Goal: Transaction & Acquisition: Subscribe to service/newsletter

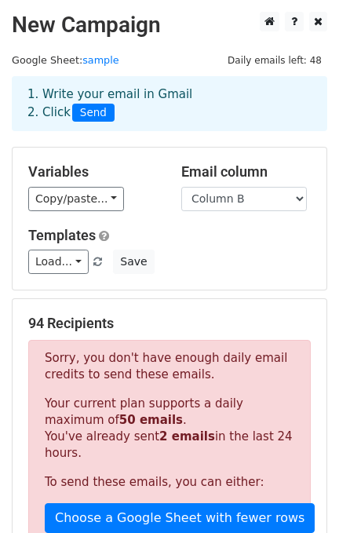
scroll to position [727, 0]
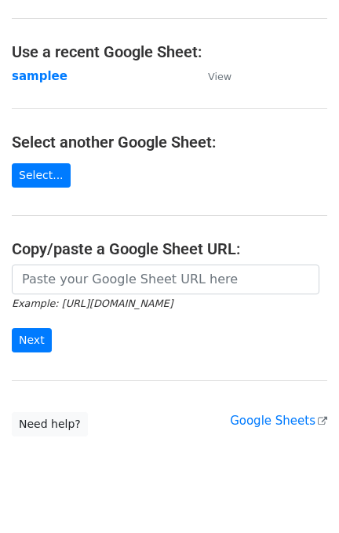
scroll to position [90, 0]
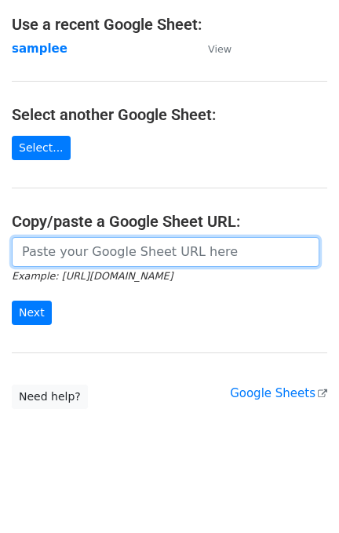
click at [92, 244] on input "url" at bounding box center [166, 252] width 308 height 30
paste input "https://docs.google.com/spreadsheets/d/1PcWTXFHc7nEnwID61hYFg-NyfK0KRjD6ak58WWh…"
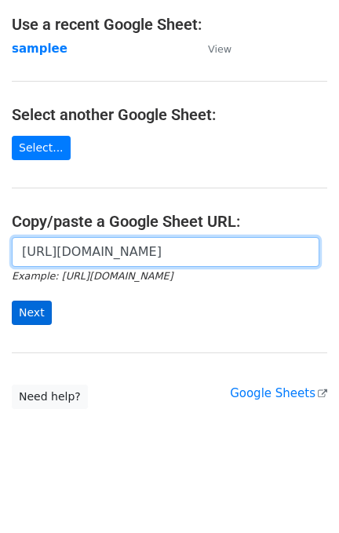
type input "https://docs.google.com/spreadsheets/d/1PcWTXFHc7nEnwID61hYFg-NyfK0KRjD6ak58WWh…"
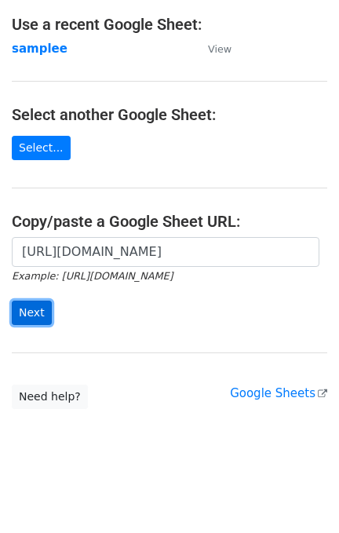
click at [30, 306] on input "Next" at bounding box center [32, 313] width 40 height 24
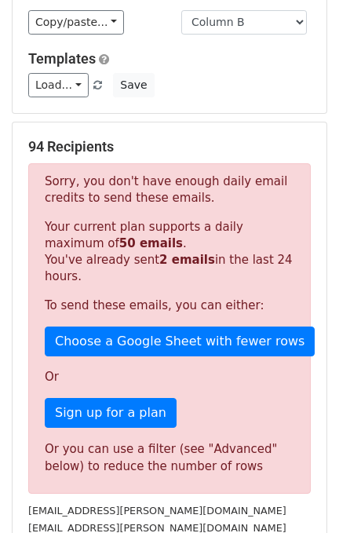
scroll to position [209, 0]
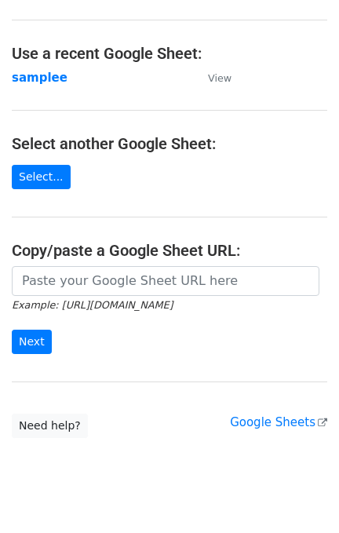
scroll to position [90, 0]
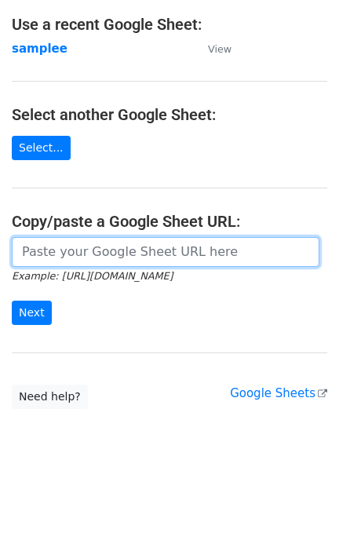
click at [121, 247] on input "url" at bounding box center [166, 252] width 308 height 30
paste input "https://docs.google.com/spreadsheets/d/1PcWTXFHc7nEnwID61hYFg-NyfK0KRjD6ak58WWh…"
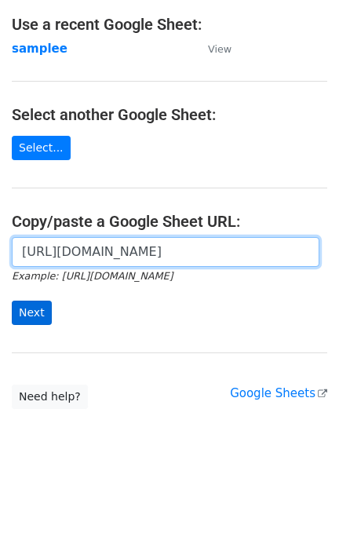
type input "https://docs.google.com/spreadsheets/d/1PcWTXFHc7nEnwID61hYFg-NyfK0KRjD6ak58WWh…"
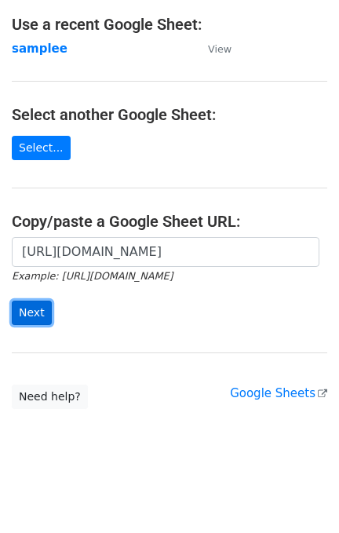
click at [46, 303] on input "Next" at bounding box center [32, 313] width 40 height 24
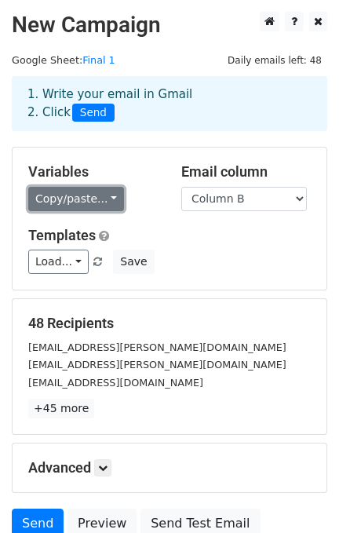
click at [83, 191] on link "Copy/paste..." at bounding box center [76, 199] width 96 height 24
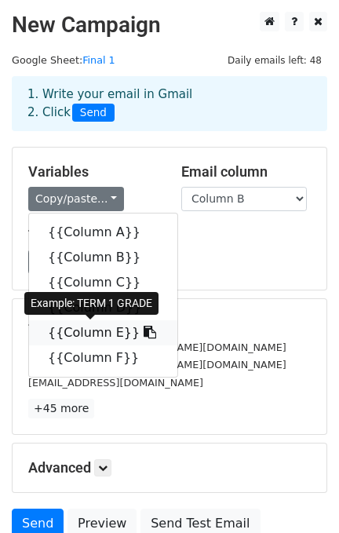
click at [98, 333] on link "{{Column E}}" at bounding box center [103, 332] width 148 height 25
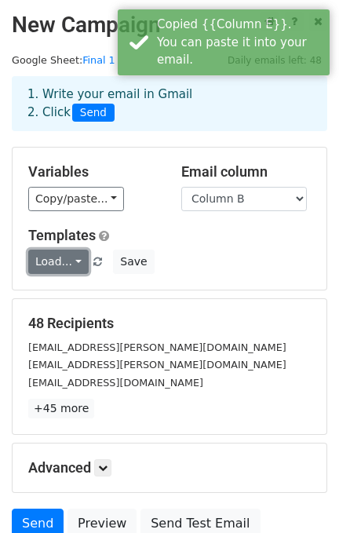
click at [61, 267] on link "Load..." at bounding box center [58, 262] width 60 height 24
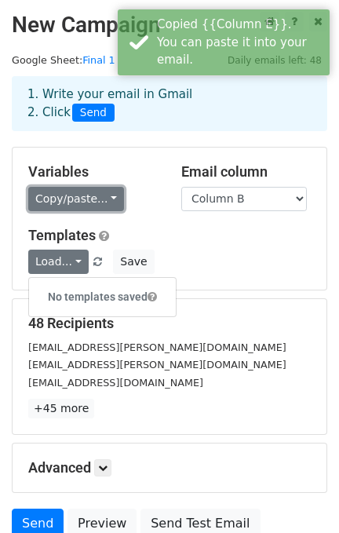
click at [79, 192] on link "Copy/paste..." at bounding box center [76, 199] width 96 height 24
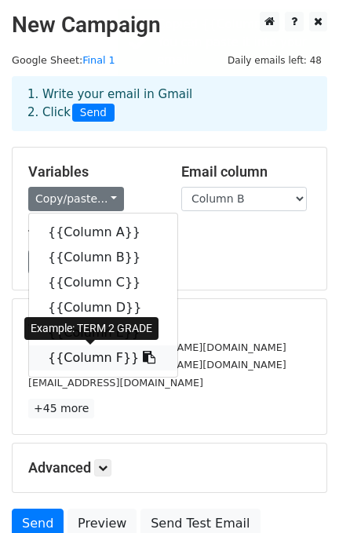
click at [51, 356] on link "{{Column F}}" at bounding box center [103, 358] width 148 height 25
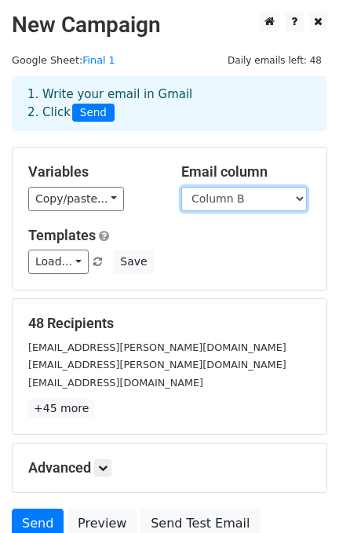
click at [229, 196] on select "Column A Column B Column C Column D Column E Column F" at bounding box center [244, 199] width 126 height 24
drag, startPoint x: 229, startPoint y: 196, endPoint x: 235, endPoint y: 207, distance: 12.7
click at [229, 196] on select "Column A Column B Column C Column D Column E Column F" at bounding box center [244, 199] width 126 height 24
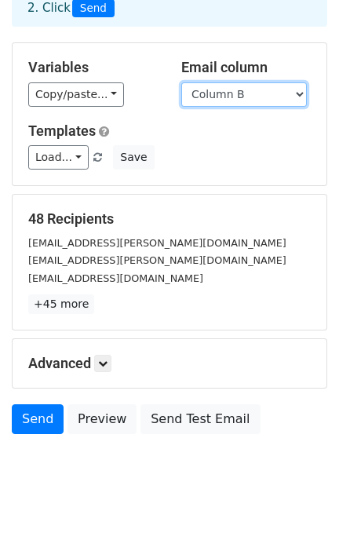
scroll to position [138, 0]
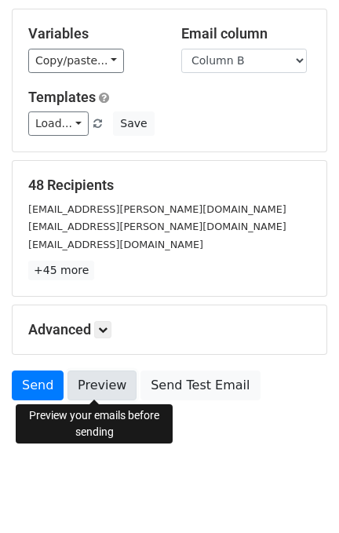
click at [118, 381] on link "Preview" at bounding box center [102, 386] width 69 height 30
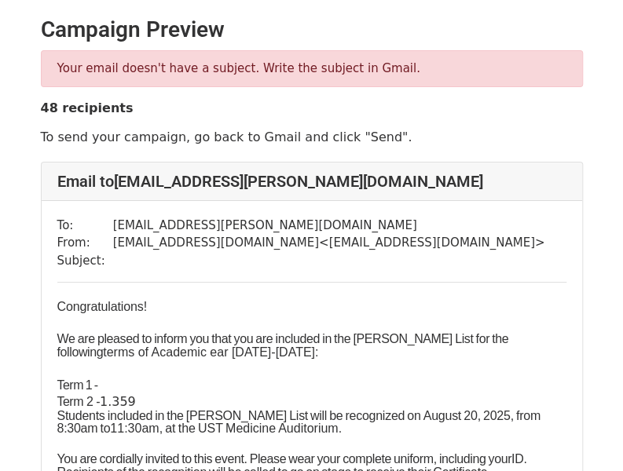
drag, startPoint x: 0, startPoint y: 0, endPoint x: 418, endPoint y: 95, distance: 428.5
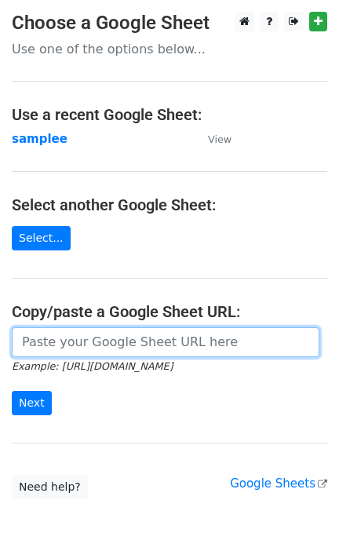
click at [71, 342] on input "url" at bounding box center [166, 343] width 308 height 30
type input "https://docs.google.com/spreadsheets/d/1PcWTXFHc7nEnwID61hYFg-NyfK0KRjD6ak58WWh…"
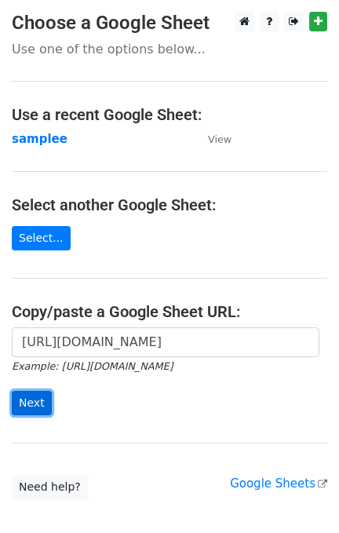
click at [21, 399] on input "Next" at bounding box center [32, 403] width 40 height 24
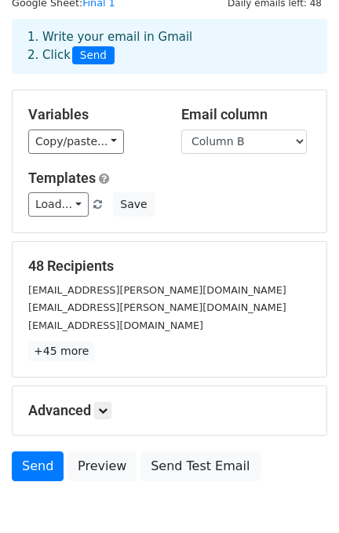
scroll to position [104, 0]
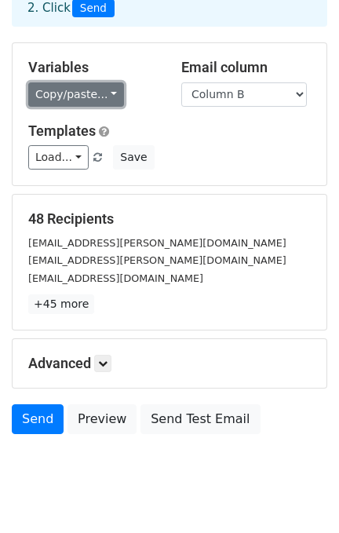
click at [75, 90] on link "Copy/paste..." at bounding box center [76, 94] width 96 height 24
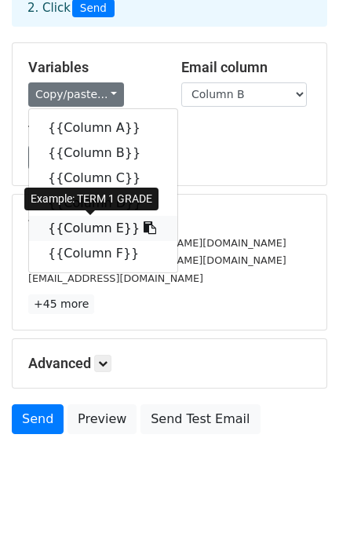
click at [93, 224] on link "{{Column E}}" at bounding box center [103, 228] width 148 height 25
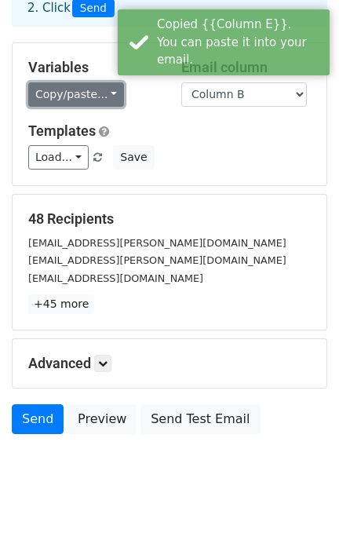
click at [79, 100] on link "Copy/paste..." at bounding box center [76, 94] width 96 height 24
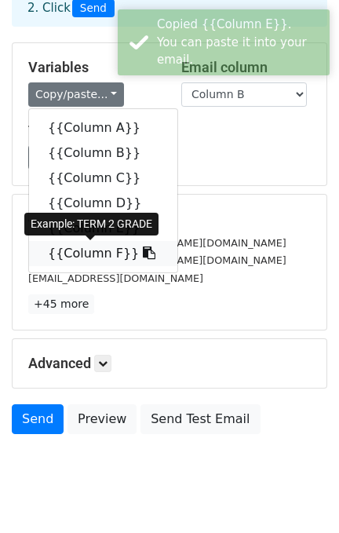
click at [94, 251] on link "{{Column F}}" at bounding box center [103, 253] width 148 height 25
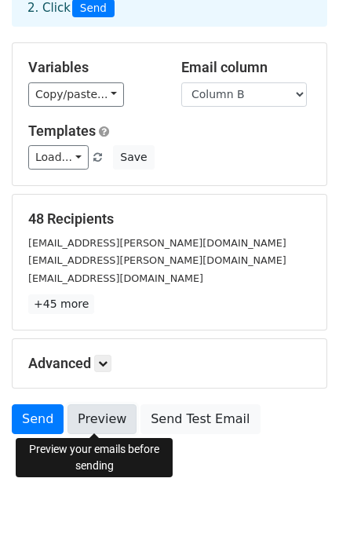
click at [79, 418] on link "Preview" at bounding box center [102, 420] width 69 height 30
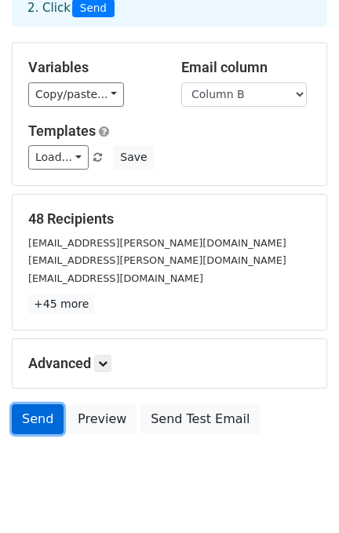
click at [34, 422] on link "Send" at bounding box center [38, 420] width 52 height 30
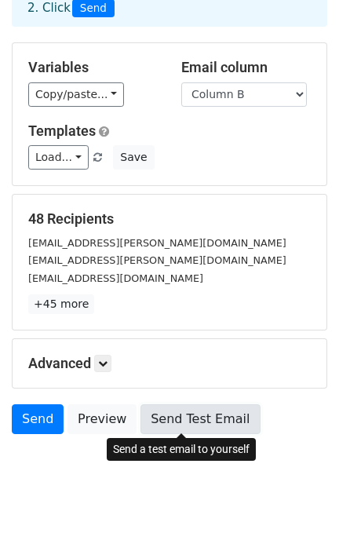
click at [170, 415] on link "Send Test Email" at bounding box center [200, 420] width 119 height 30
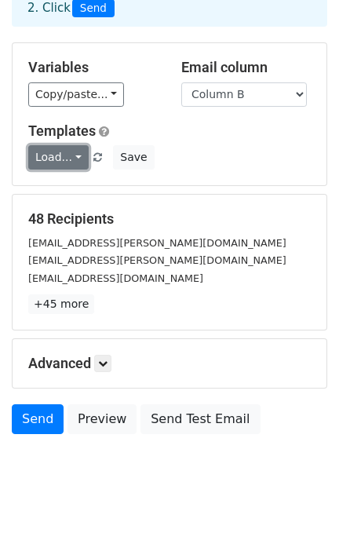
click at [41, 161] on link "Load..." at bounding box center [58, 157] width 60 height 24
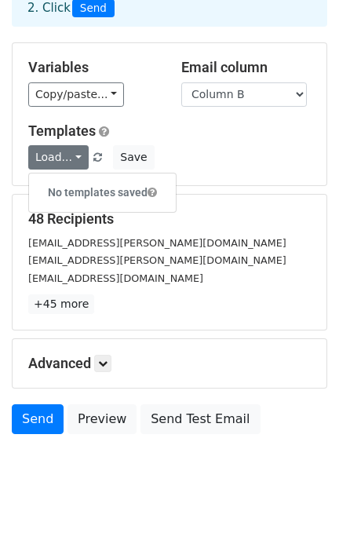
click at [158, 146] on div "Load... No templates saved Save" at bounding box center [169, 157] width 306 height 24
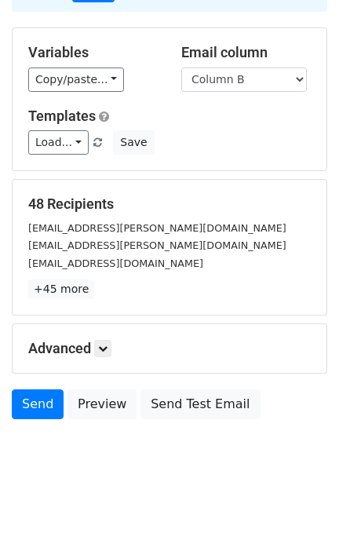
scroll to position [138, 0]
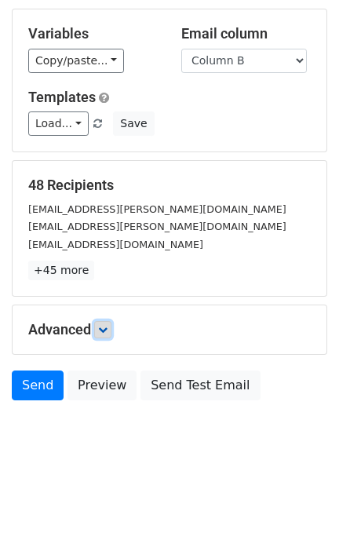
click at [111, 327] on link at bounding box center [102, 329] width 17 height 17
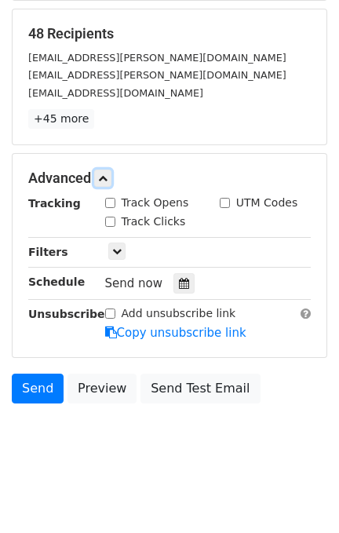
scroll to position [291, 0]
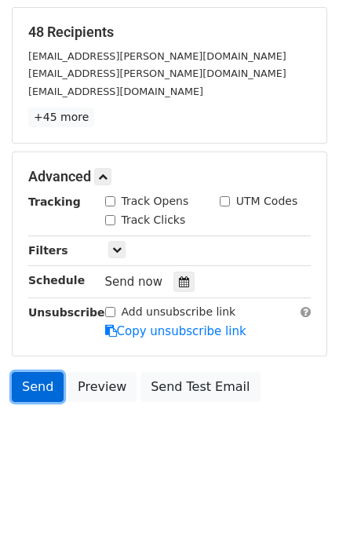
click at [36, 386] on link "Send" at bounding box center [38, 387] width 52 height 30
click at [35, 392] on link "Send" at bounding box center [38, 387] width 52 height 30
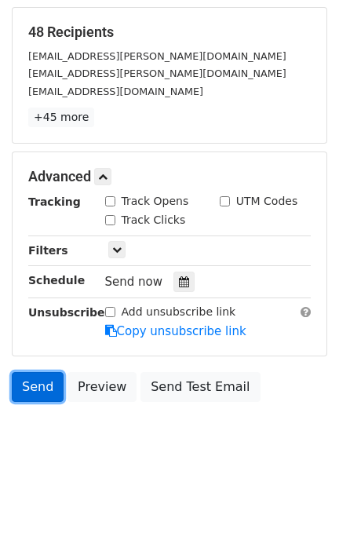
click at [38, 392] on link "Send" at bounding box center [38, 387] width 52 height 30
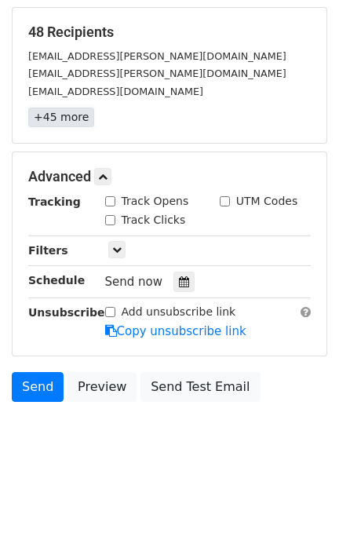
click at [69, 108] on link "+45 more" at bounding box center [61, 118] width 66 height 20
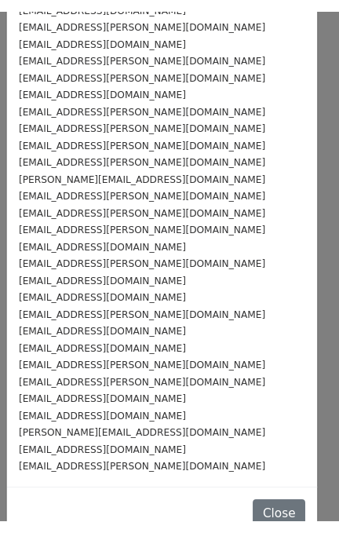
scroll to position [456, 0]
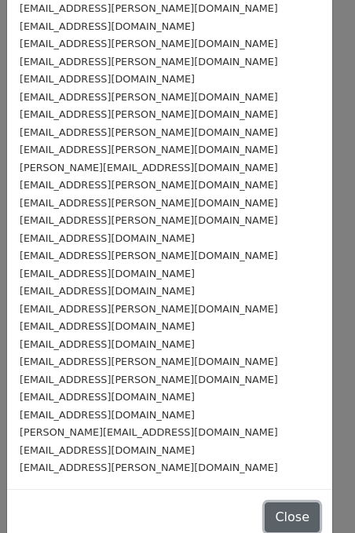
click at [273, 503] on button "Close" at bounding box center [292, 518] width 55 height 30
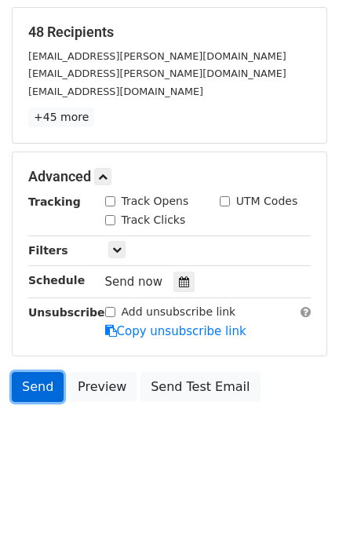
click at [44, 380] on link "Send" at bounding box center [38, 387] width 52 height 30
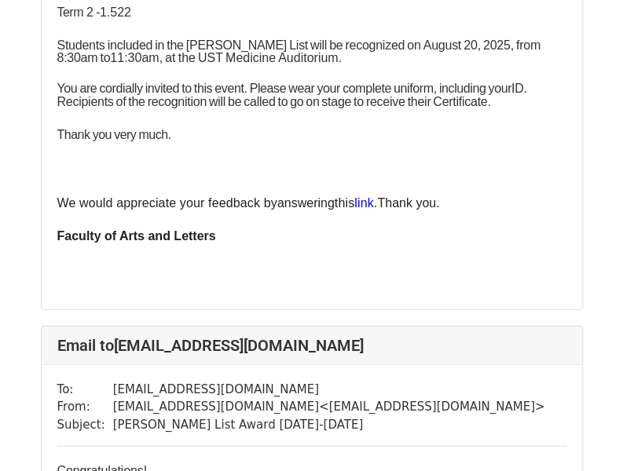
scroll to position [943, 0]
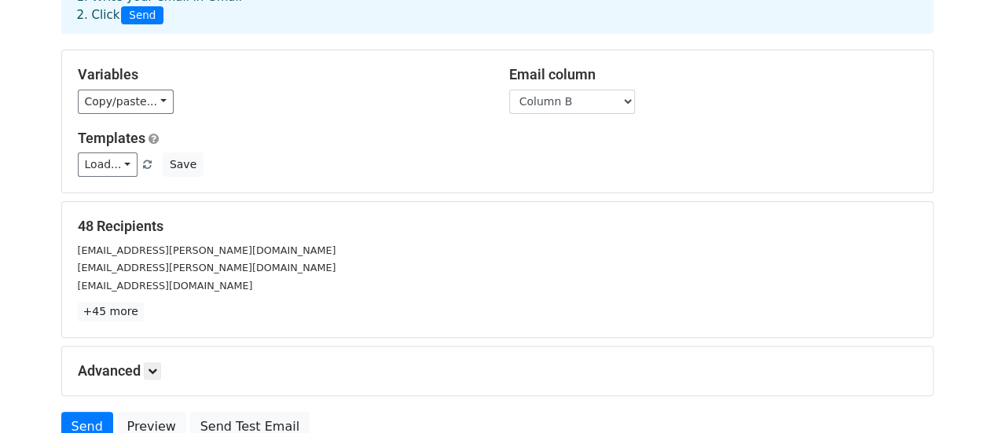
scroll to position [236, 0]
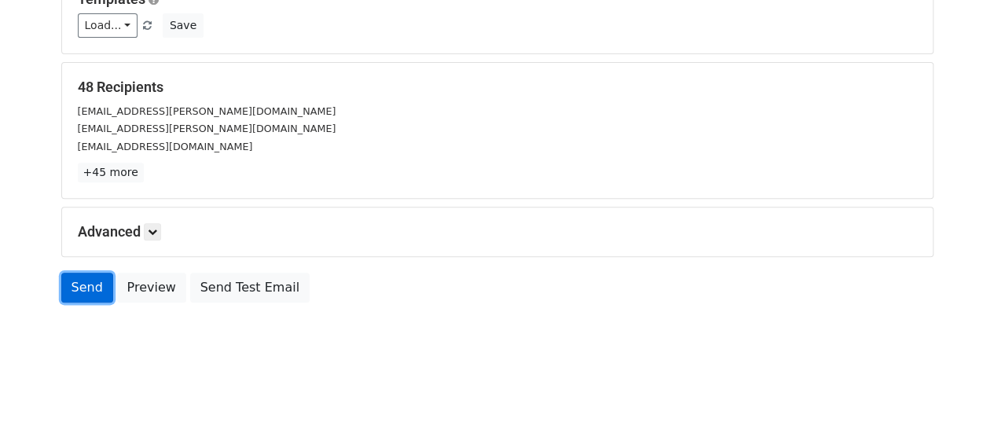
click at [81, 275] on link "Send" at bounding box center [87, 288] width 52 height 30
click at [83, 287] on link "Send" at bounding box center [87, 288] width 52 height 30
click at [95, 273] on link "Send" at bounding box center [87, 288] width 52 height 30
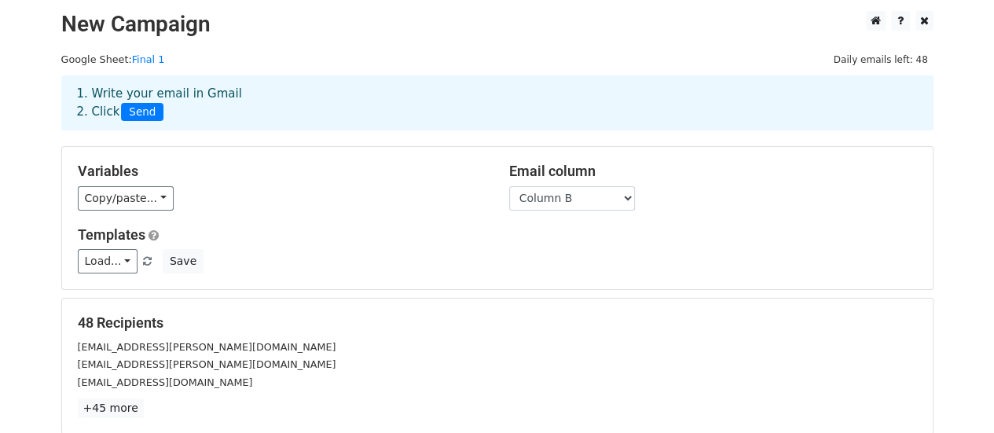
scroll to position [0, 0]
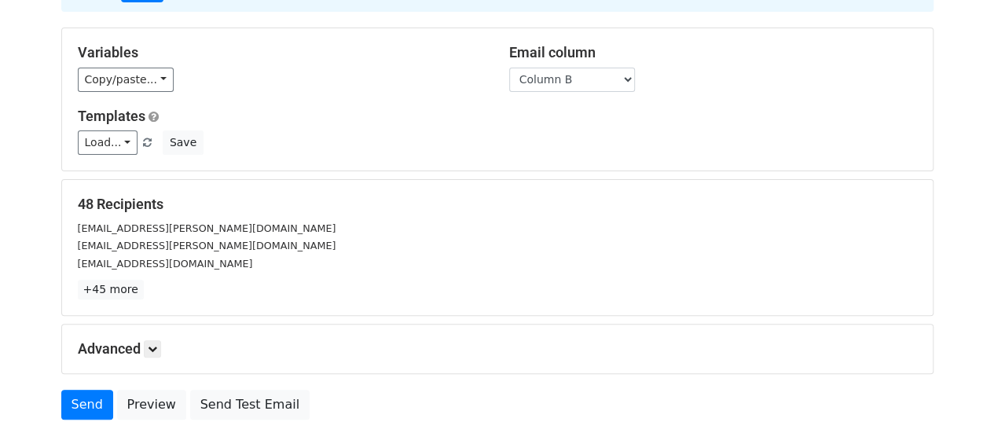
scroll to position [236, 0]
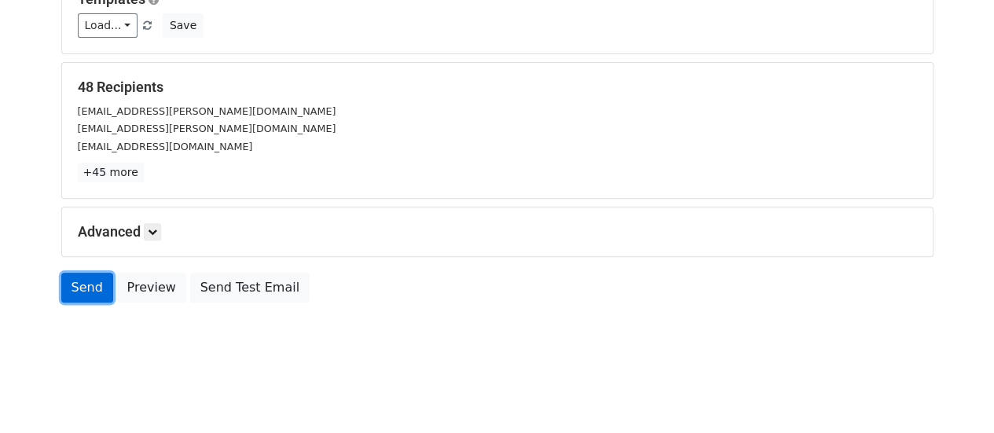
click at [74, 282] on link "Send" at bounding box center [87, 288] width 52 height 30
click at [69, 281] on link "Send" at bounding box center [87, 288] width 52 height 30
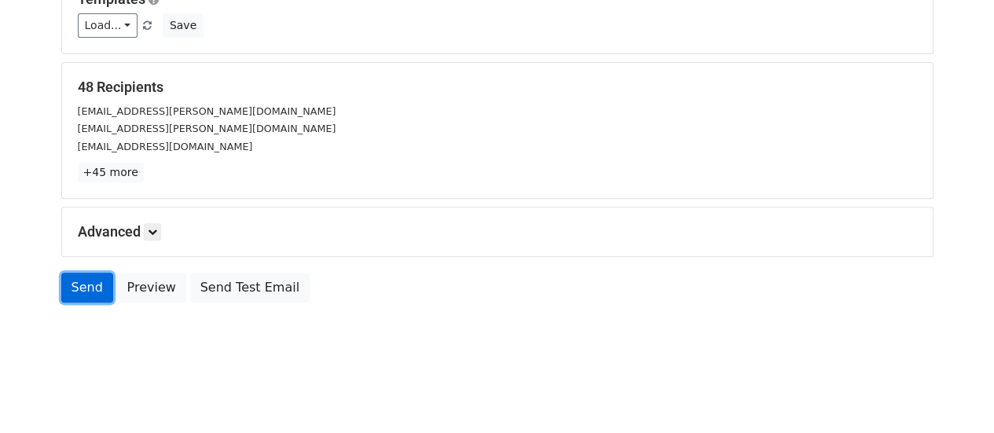
click at [69, 281] on link "Send" at bounding box center [87, 288] width 52 height 30
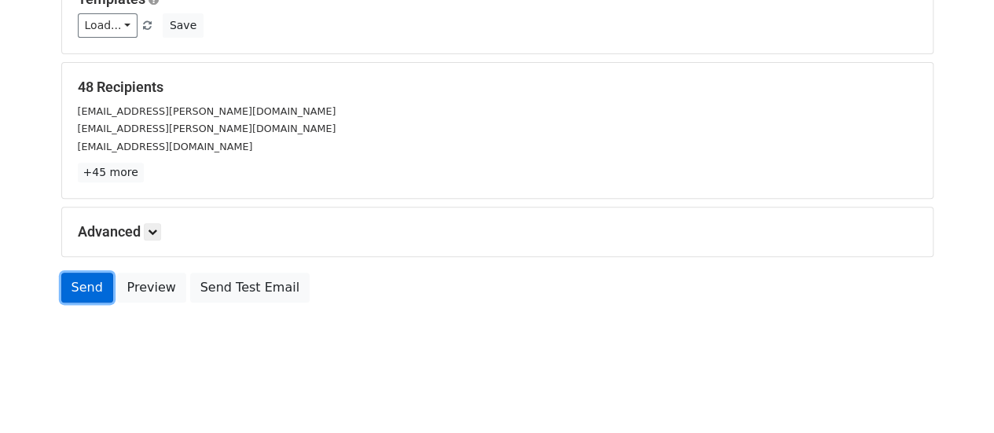
click at [69, 281] on link "Send" at bounding box center [87, 288] width 52 height 30
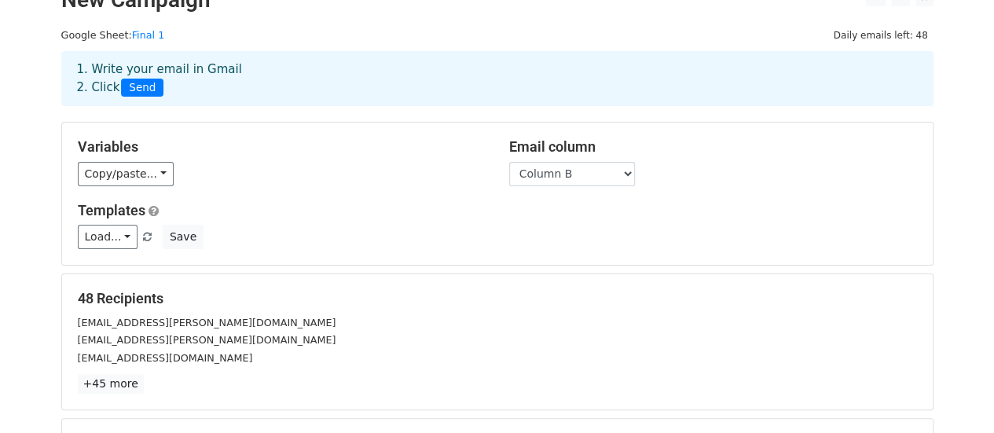
scroll to position [1, 0]
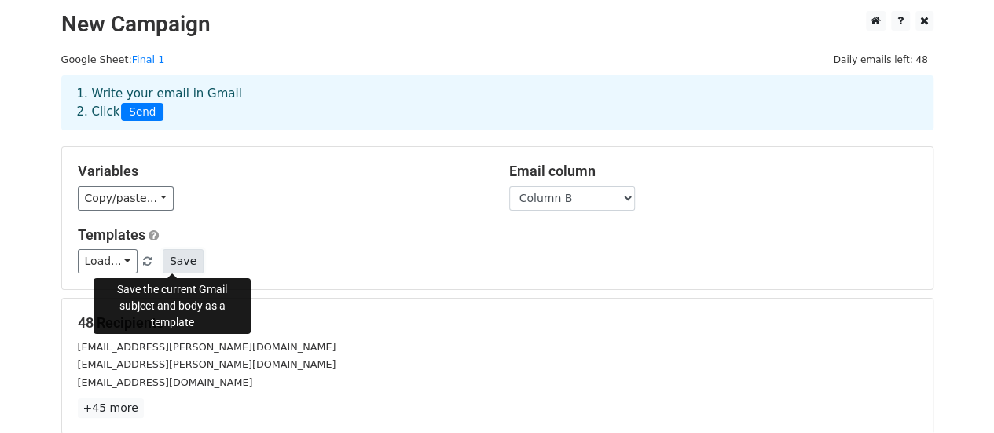
click at [181, 254] on button "Save" at bounding box center [183, 261] width 41 height 24
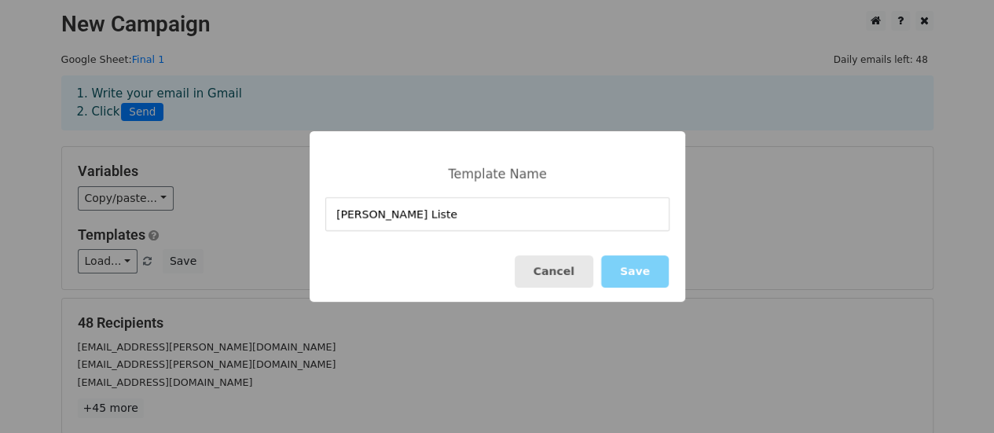
type input "Dean's Lister"
click at [621, 269] on button "Save" at bounding box center [634, 271] width 68 height 32
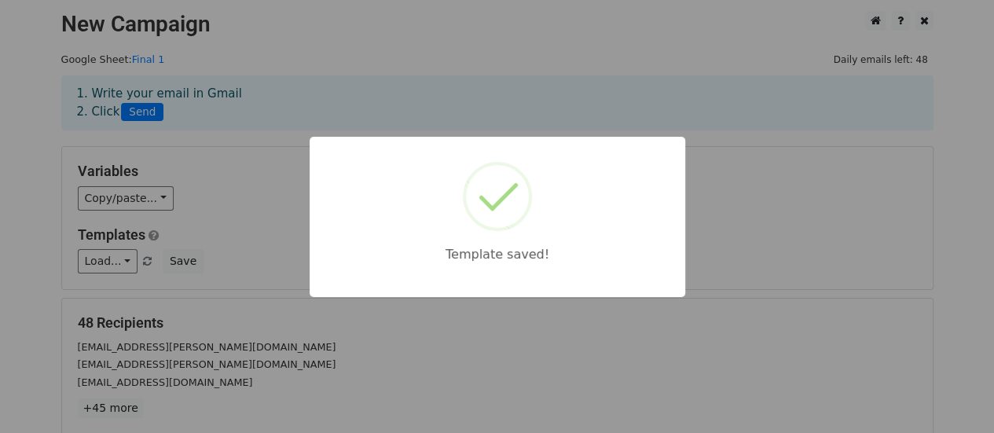
click at [944, 189] on div "Template saved!" at bounding box center [497, 216] width 994 height 433
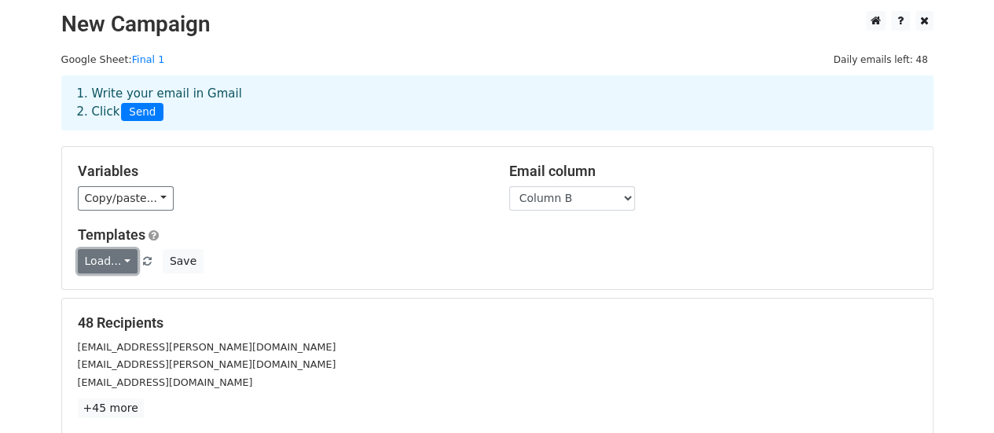
click at [80, 257] on link "Load..." at bounding box center [108, 261] width 60 height 24
drag, startPoint x: 511, startPoint y: 229, endPoint x: 504, endPoint y: 217, distance: 13.4
click at [499, 222] on div "Variables Copy/paste... {{Column A}} {{Column B}} {{Column C}} {{Column D}} {{C…" at bounding box center [497, 218] width 870 height 142
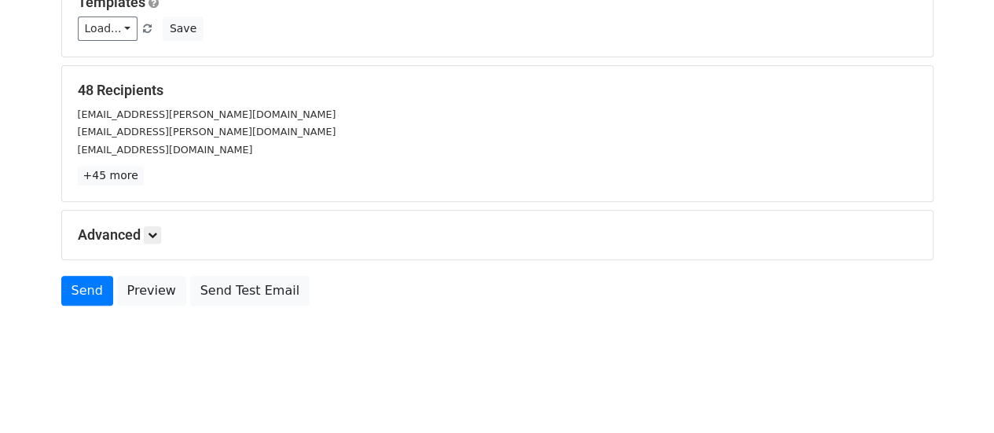
scroll to position [236, 0]
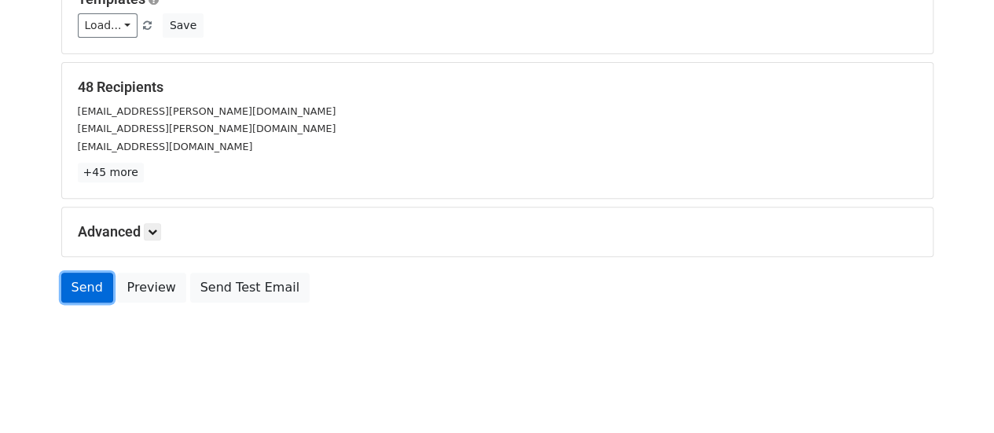
click at [82, 279] on link "Send" at bounding box center [87, 288] width 52 height 30
click at [83, 279] on link "Send" at bounding box center [87, 288] width 52 height 30
click at [85, 279] on link "Send" at bounding box center [87, 288] width 52 height 30
click at [89, 284] on link "Send" at bounding box center [87, 288] width 52 height 30
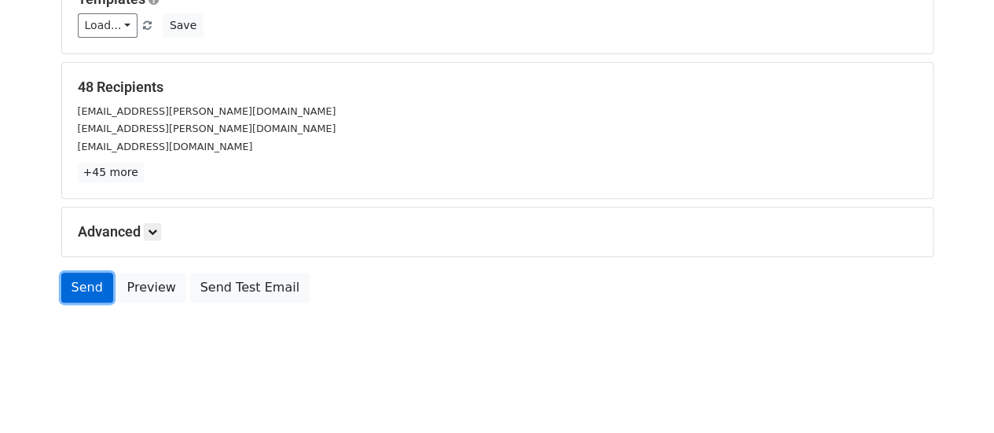
click at [89, 284] on link "Send" at bounding box center [87, 288] width 52 height 30
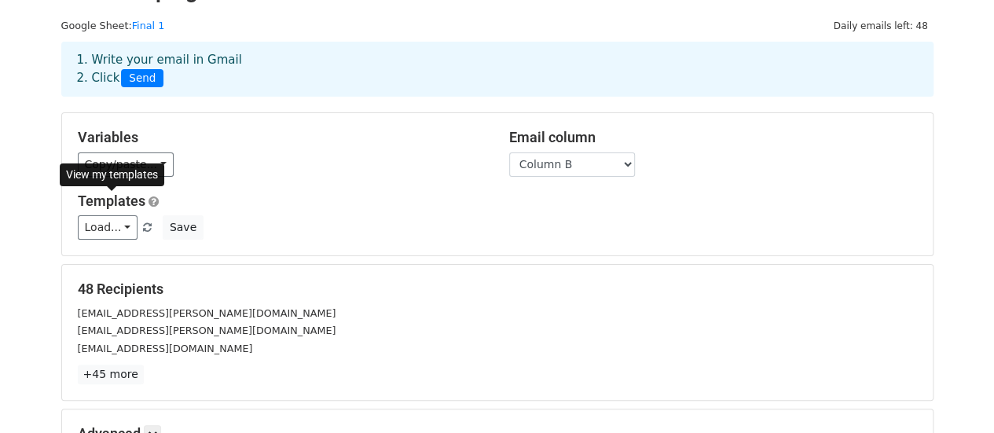
scroll to position [0, 0]
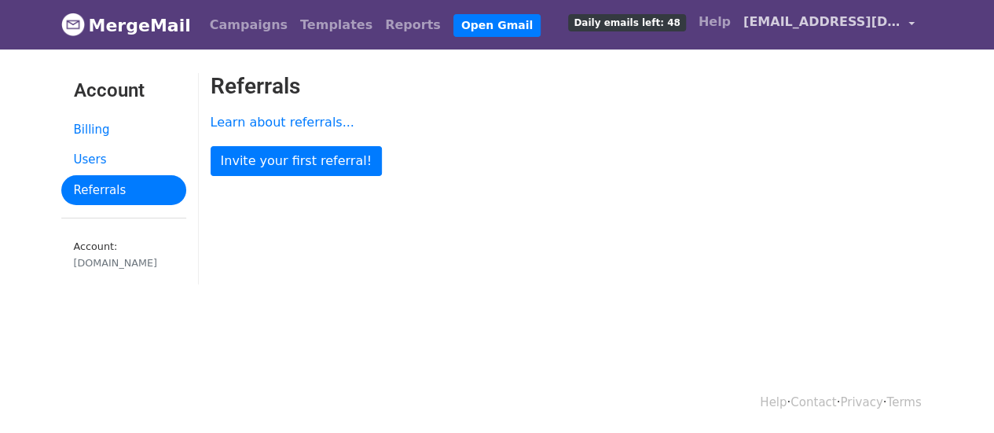
click at [800, 27] on span "[EMAIL_ADDRESS][DOMAIN_NAME]" at bounding box center [821, 22] width 157 height 19
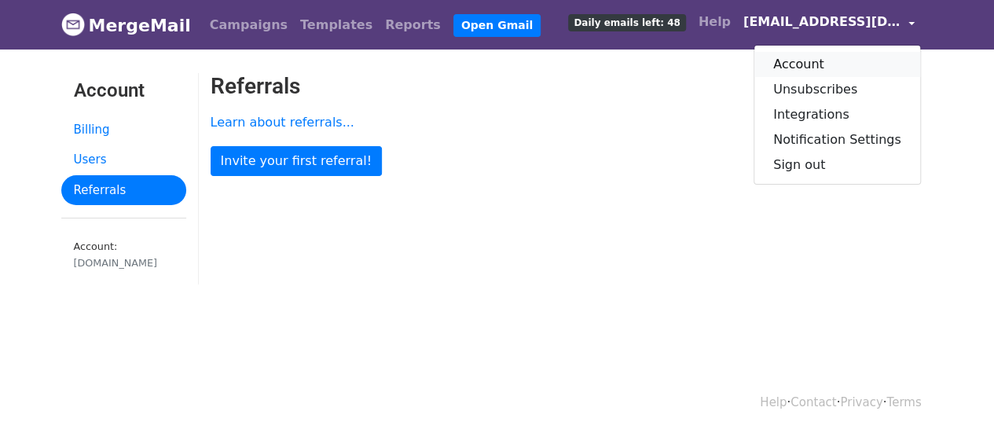
click at [811, 64] on link "Account" at bounding box center [837, 64] width 166 height 25
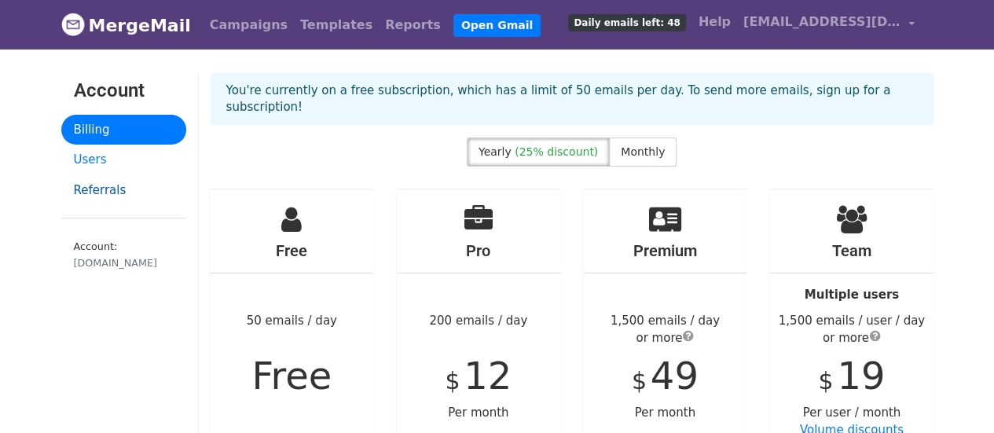
click at [141, 176] on link "Referrals" at bounding box center [123, 190] width 125 height 31
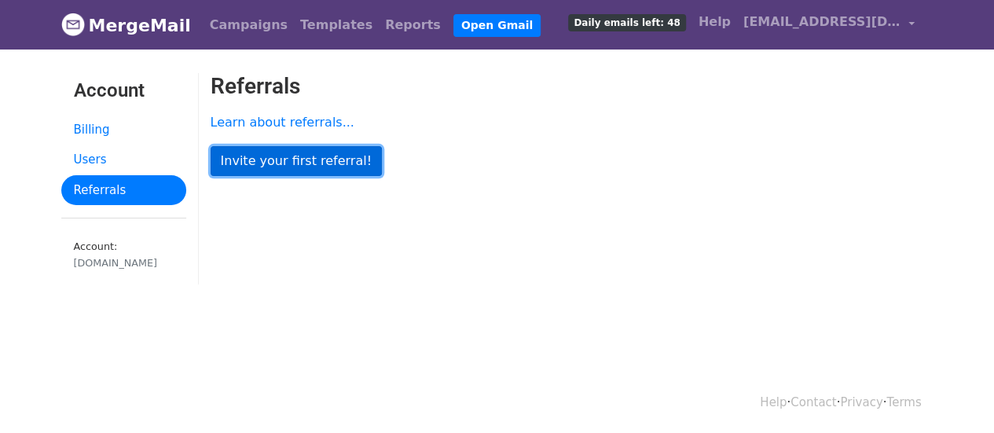
click at [261, 156] on link "Invite your first referral!" at bounding box center [296, 161] width 171 height 30
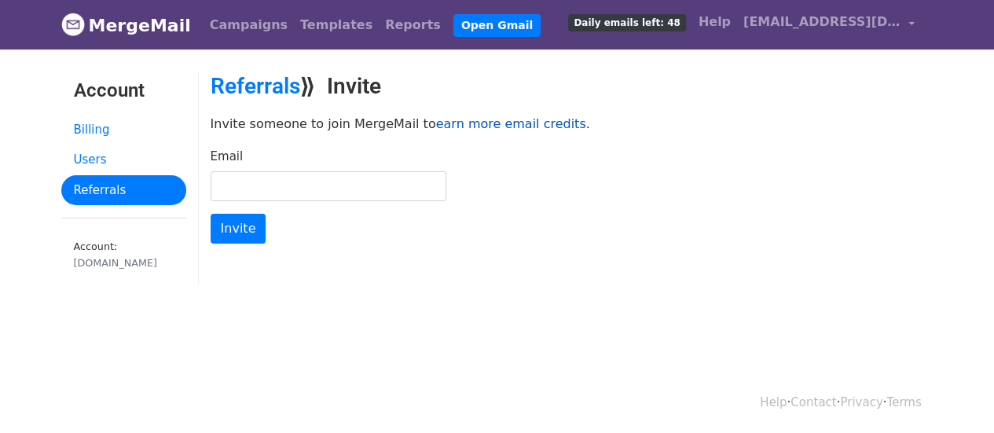
click at [449, 121] on link "earn more email credits" at bounding box center [511, 123] width 150 height 15
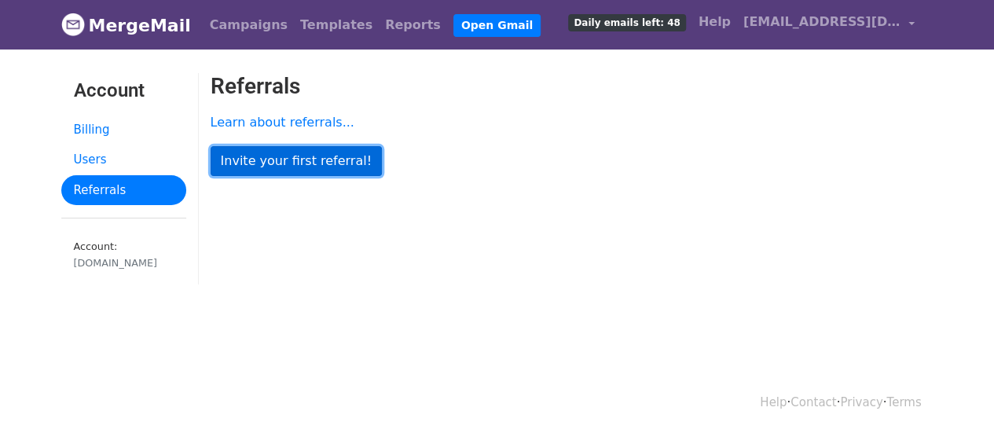
click at [280, 150] on link "Invite your first referral!" at bounding box center [296, 161] width 171 height 30
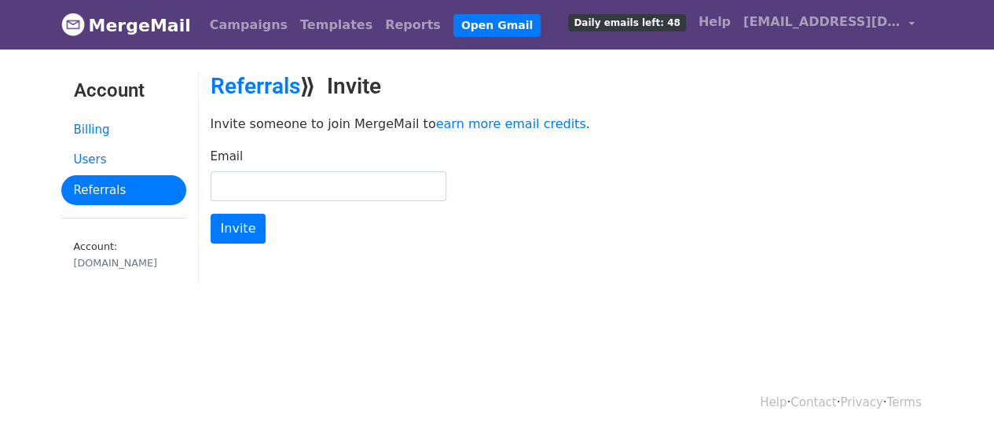
click at [301, 177] on input "Email" at bounding box center [329, 186] width 236 height 30
type input "rcrabuel@ust.edu.ph"
click at [211, 214] on input "Invite" at bounding box center [239, 229] width 56 height 30
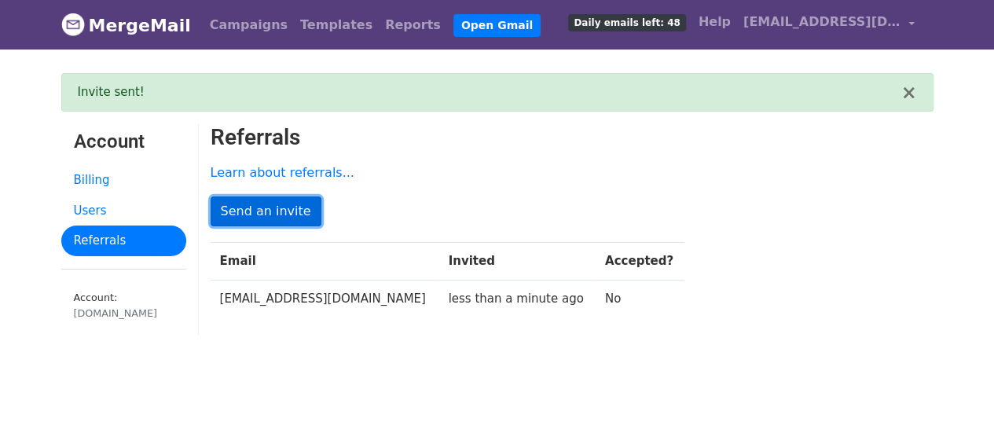
click at [249, 203] on link "Send an invite" at bounding box center [266, 211] width 111 height 30
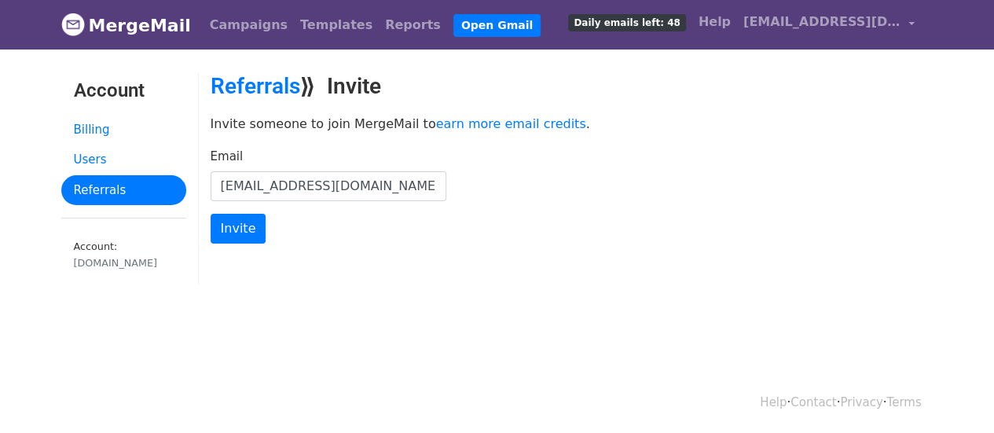
type input "[EMAIL_ADDRESS][DOMAIN_NAME]"
click at [211, 214] on input "Invite" at bounding box center [239, 229] width 56 height 30
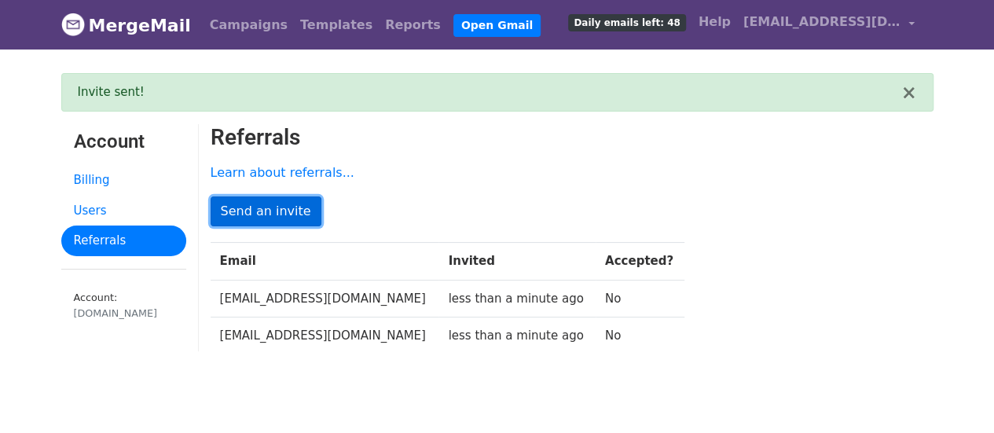
click at [264, 216] on link "Send an invite" at bounding box center [266, 211] width 111 height 30
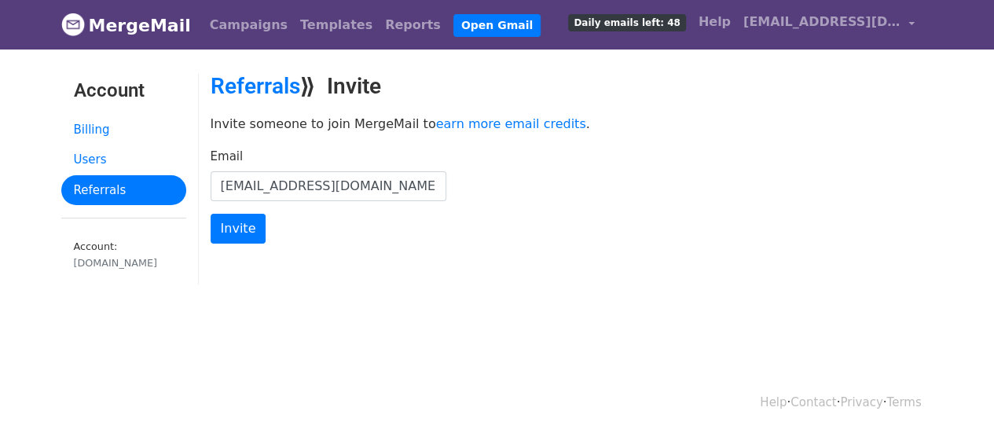
type input "robrobbie40@gmail.com"
click at [211, 214] on input "Invite" at bounding box center [239, 229] width 56 height 30
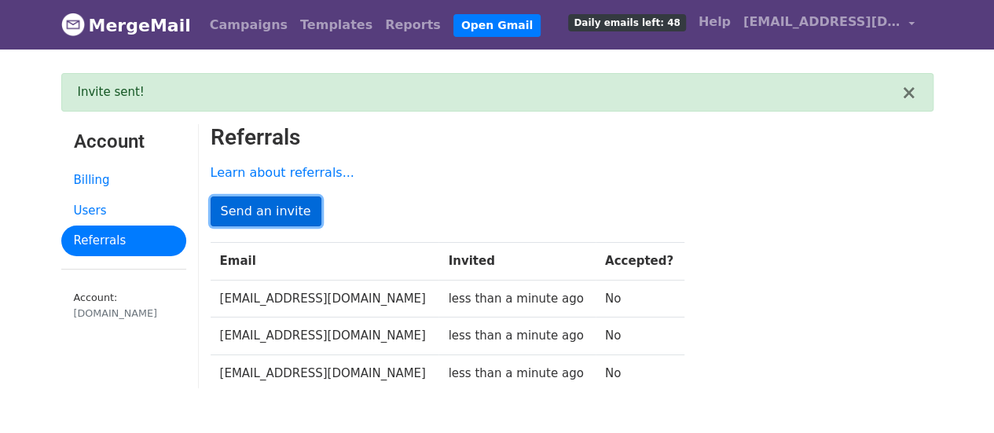
click at [273, 210] on link "Send an invite" at bounding box center [266, 211] width 111 height 30
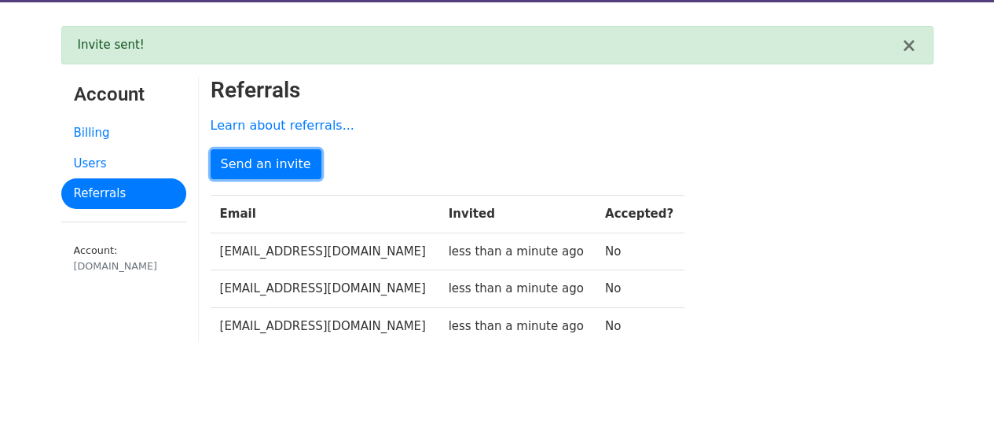
scroll to position [79, 0]
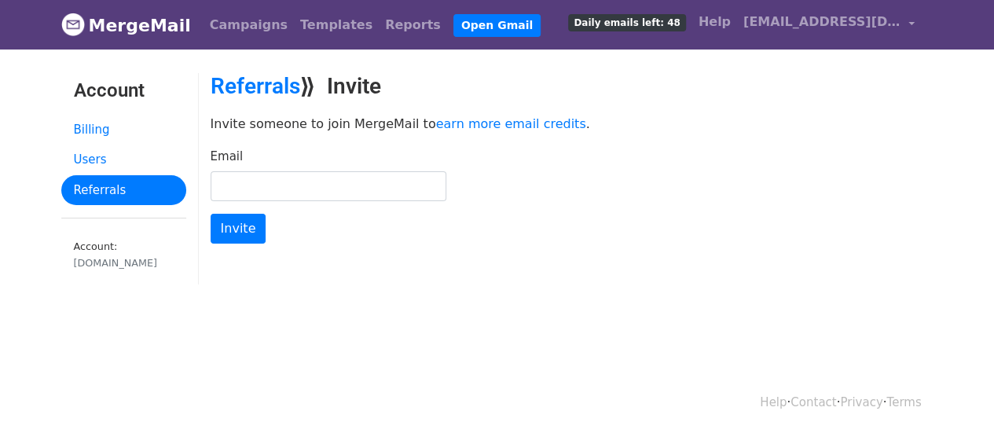
click at [281, 189] on input "Email" at bounding box center [329, 186] width 236 height 30
type input "[EMAIL_ADDRESS][DOMAIN_NAME]"
click at [211, 214] on input "Invite" at bounding box center [239, 229] width 56 height 30
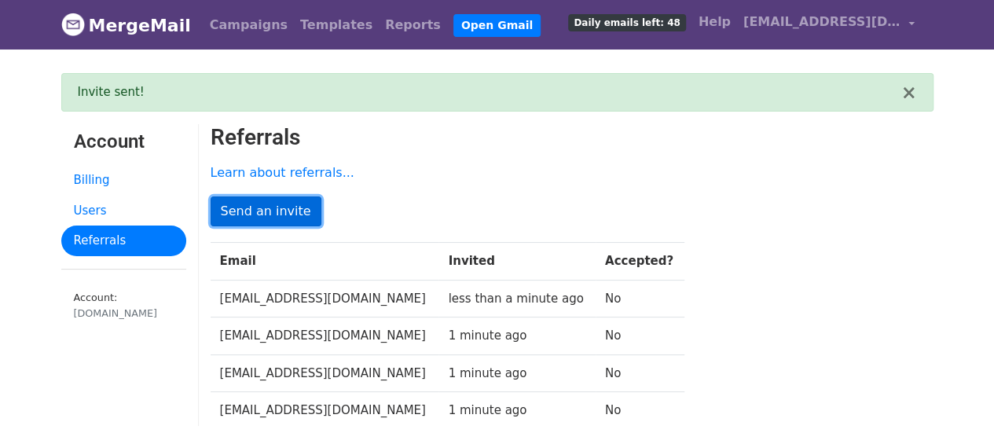
click at [291, 214] on link "Send an invite" at bounding box center [266, 211] width 111 height 30
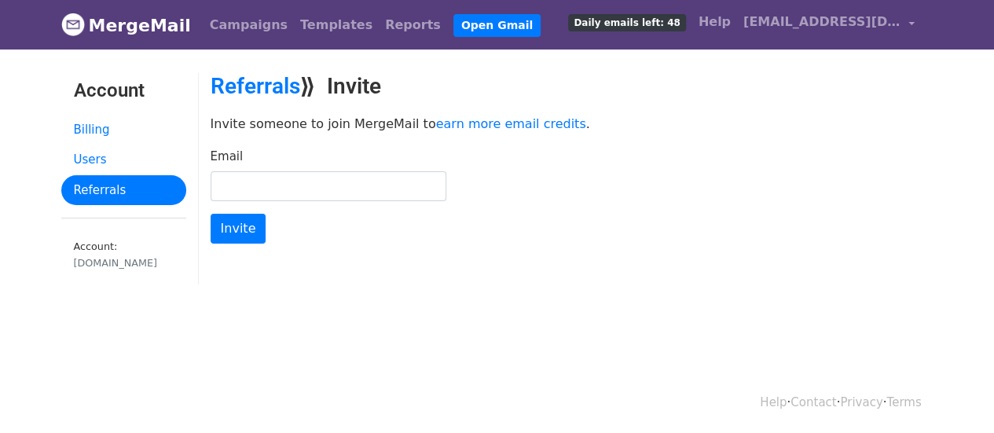
drag, startPoint x: 270, startPoint y: 183, endPoint x: 262, endPoint y: 180, distance: 8.5
click at [263, 181] on input "Email" at bounding box center [329, 186] width 236 height 30
type input "[EMAIL_ADDRESS][DOMAIN_NAME]"
click at [211, 214] on input "Invite" at bounding box center [239, 229] width 56 height 30
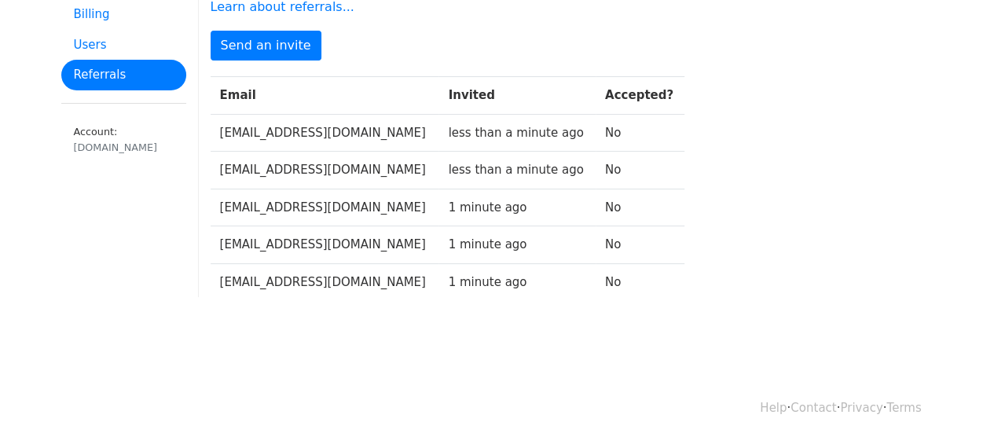
scroll to position [169, 0]
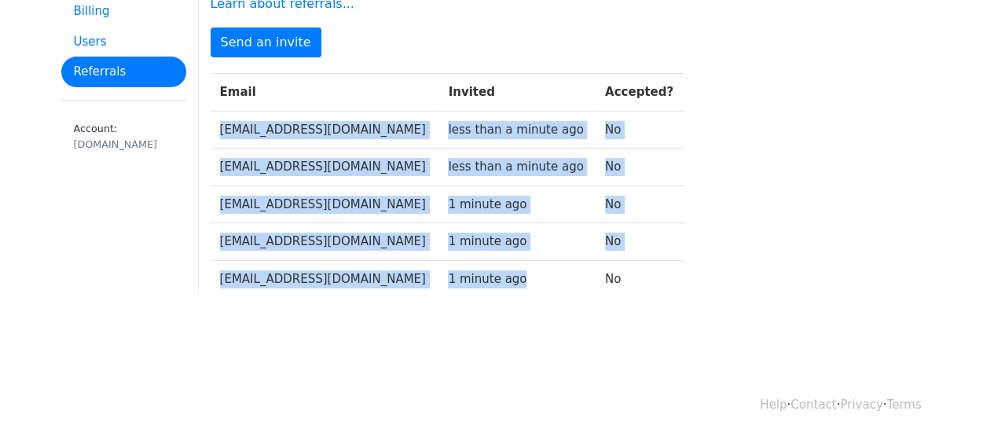
drag, startPoint x: 219, startPoint y: 122, endPoint x: 609, endPoint y: 252, distance: 410.8
click at [558, 268] on tbody "Email Invited Accepted? thrownawayy1999@gmail.com less than a minute ago No ath…" at bounding box center [448, 186] width 474 height 224
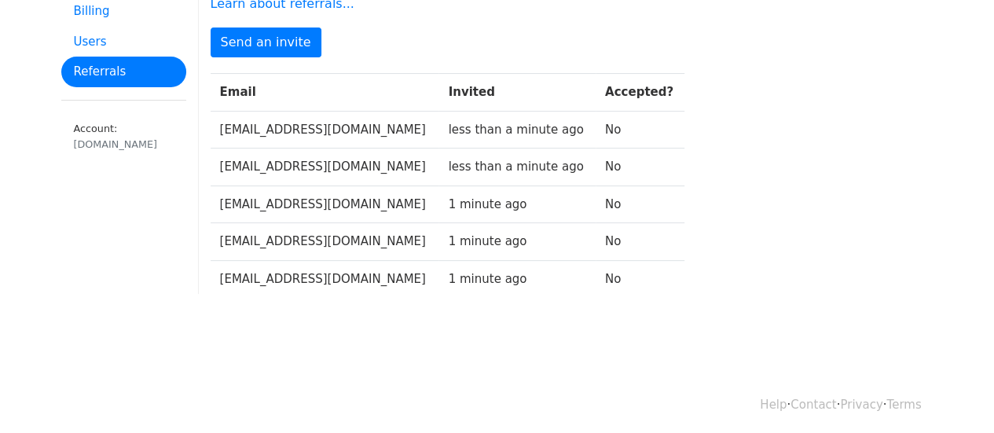
click at [835, 226] on div "Learn about referrals... Send an invite Email Invited Accepted? thrownawayy1999…" at bounding box center [572, 148] width 746 height 322
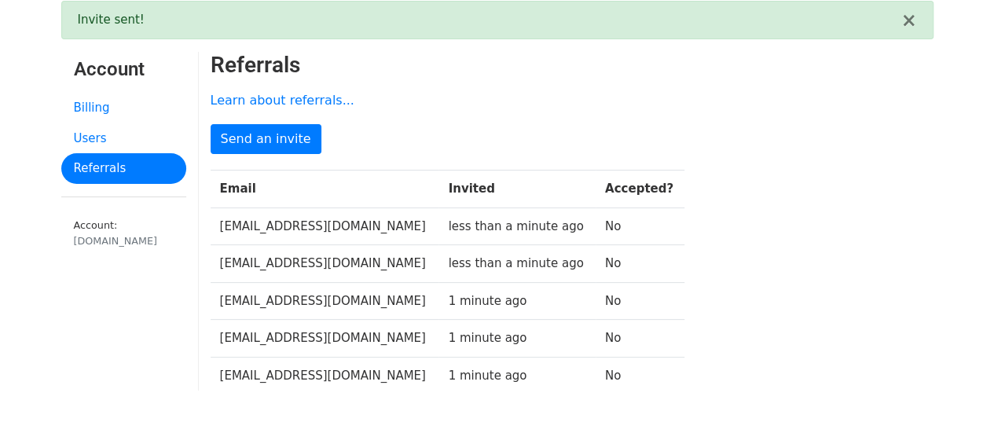
scroll to position [0, 0]
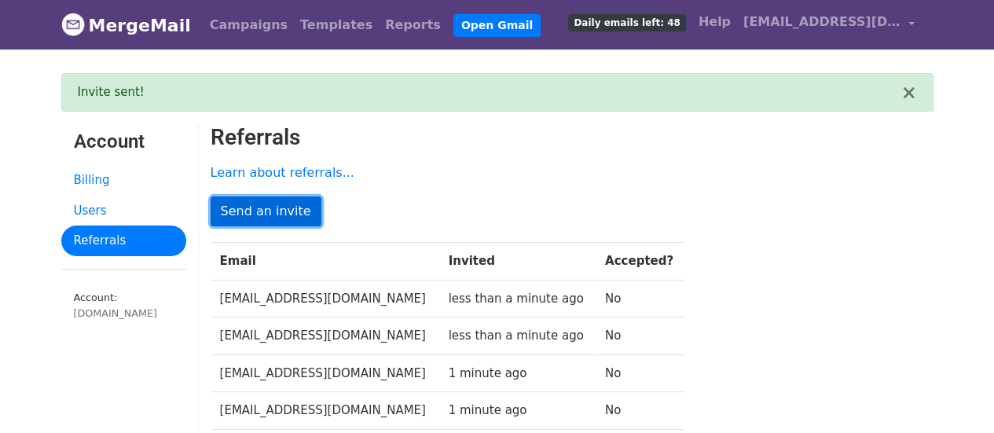
click at [272, 203] on link "Send an invite" at bounding box center [266, 211] width 111 height 30
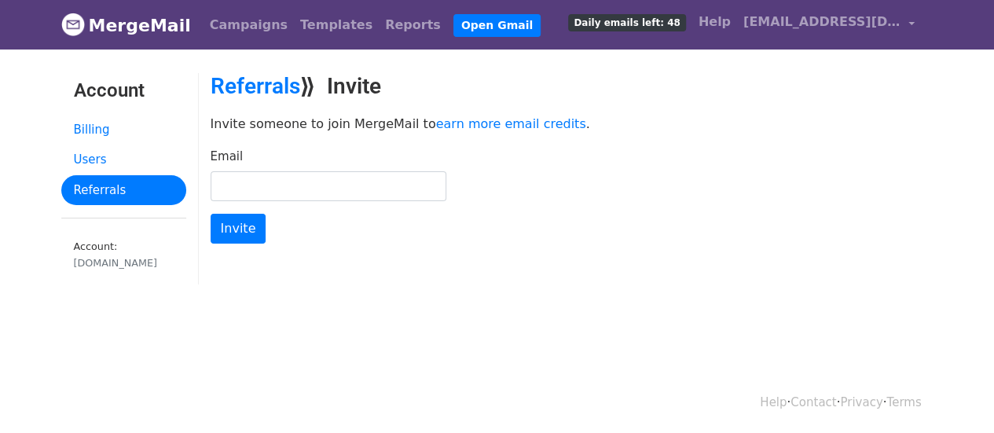
click at [313, 180] on input "Email" at bounding box center [329, 186] width 236 height 30
type input "e"
type input "[EMAIL_ADDRESS][DOMAIN_NAME]"
click at [211, 214] on input "Invite" at bounding box center [239, 229] width 56 height 30
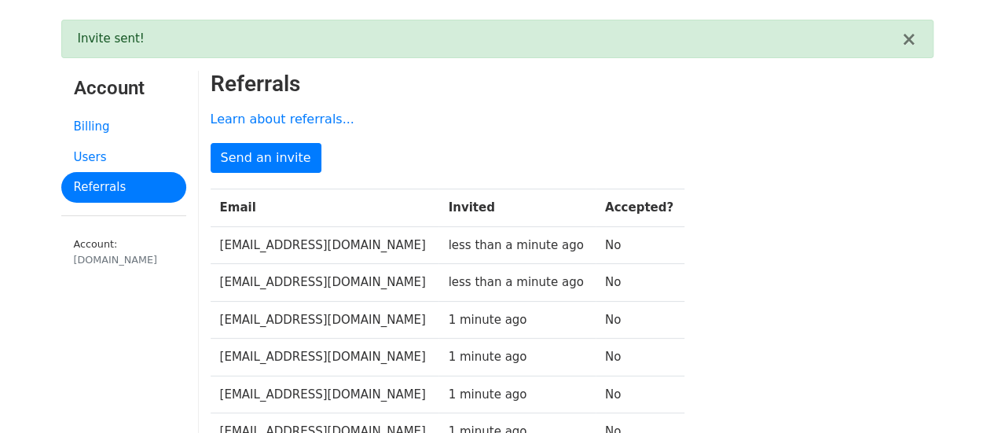
scroll to position [79, 0]
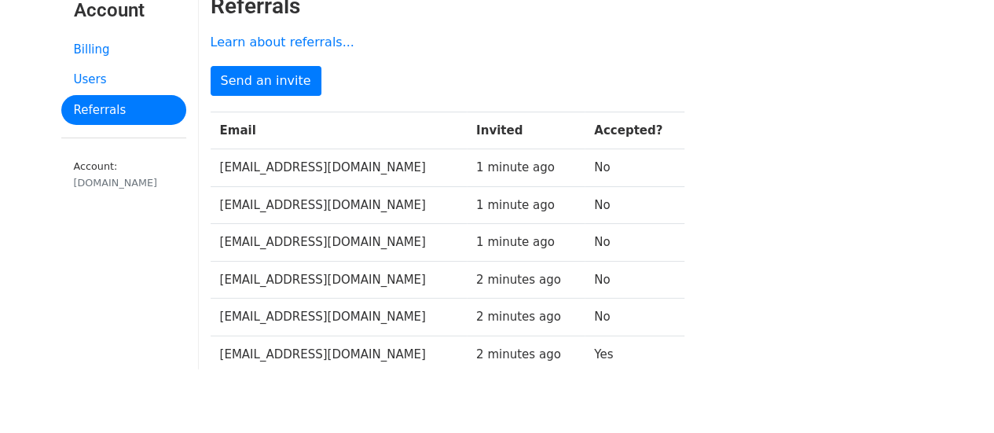
scroll to position [79, 0]
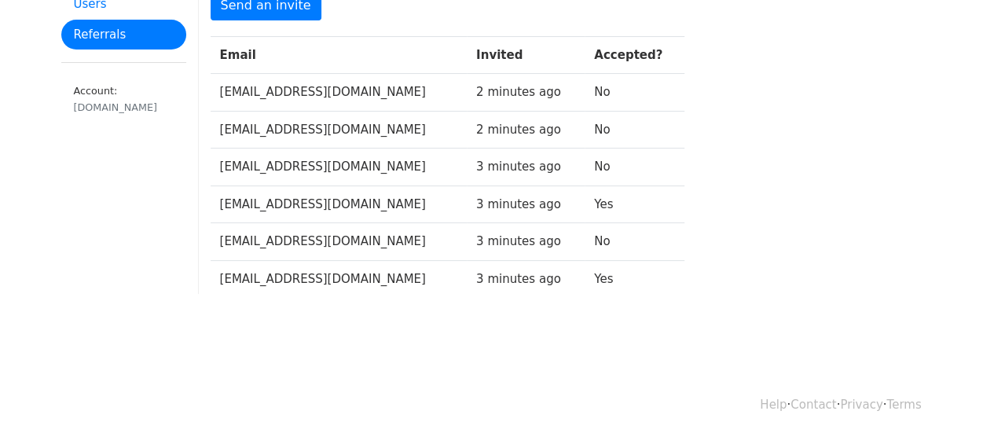
scroll to position [156, 0]
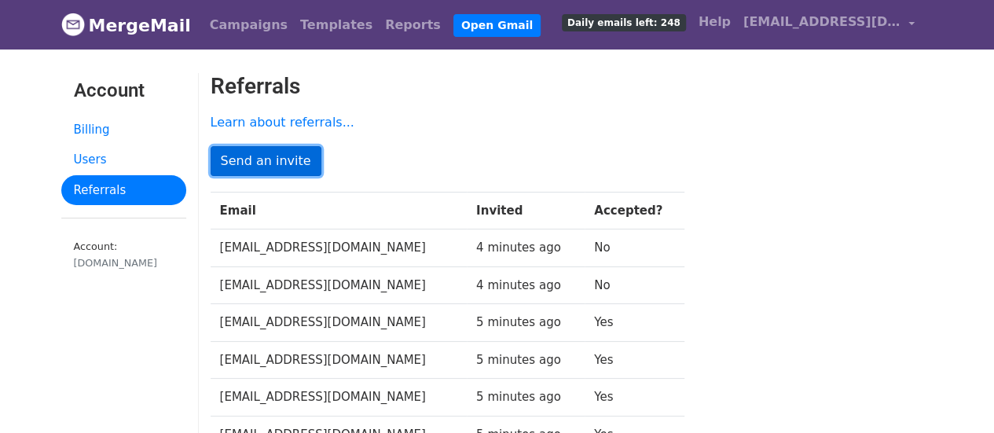
click at [284, 156] on link "Send an invite" at bounding box center [266, 161] width 111 height 30
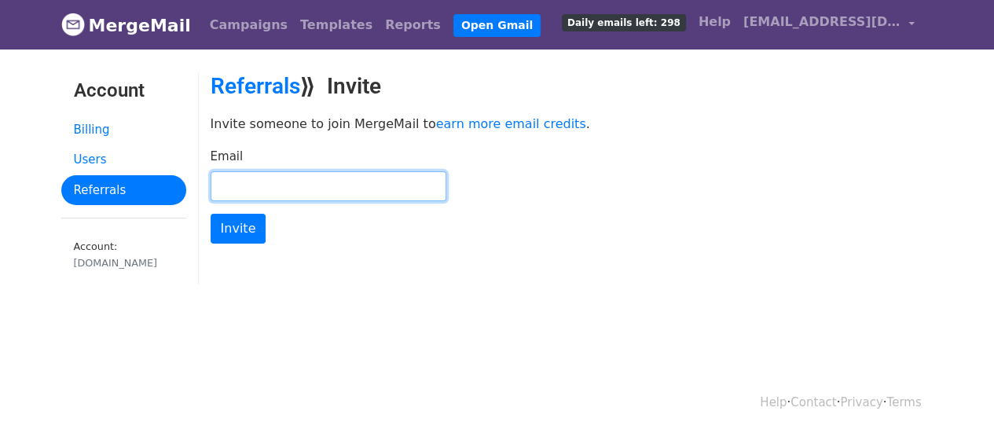
click at [298, 174] on input "Email" at bounding box center [329, 186] width 236 height 30
type input "meme.machine.exe.1991@gmail.com"
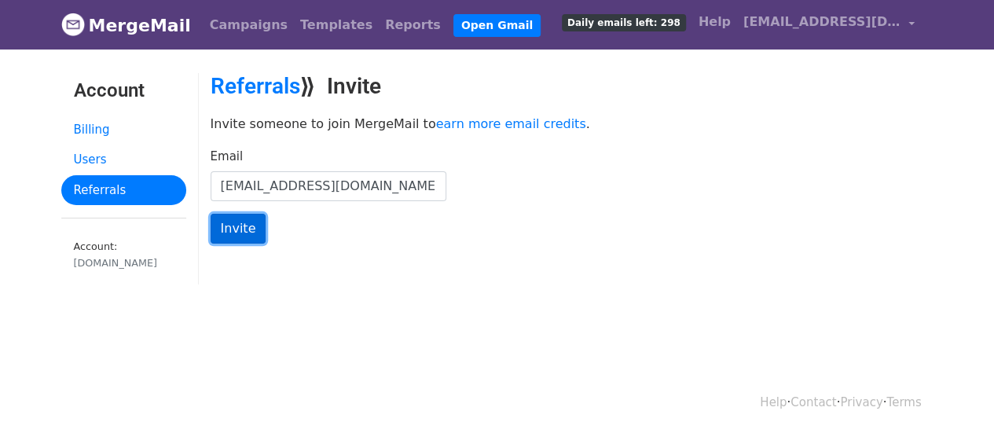
click at [225, 231] on input "Invite" at bounding box center [239, 229] width 56 height 30
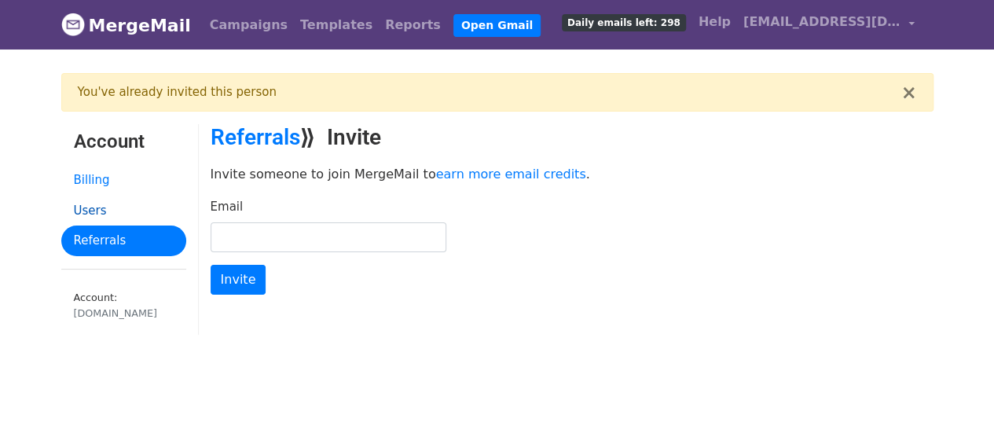
click at [107, 203] on link "Users" at bounding box center [123, 211] width 125 height 31
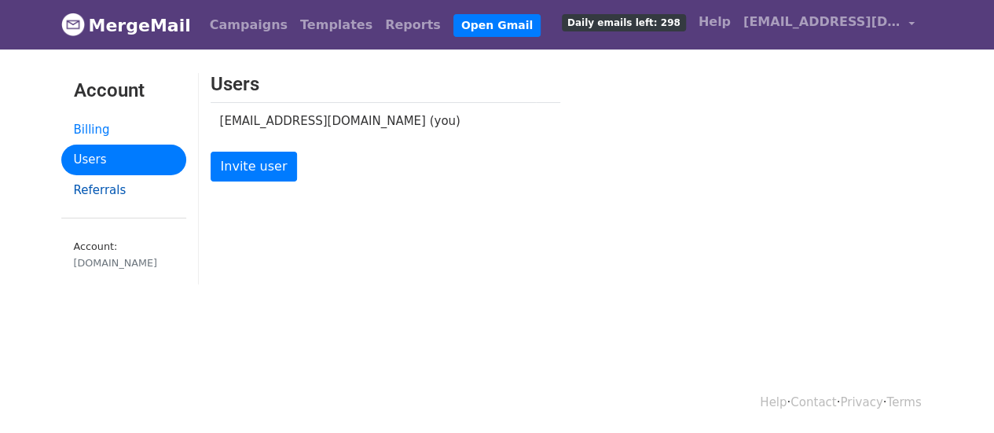
click at [130, 188] on link "Referrals" at bounding box center [123, 190] width 125 height 31
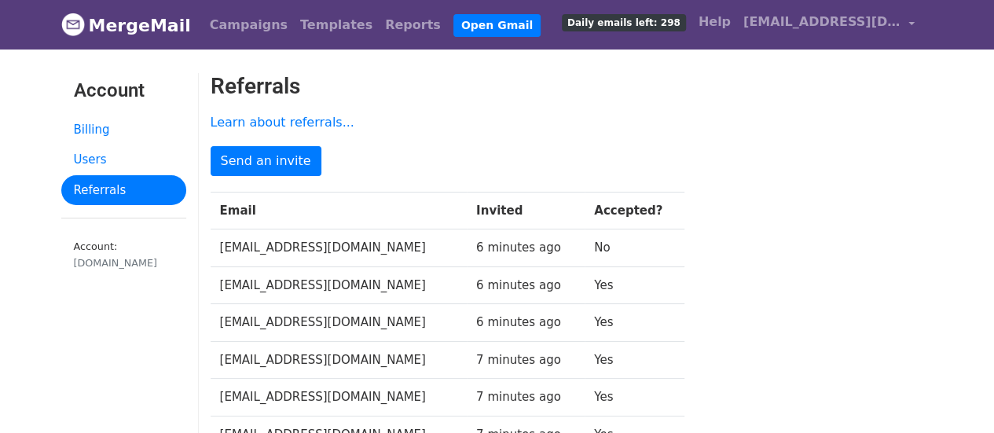
click at [547, 240] on td "6 minutes ago" at bounding box center [526, 248] width 118 height 38
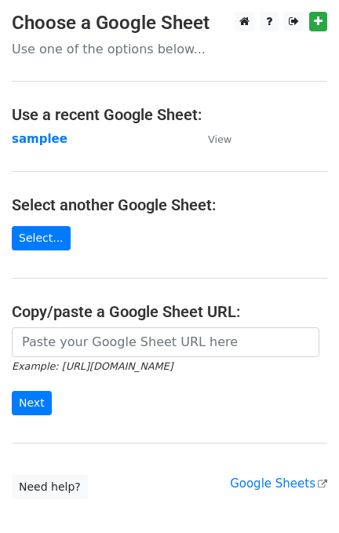
scroll to position [90, 0]
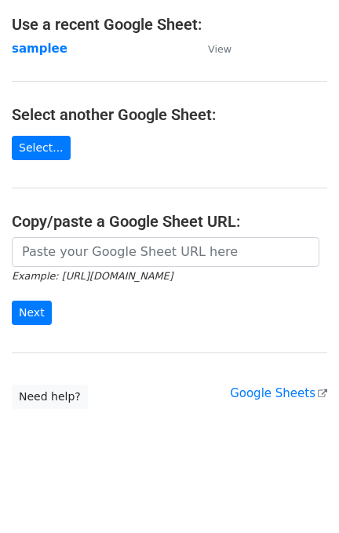
click at [119, 270] on small "Example: [URL][DOMAIN_NAME]" at bounding box center [92, 276] width 161 height 12
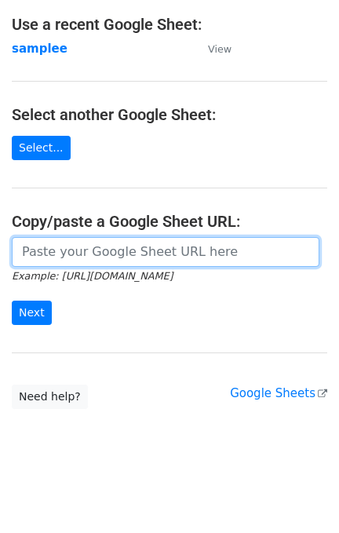
click at [119, 261] on input "url" at bounding box center [166, 252] width 308 height 30
paste input "https://docs.google.com/spreadsheets/d/110v4vhQtKJwpif1iW8lcxiNqhN1MOLX-/edit?u…"
type input "https://docs.google.com/spreadsheets/d/110v4vhQtKJwpif1iW8lcxiNqhN1MOLX-/edit?u…"
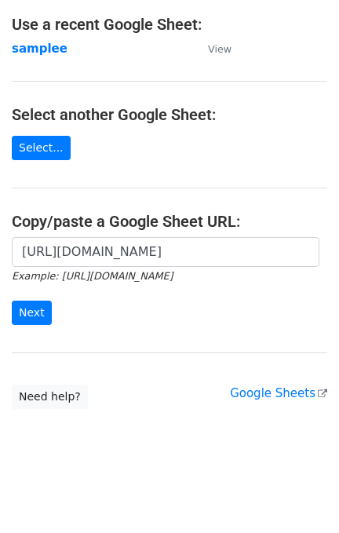
click at [35, 298] on form "https://docs.google.com/spreadsheets/d/110v4vhQtKJwpif1iW8lcxiNqhN1MOLX-/edit?u…" at bounding box center [170, 281] width 316 height 88
click at [35, 302] on input "Next" at bounding box center [32, 313] width 40 height 24
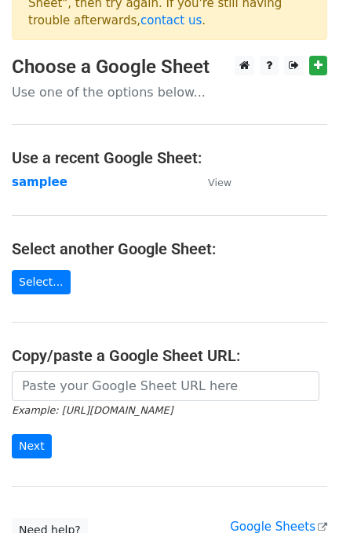
scroll to position [104, 0]
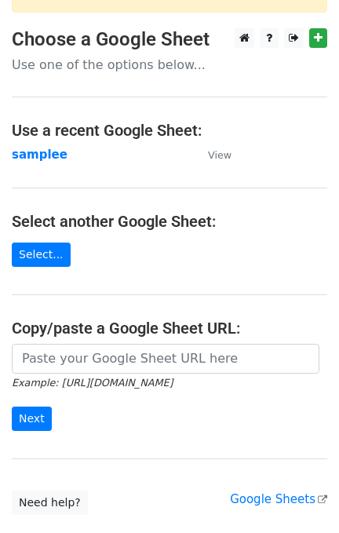
click at [123, 377] on small "Example: [URL][DOMAIN_NAME]" at bounding box center [92, 383] width 161 height 12
drag, startPoint x: 123, startPoint y: 357, endPoint x: 121, endPoint y: 347, distance: 9.6
click at [122, 375] on icon "Example: [URL][DOMAIN_NAME]" at bounding box center [92, 382] width 161 height 14
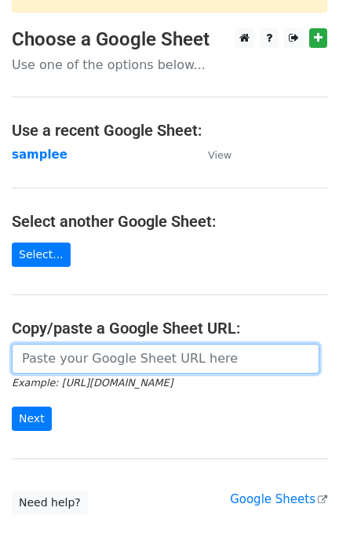
click at [121, 345] on input "url" at bounding box center [166, 359] width 308 height 30
paste input "https://docs.google.com/spreadsheets/d/110v4vhQtKJwpif1iW8lcxiNqhN1MOLX-/edit?g…"
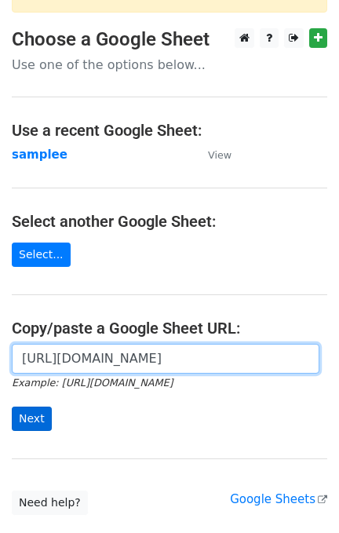
type input "https://docs.google.com/spreadsheets/d/110v4vhQtKJwpif1iW8lcxiNqhN1MOLX-/edit?g…"
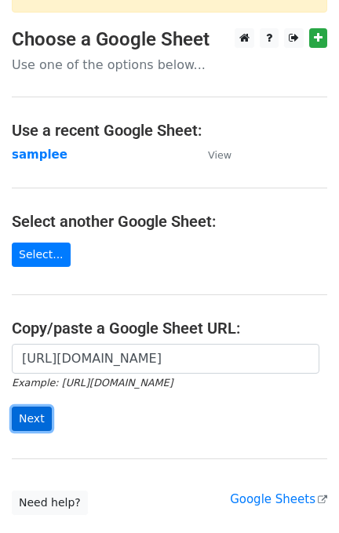
click at [41, 407] on input "Next" at bounding box center [32, 419] width 40 height 24
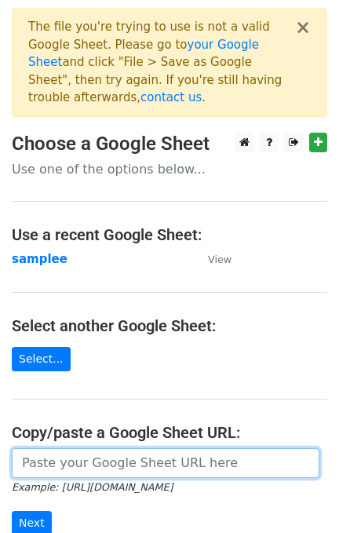
click at [150, 448] on input "url" at bounding box center [166, 463] width 308 height 30
paste input "[URL][DOMAIN_NAME]"
type input "[URL][DOMAIN_NAME]"
click at [12, 511] on input "Next" at bounding box center [32, 523] width 40 height 24
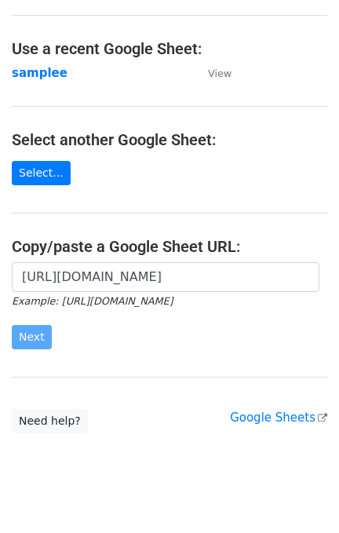
scroll to position [0, 0]
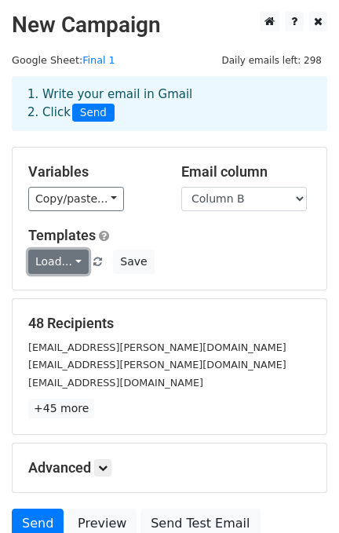
click at [71, 258] on link "Load..." at bounding box center [58, 262] width 60 height 24
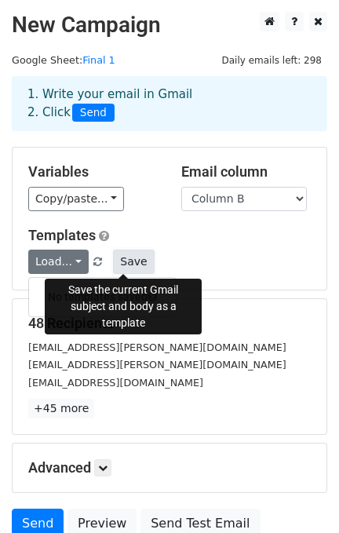
click at [130, 267] on button "Save" at bounding box center [133, 262] width 41 height 24
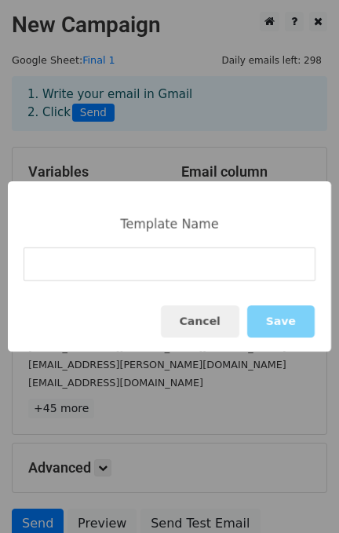
type input "T"
type input "Dean's List"
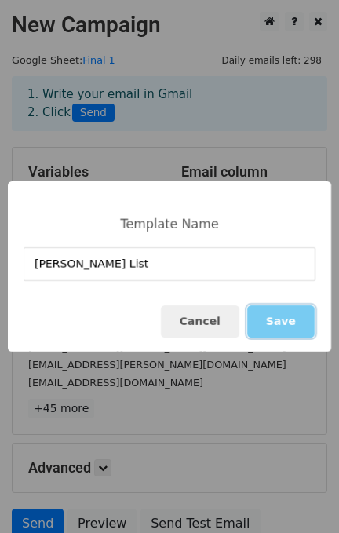
click at [276, 311] on button "Save" at bounding box center [281, 322] width 68 height 32
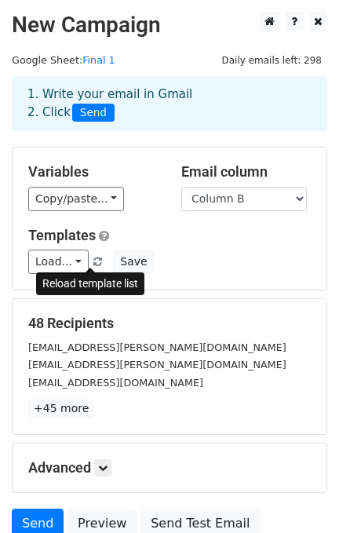
click at [93, 259] on span at bounding box center [97, 263] width 9 height 10
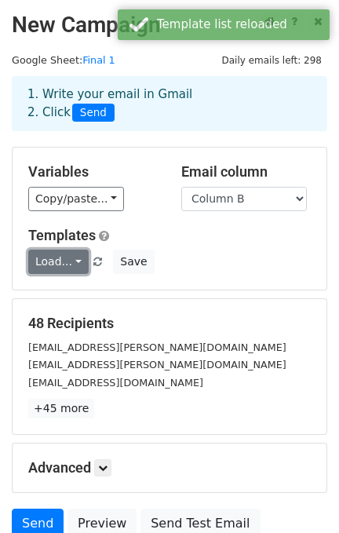
click at [72, 260] on link "Load..." at bounding box center [58, 262] width 60 height 24
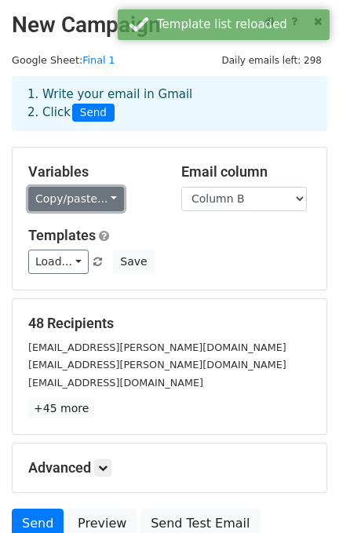
click at [92, 193] on link "Copy/paste..." at bounding box center [76, 199] width 96 height 24
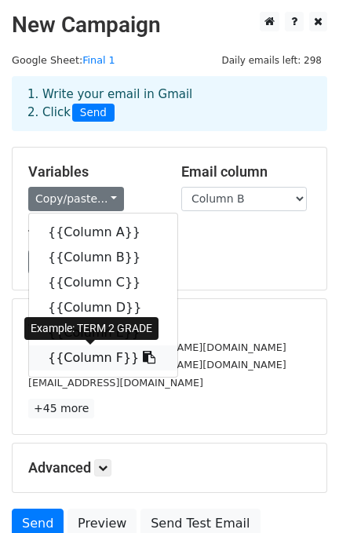
click at [92, 357] on link "{{Column F}}" at bounding box center [103, 358] width 148 height 25
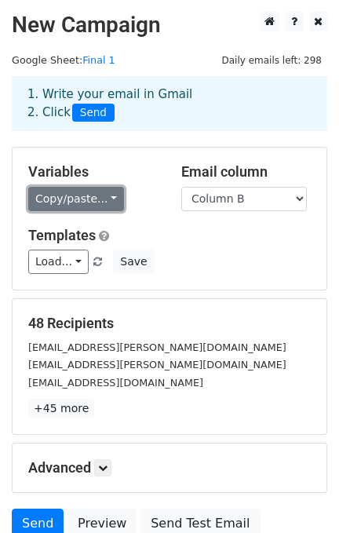
click at [83, 193] on link "Copy/paste..." at bounding box center [76, 199] width 96 height 24
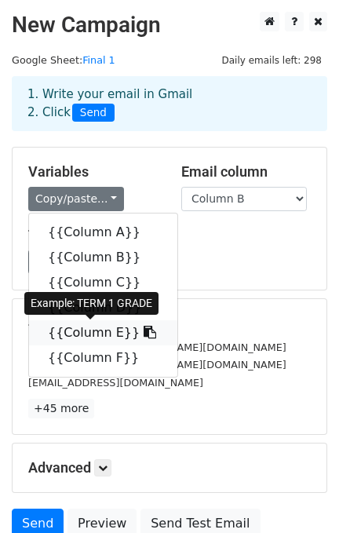
click at [144, 331] on icon at bounding box center [150, 332] width 13 height 13
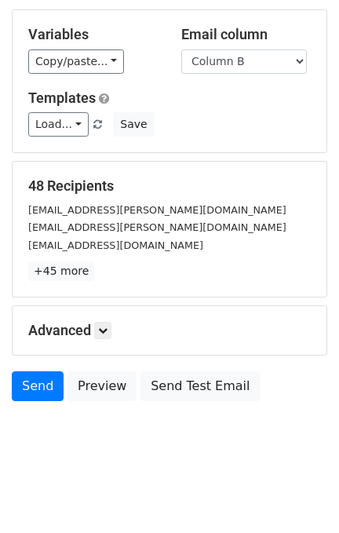
scroll to position [138, 0]
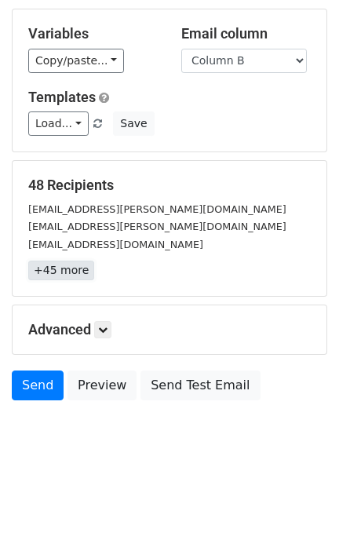
click at [67, 275] on link "+45 more" at bounding box center [61, 271] width 66 height 20
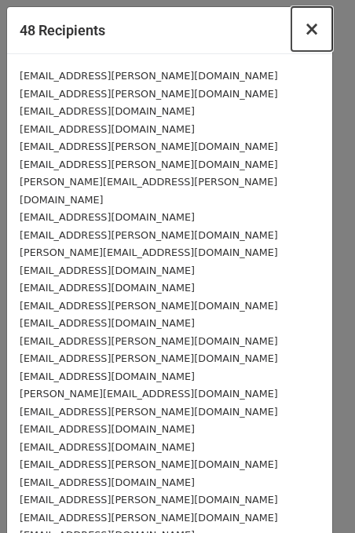
drag, startPoint x: 295, startPoint y: 31, endPoint x: 283, endPoint y: 35, distance: 13.2
click at [304, 31] on span "×" at bounding box center [312, 29] width 16 height 22
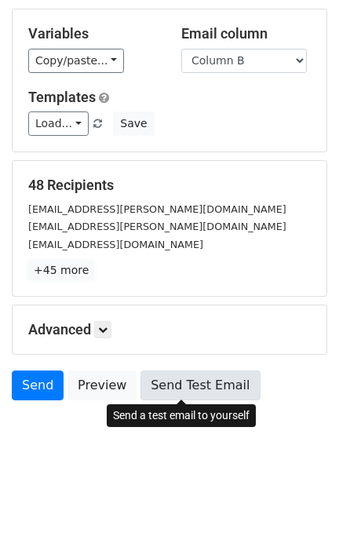
scroll to position [0, 0]
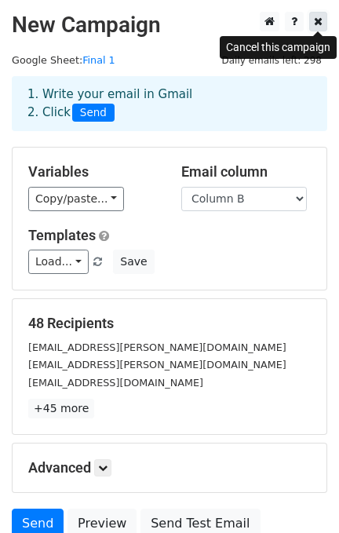
click at [317, 24] on icon at bounding box center [318, 21] width 9 height 11
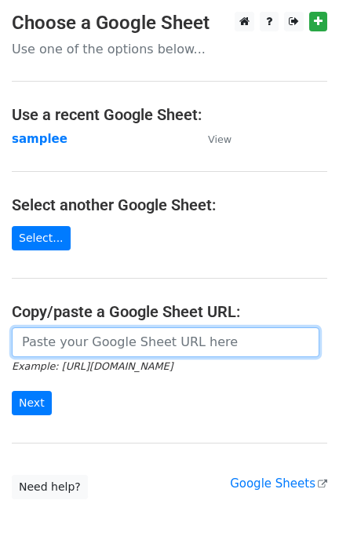
click at [108, 339] on input "url" at bounding box center [166, 343] width 308 height 30
paste input "[URL][DOMAIN_NAME]"
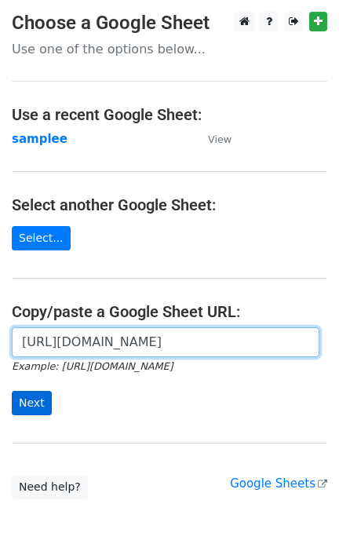
type input "[URL][DOMAIN_NAME]"
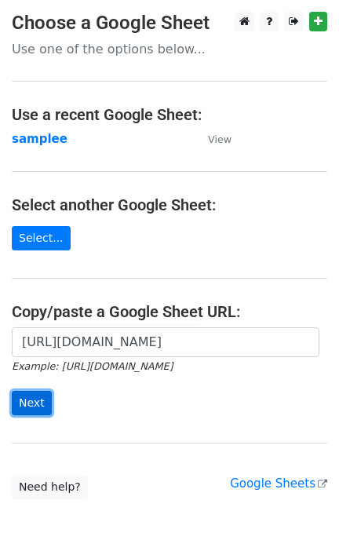
click at [20, 399] on input "Next" at bounding box center [32, 403] width 40 height 24
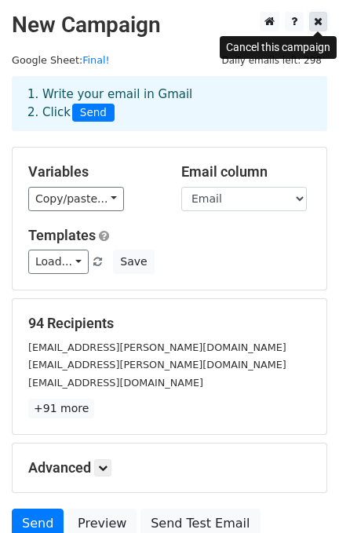
click at [317, 20] on icon at bounding box center [318, 21] width 9 height 11
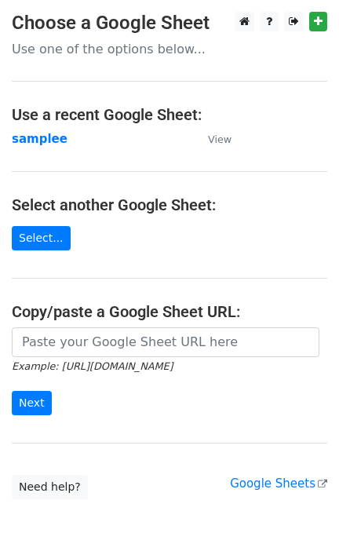
click at [116, 361] on small "Example: https://docs.google.com/spreadsheets/d/abc/edit" at bounding box center [92, 367] width 161 height 12
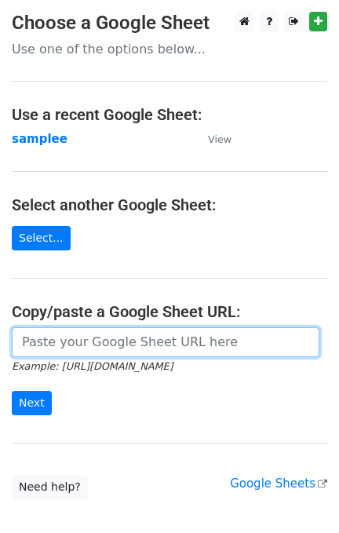
click at [111, 348] on input "url" at bounding box center [166, 343] width 308 height 30
paste input "https://docs.google.com/spreadsheets/d/1RNTPyNBUCzZvOFJ7EczvcX0gCRlXf9o_Th_elsi…"
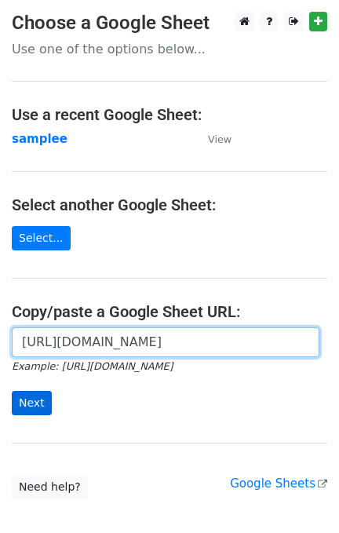
type input "[URL][DOMAIN_NAME]"
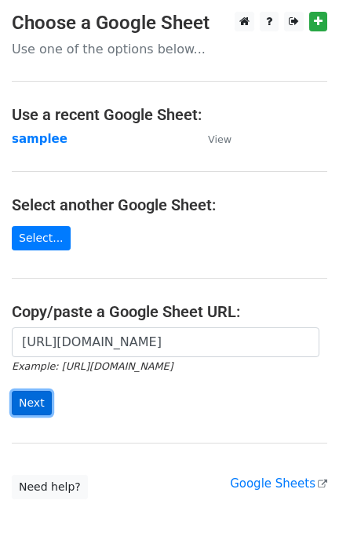
click at [39, 401] on input "Next" at bounding box center [32, 403] width 40 height 24
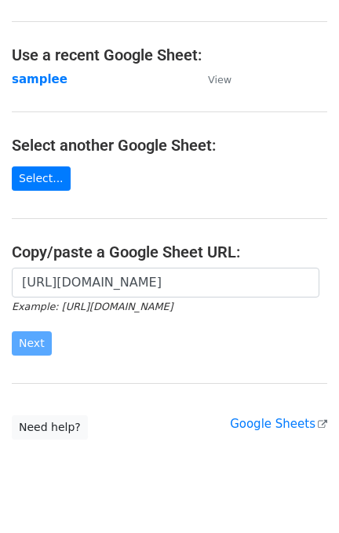
scroll to position [90, 0]
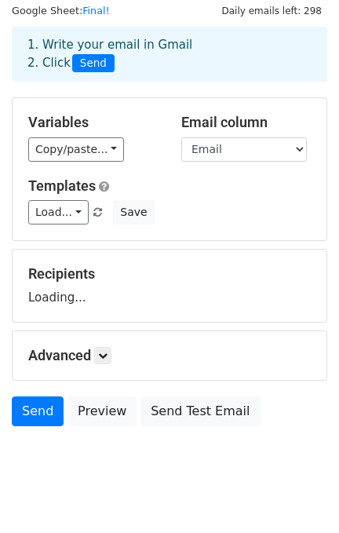
scroll to position [75, 0]
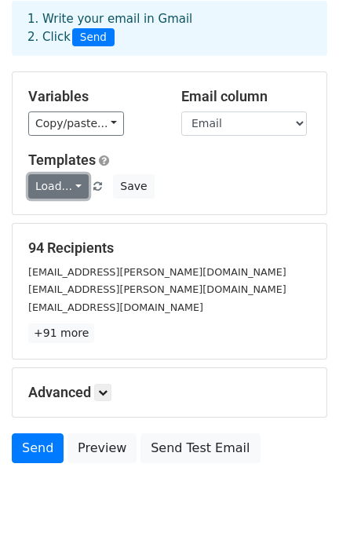
click at [61, 183] on link "Load..." at bounding box center [58, 186] width 60 height 24
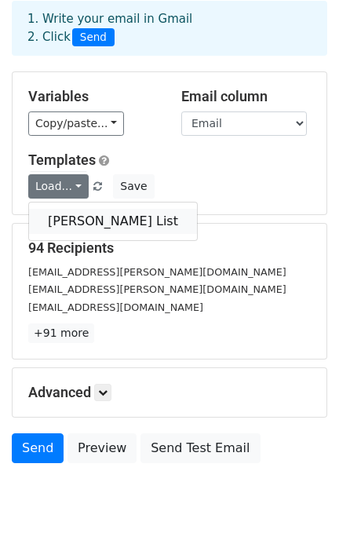
click at [62, 218] on link "[PERSON_NAME] List" at bounding box center [113, 221] width 168 height 25
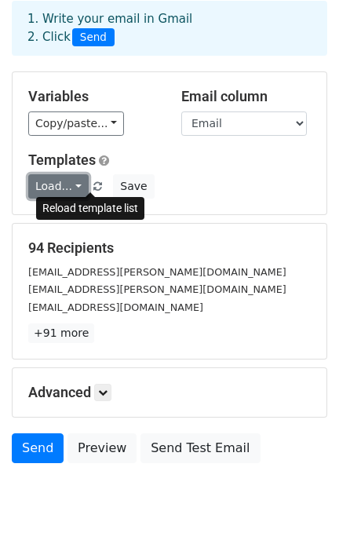
click at [71, 184] on link "Load..." at bounding box center [58, 186] width 60 height 24
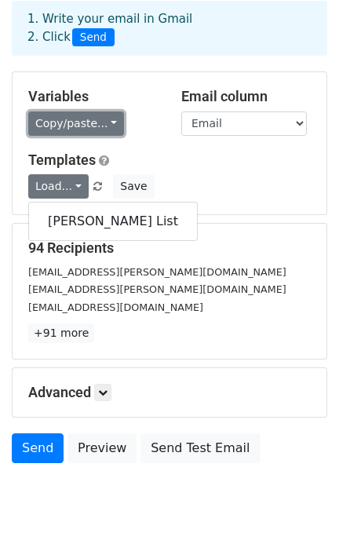
click at [95, 129] on link "Copy/paste..." at bounding box center [76, 124] width 96 height 24
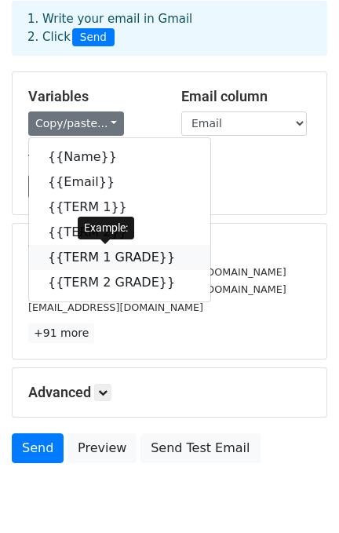
click at [110, 256] on link "{{TERM 1 GRADE}}" at bounding box center [119, 257] width 181 height 25
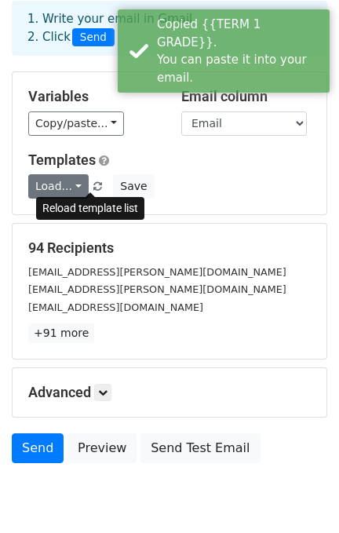
click at [80, 181] on span "Load... [PERSON_NAME] List" at bounding box center [66, 186] width 77 height 14
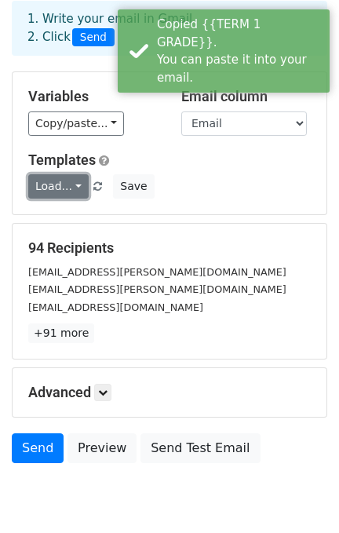
click at [75, 181] on link "Load..." at bounding box center [58, 186] width 60 height 24
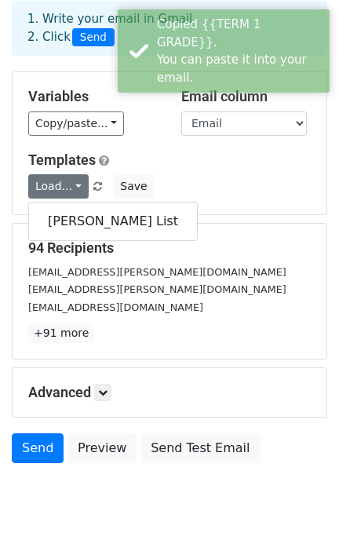
click at [86, 137] on div "Variables Copy/paste... {{Name}} {{Email}} {{TERM 1}} {{TERM 2}} {{TERM 1 GRADE…" at bounding box center [170, 143] width 314 height 142
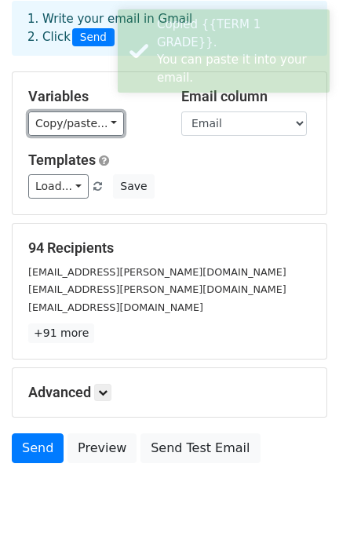
click at [86, 123] on link "Copy/paste..." at bounding box center [76, 124] width 96 height 24
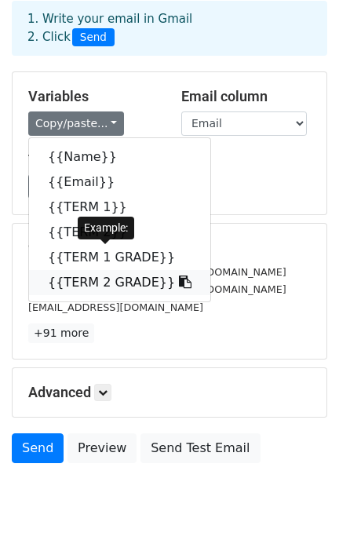
click at [108, 279] on link "{{TERM 2 GRADE}}" at bounding box center [119, 282] width 181 height 25
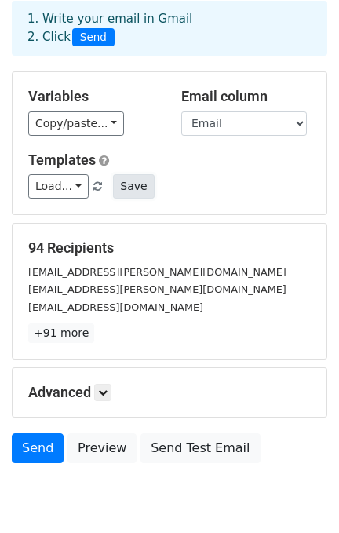
click at [119, 187] on button "Save" at bounding box center [133, 186] width 41 height 24
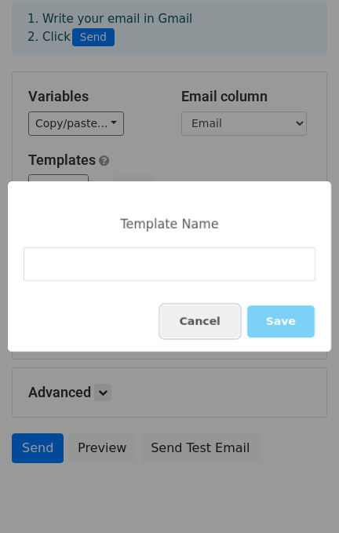
drag, startPoint x: 195, startPoint y: 320, endPoint x: 175, endPoint y: 311, distance: 21.8
click at [192, 323] on button "Cancel" at bounding box center [200, 322] width 79 height 32
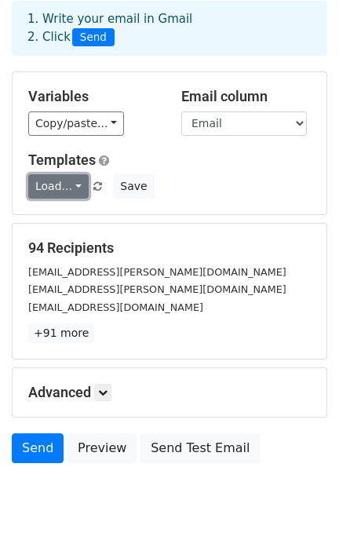
click at [57, 189] on link "Load..." at bounding box center [58, 186] width 60 height 24
click at [64, 187] on link "Load..." at bounding box center [58, 186] width 60 height 24
click at [61, 190] on link "Load..." at bounding box center [58, 186] width 60 height 24
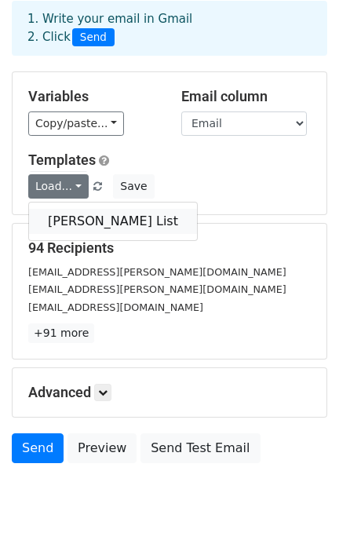
click at [72, 214] on link "Dean's List" at bounding box center [113, 221] width 168 height 25
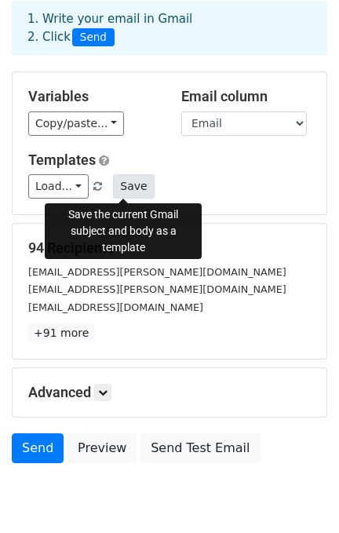
click at [113, 182] on button "Save" at bounding box center [133, 186] width 41 height 24
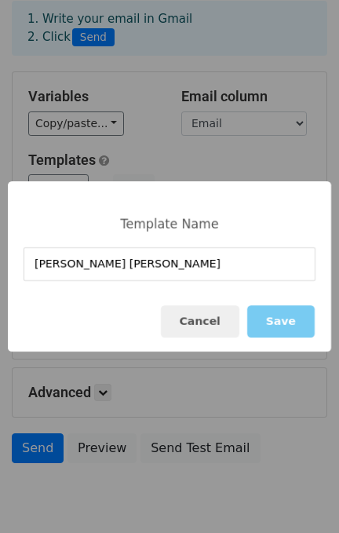
type input "Dean's Lister"
click at [280, 326] on button "Save" at bounding box center [281, 322] width 68 height 32
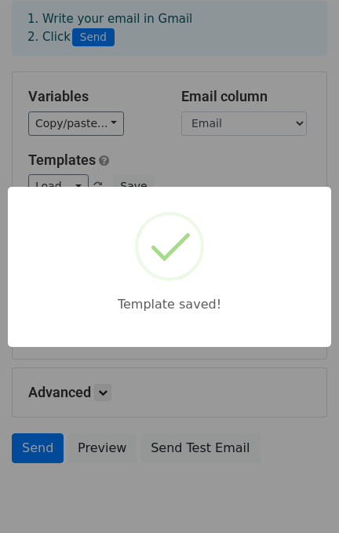
click at [242, 125] on div "Template saved!" at bounding box center [169, 266] width 339 height 533
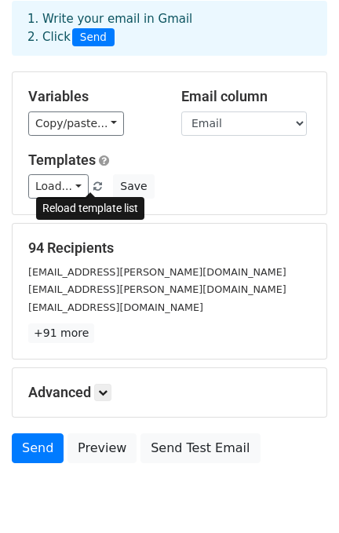
click at [93, 187] on span at bounding box center [97, 187] width 9 height 10
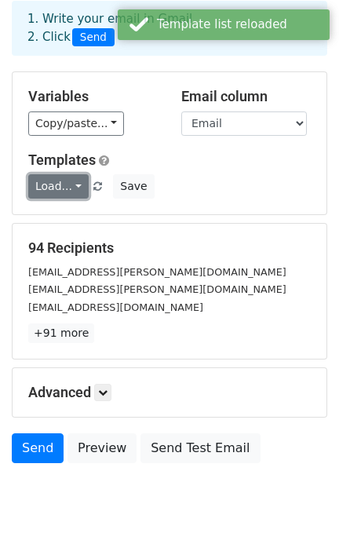
click at [78, 183] on link "Load..." at bounding box center [58, 186] width 60 height 24
click at [71, 187] on link "Load..." at bounding box center [58, 186] width 60 height 24
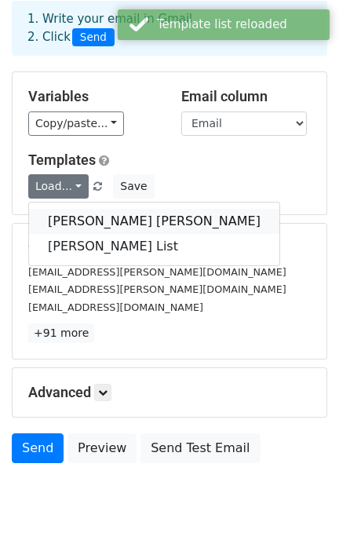
click at [72, 213] on link "Dean's Lister" at bounding box center [154, 221] width 251 height 25
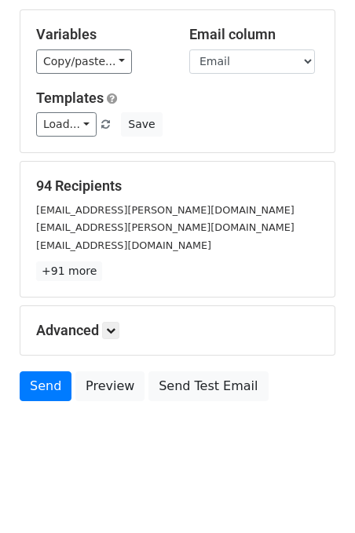
scroll to position [138, 0]
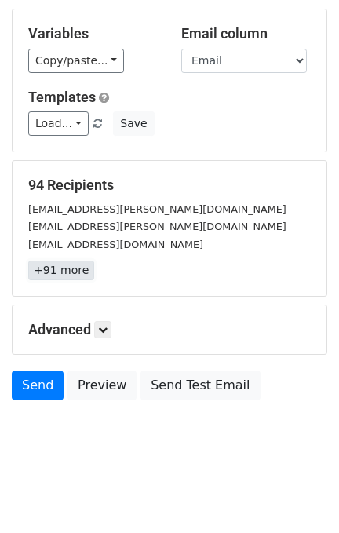
click at [75, 276] on link "+91 more" at bounding box center [61, 271] width 66 height 20
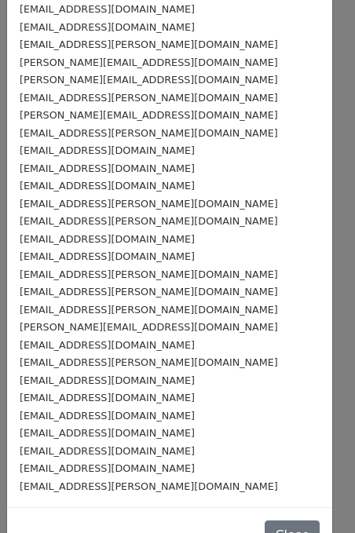
scroll to position [1269, 0]
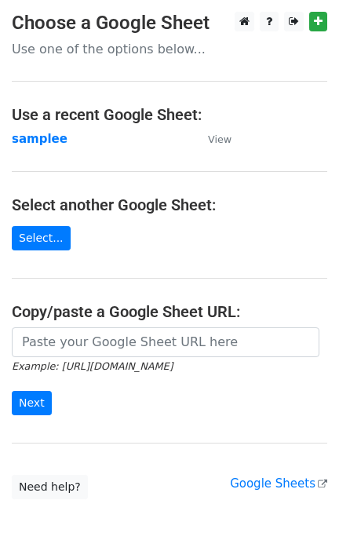
scroll to position [90, 0]
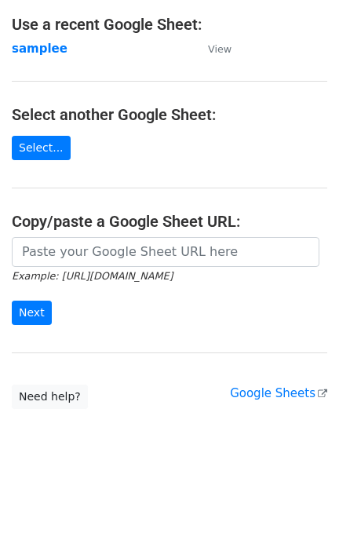
click at [83, 285] on form "Example: [URL][DOMAIN_NAME] Next" at bounding box center [170, 281] width 316 height 88
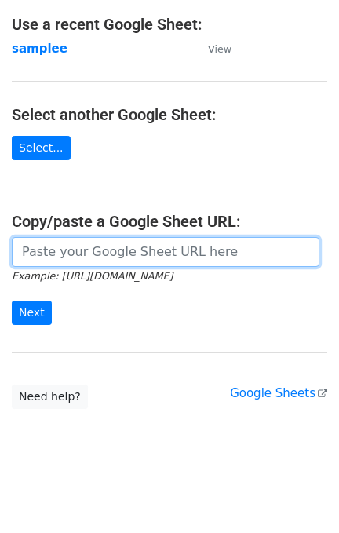
click at [92, 258] on input "url" at bounding box center [166, 252] width 308 height 30
paste input "[URL][DOMAIN_NAME]"
type input "[URL][DOMAIN_NAME]"
click at [12, 301] on input "Next" at bounding box center [32, 313] width 40 height 24
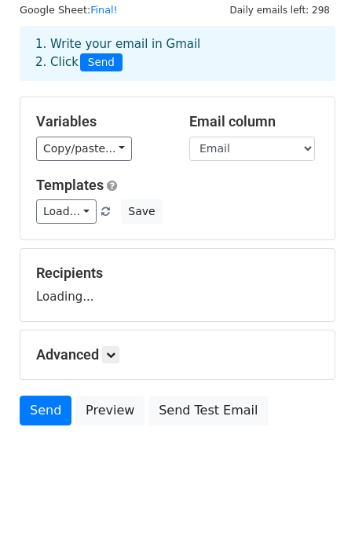
scroll to position [75, 0]
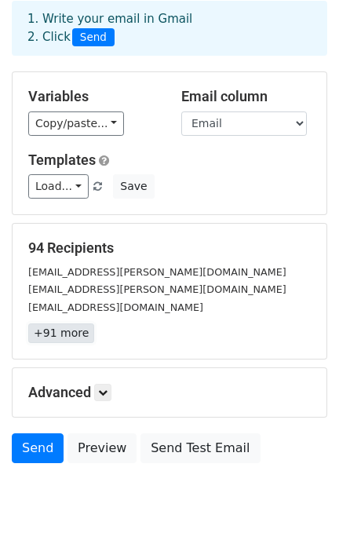
click at [60, 331] on link "+91 more" at bounding box center [61, 334] width 66 height 20
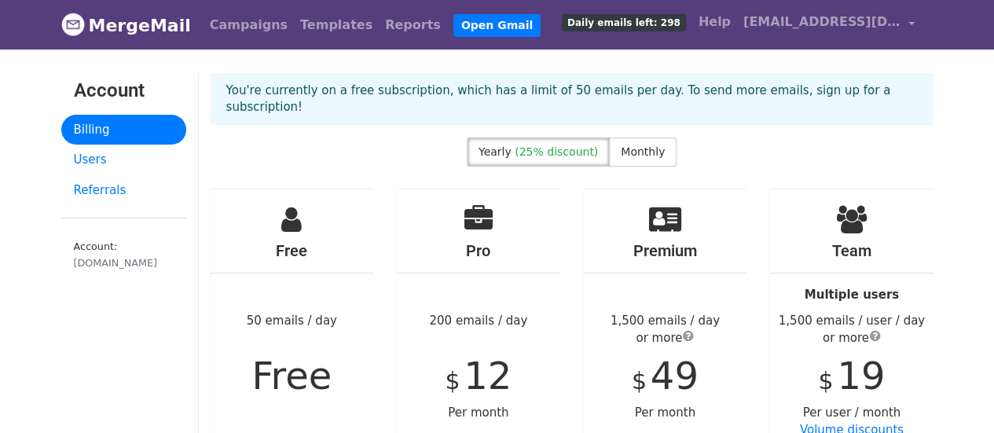
click at [686, 20] on span "Daily emails left: 298" at bounding box center [624, 22] width 124 height 17
click at [379, 23] on link "Reports" at bounding box center [413, 24] width 68 height 31
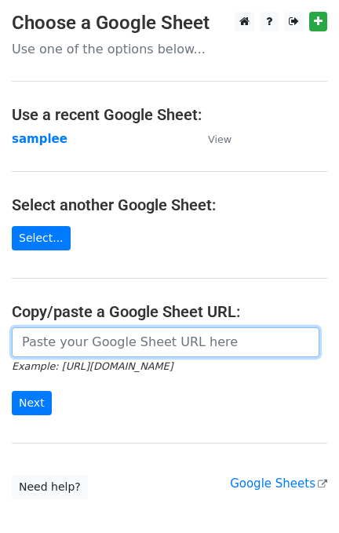
click at [210, 341] on input "url" at bounding box center [166, 343] width 308 height 30
paste input "[URL][DOMAIN_NAME]"
type input "https://docs.google.com/spreadsheets/d/1RNTPyNBUCzZvOFJ7EczvcX0gCRlXf9o_Th_elsi…"
click at [12, 391] on input "Next" at bounding box center [32, 403] width 40 height 24
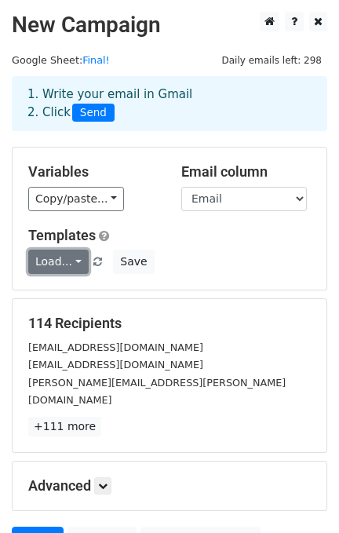
click at [68, 257] on link "Load..." at bounding box center [58, 262] width 60 height 24
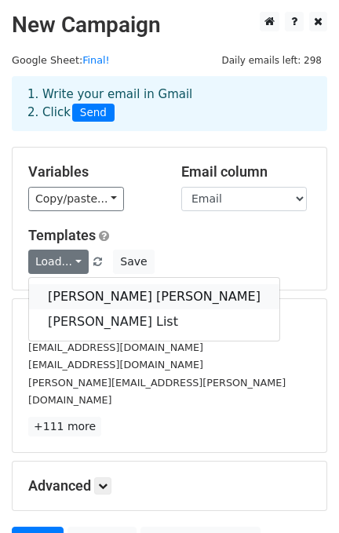
click at [60, 288] on link "Dean's Lister" at bounding box center [154, 296] width 251 height 25
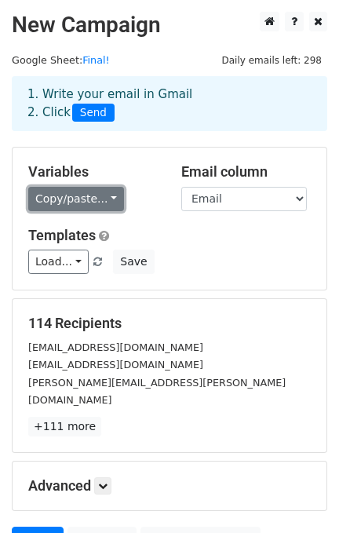
click at [107, 193] on link "Copy/paste..." at bounding box center [76, 199] width 96 height 24
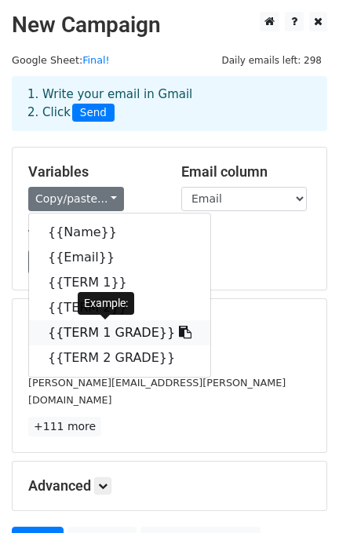
click at [100, 324] on link "{{TERM 1 GRADE}}" at bounding box center [119, 332] width 181 height 25
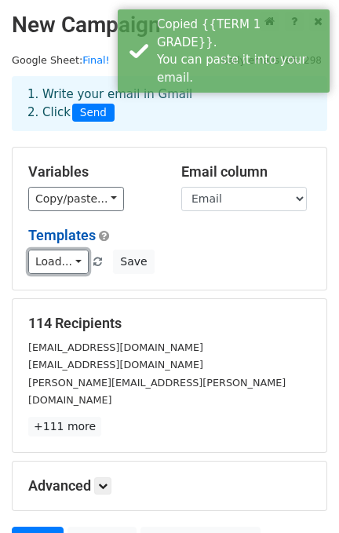
drag, startPoint x: 64, startPoint y: 258, endPoint x: 76, endPoint y: 236, distance: 24.9
click at [63, 258] on link "Load..." at bounding box center [58, 262] width 60 height 24
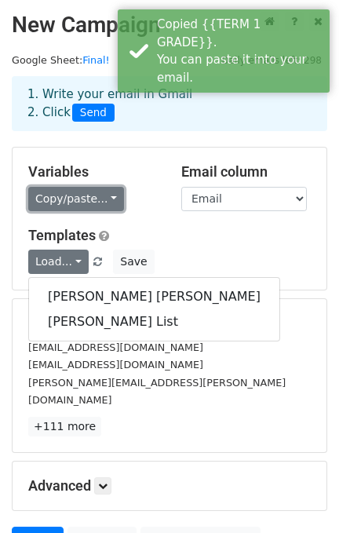
click at [88, 199] on link "Copy/paste..." at bounding box center [76, 199] width 96 height 24
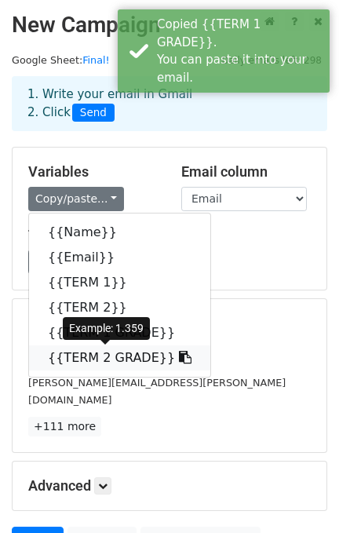
click at [79, 358] on link "{{TERM 2 GRADE}}" at bounding box center [119, 358] width 181 height 25
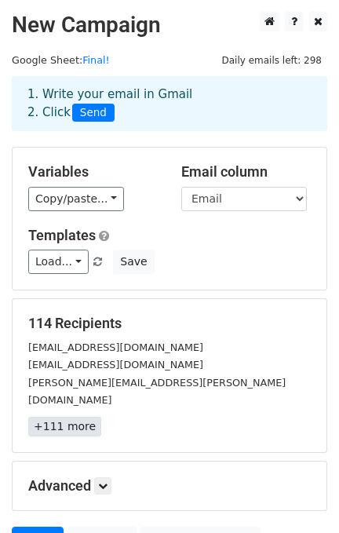
click at [56, 417] on link "+111 more" at bounding box center [64, 427] width 73 height 20
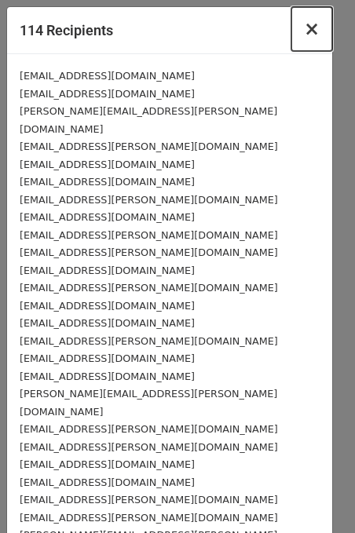
drag, startPoint x: 305, startPoint y: 30, endPoint x: 305, endPoint y: 47, distance: 17.3
click at [302, 30] on button "×" at bounding box center [311, 29] width 41 height 44
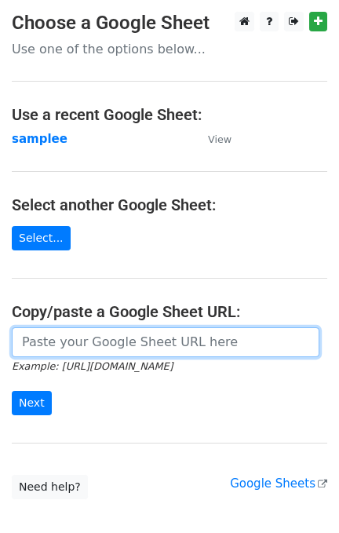
click at [75, 343] on input "url" at bounding box center [166, 343] width 308 height 30
paste input "[URL][DOMAIN_NAME]"
type input "[URL][DOMAIN_NAME]"
click at [12, 391] on input "Next" at bounding box center [32, 403] width 40 height 24
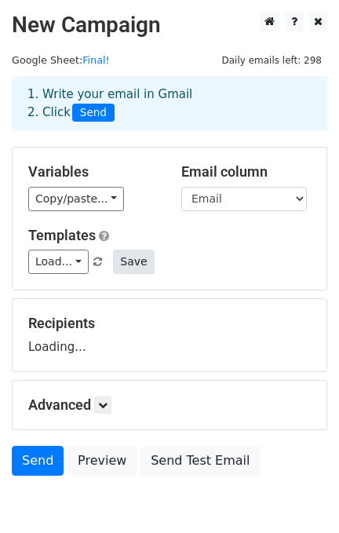
scroll to position [75, 0]
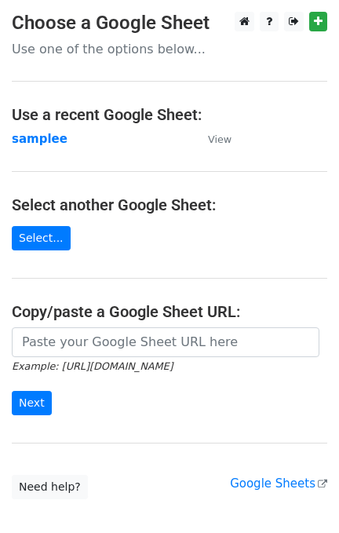
click at [101, 359] on icon "Example: https://docs.google.com/spreadsheets/d/abc/edit" at bounding box center [92, 366] width 161 height 14
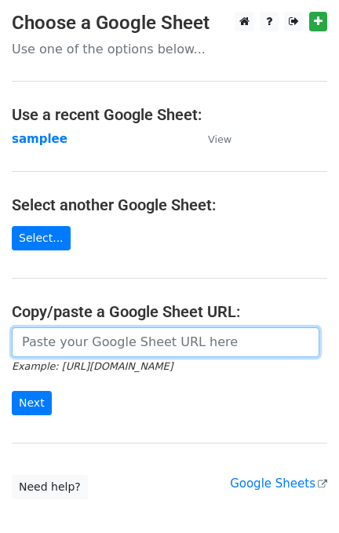
click at [108, 342] on input "url" at bounding box center [166, 343] width 308 height 30
click at [132, 345] on input "url" at bounding box center [166, 343] width 308 height 30
paste input "https://docs.google.com/spreadsheets/d/1RNTPyNBUCzZvOFJ7EczvcX0gCRlXf9o_Th_elsi…"
type input "https://docs.google.com/spreadsheets/d/1RNTPyNBUCzZvOFJ7EczvcX0gCRlXf9o_Th_elsi…"
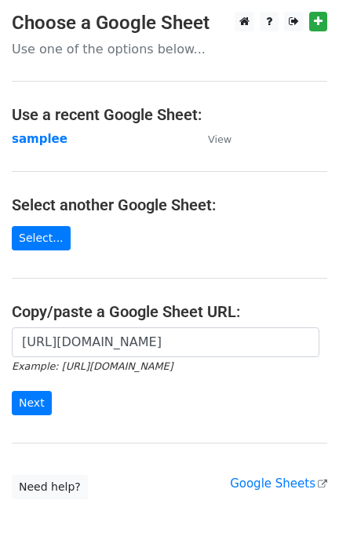
click at [51, 386] on form "https://docs.google.com/spreadsheets/d/1RNTPyNBUCzZvOFJ7EczvcX0gCRlXf9o_Th_elsi…" at bounding box center [170, 372] width 316 height 88
click at [41, 386] on form "https://docs.google.com/spreadsheets/d/1RNTPyNBUCzZvOFJ7EczvcX0gCRlXf9o_Th_elsi…" at bounding box center [170, 372] width 316 height 88
click at [29, 393] on input "Next" at bounding box center [32, 403] width 40 height 24
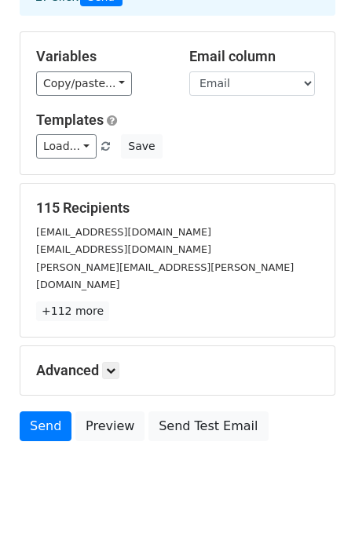
scroll to position [138, 0]
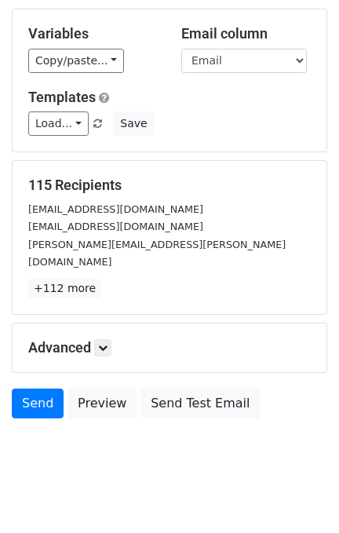
click at [57, 256] on div "115 Recipients sshence.gargabite.ab@ust.edu.ph marcoantonio.go.ab@ust.edu.ph ga…" at bounding box center [169, 238] width 283 height 122
click at [64, 279] on link "+112 more" at bounding box center [64, 289] width 73 height 20
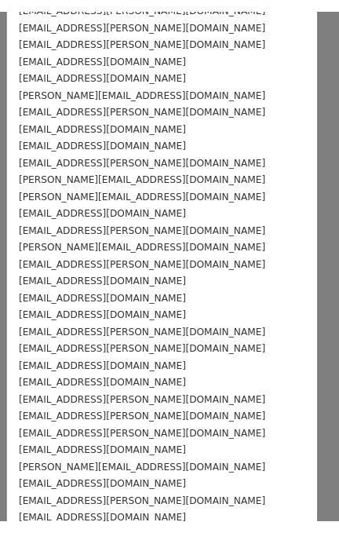
scroll to position [1640, 0]
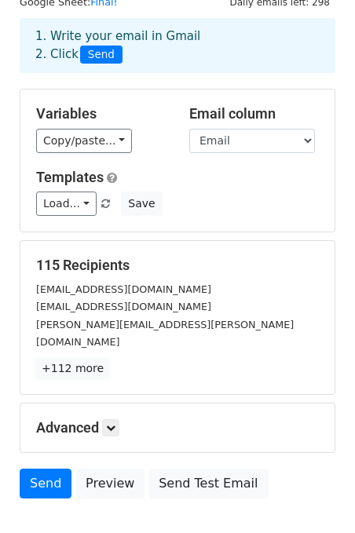
scroll to position [104, 0]
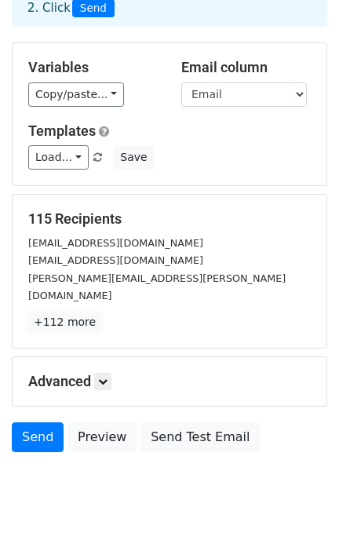
click at [73, 313] on link "+112 more" at bounding box center [64, 323] width 73 height 20
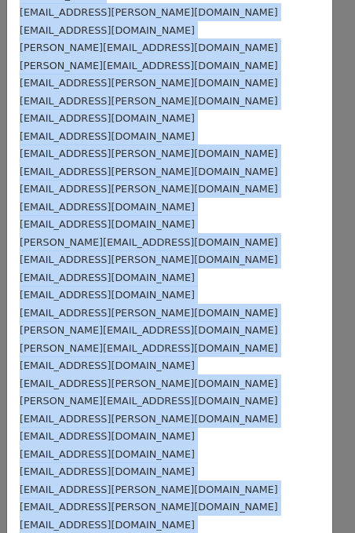
scroll to position [1640, 0]
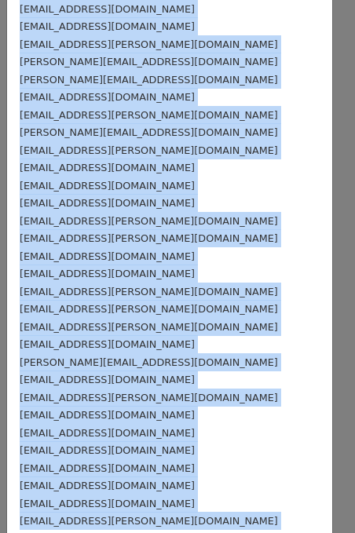
drag, startPoint x: 20, startPoint y: 78, endPoint x: 190, endPoint y: 558, distance: 510.0
click at [190, 533] on html "New Campaign Daily emails left: 298 Google Sheet: Final! 1. Write your email in…" at bounding box center [177, 241] width 355 height 690
copy body "sshence.gargabite.ab@ust.edu.ph marcoantonio.go.ab@ust.edu.ph gabriellelyndzee.…"
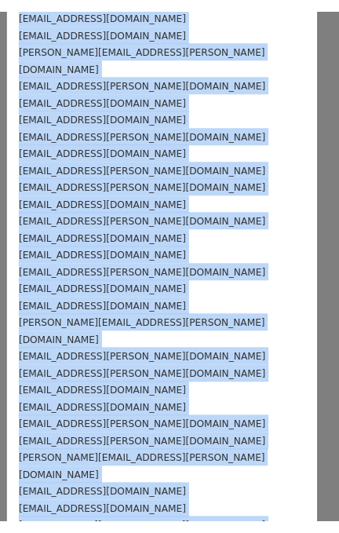
scroll to position [0, 0]
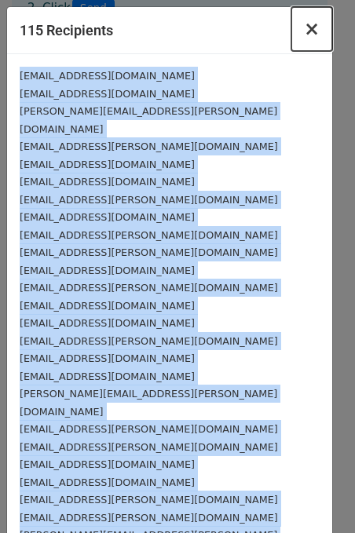
click at [304, 32] on span "×" at bounding box center [312, 29] width 16 height 22
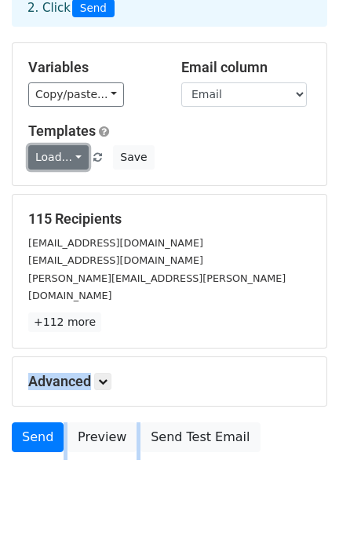
click at [70, 159] on link "Load..." at bounding box center [58, 157] width 60 height 24
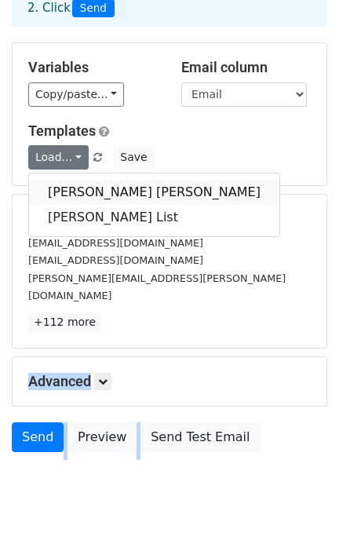
click at [89, 190] on link "Dean's Lister" at bounding box center [154, 192] width 251 height 25
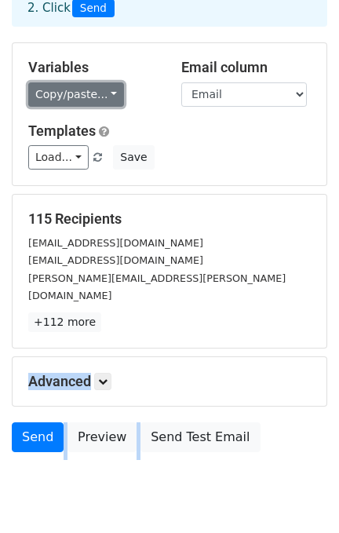
click at [101, 91] on link "Copy/paste..." at bounding box center [76, 94] width 96 height 24
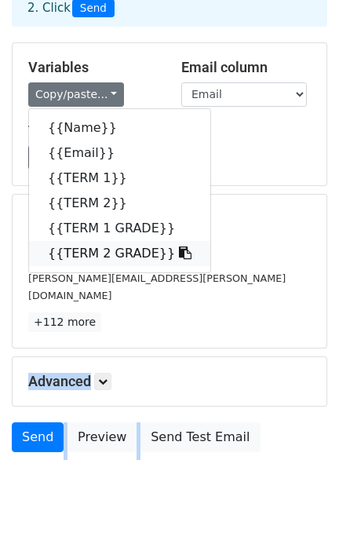
click at [101, 240] on body "New Campaign Daily emails left: 298 Google Sheet: Final! 1. Write your email in…" at bounding box center [169, 215] width 339 height 616
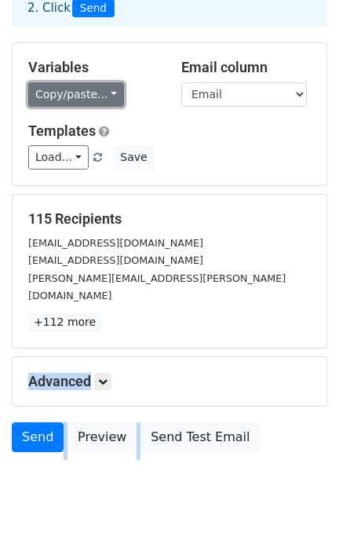
click at [73, 100] on link "Copy/paste..." at bounding box center [76, 94] width 96 height 24
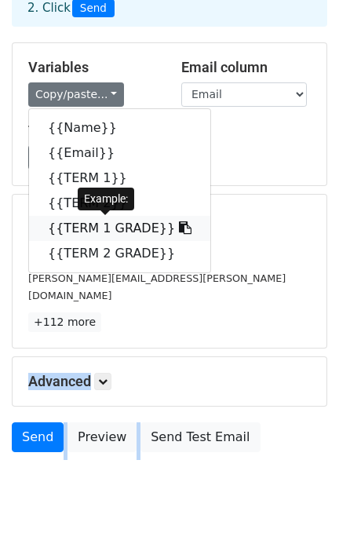
click at [131, 229] on link "{{TERM 1 GRADE}}" at bounding box center [119, 228] width 181 height 25
copy body "sshence.gargabite.ab@ust.edu.ph marcoantonio.go.ab@ust.edu.ph gabriellelyndzee.…"
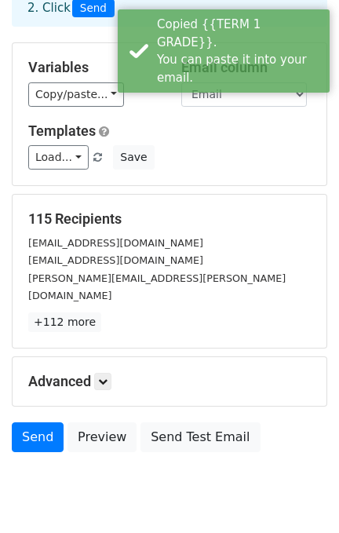
click at [100, 106] on div "Variables Copy/paste... {{Name}} {{Email}} {{TERM 1}} {{TERM 2}} {{TERM 1 GRADE…" at bounding box center [92, 83] width 153 height 48
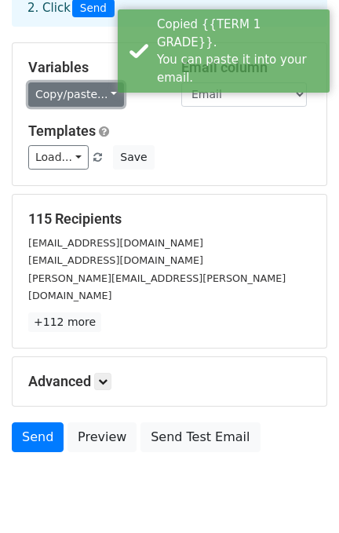
click at [101, 97] on link "Copy/paste..." at bounding box center [76, 94] width 96 height 24
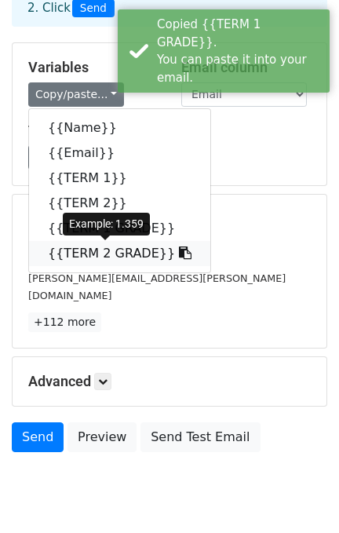
click at [121, 241] on link "{{TERM 2 GRADE}}" at bounding box center [119, 253] width 181 height 25
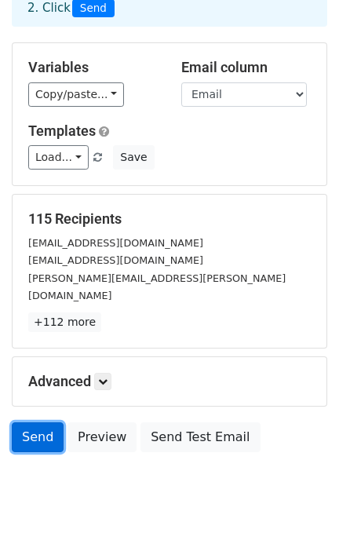
click at [33, 423] on link "Send" at bounding box center [38, 438] width 52 height 30
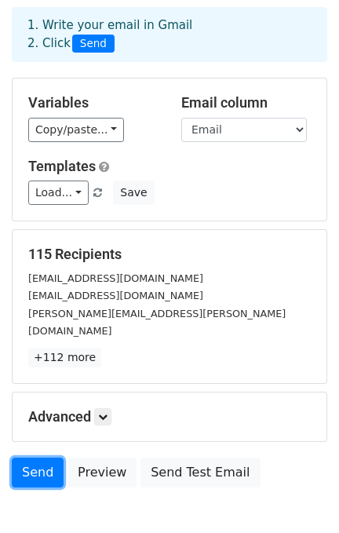
scroll to position [138, 0]
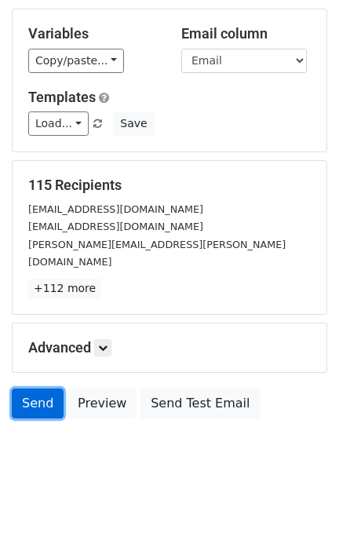
click at [45, 389] on link "Send" at bounding box center [38, 404] width 52 height 30
drag, startPoint x: 45, startPoint y: 382, endPoint x: 23, endPoint y: 392, distance: 24.2
click at [23, 392] on link "Send" at bounding box center [38, 404] width 52 height 30
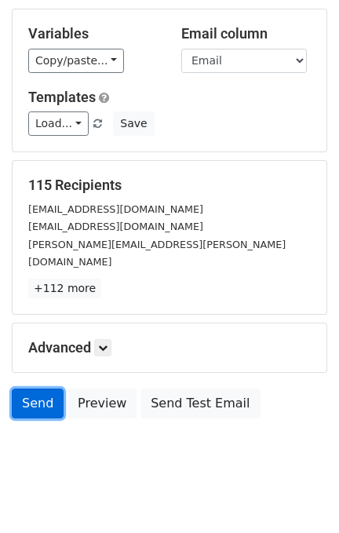
click at [23, 392] on link "Send" at bounding box center [38, 404] width 52 height 30
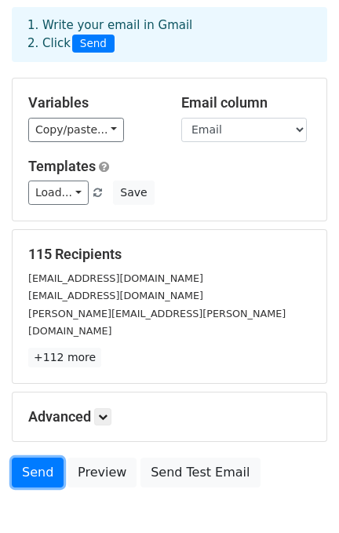
scroll to position [0, 0]
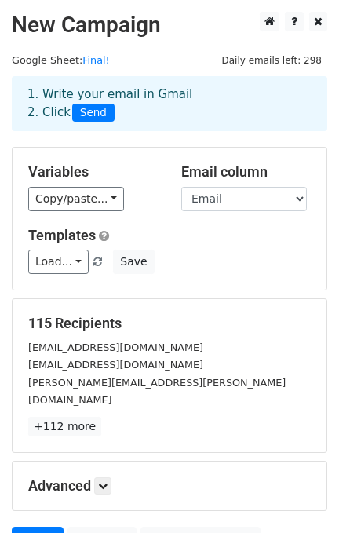
click at [93, 110] on span "Send" at bounding box center [93, 113] width 42 height 19
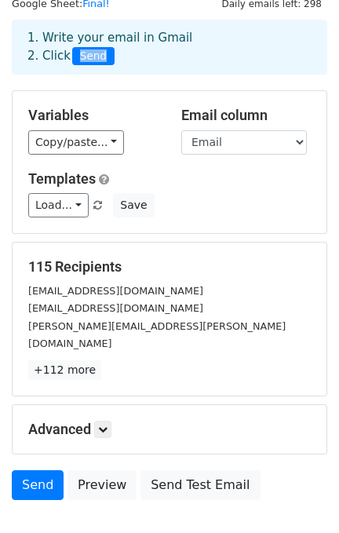
scroll to position [138, 0]
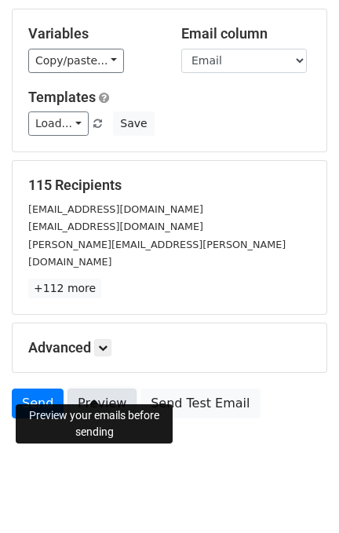
click at [82, 389] on link "Preview" at bounding box center [102, 404] width 69 height 30
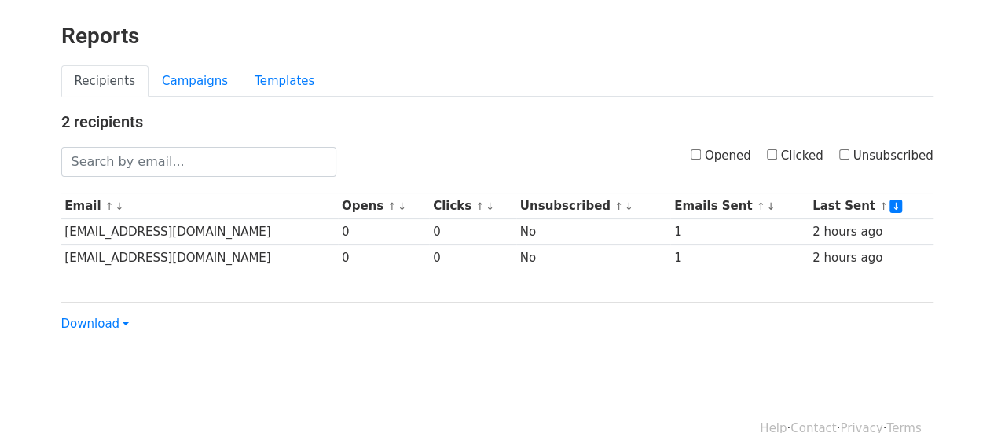
scroll to position [74, 0]
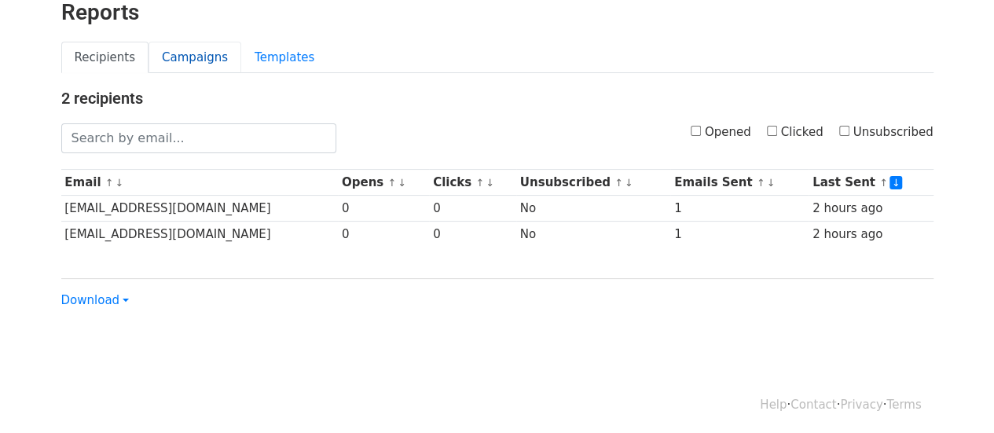
click at [193, 51] on link "Campaigns" at bounding box center [194, 58] width 93 height 32
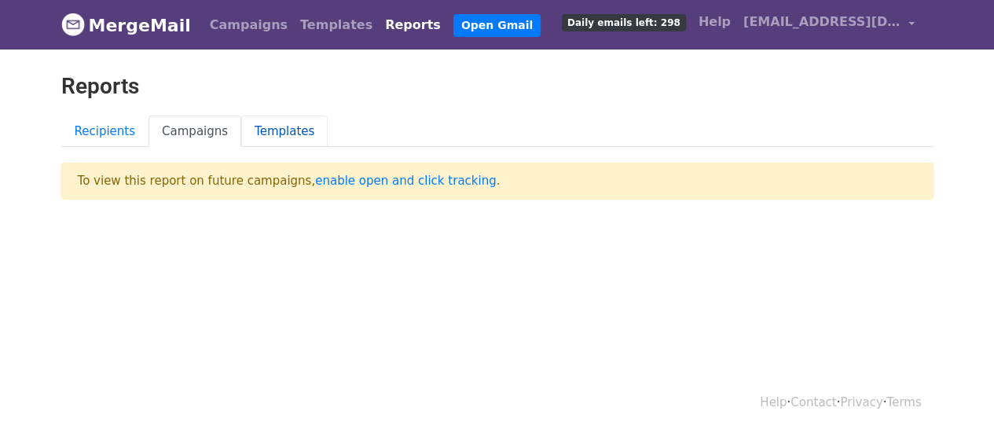
click at [273, 129] on link "Templates" at bounding box center [284, 131] width 86 height 32
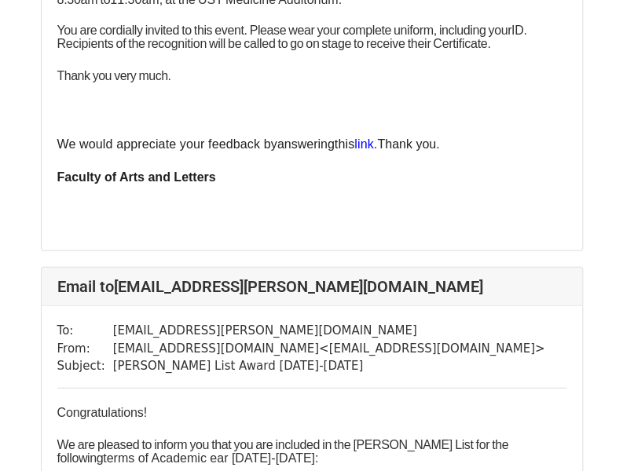
scroll to position [25175, 0]
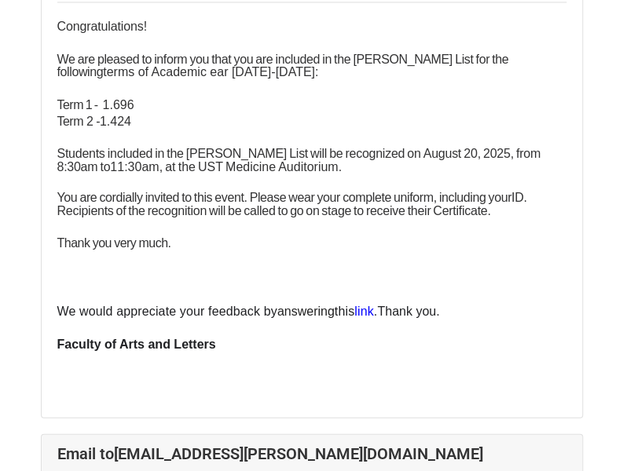
click at [505, 181] on div "Congratulations! We are pleased to inform you that you are included in the [PER…" at bounding box center [311, 144] width 509 height 252
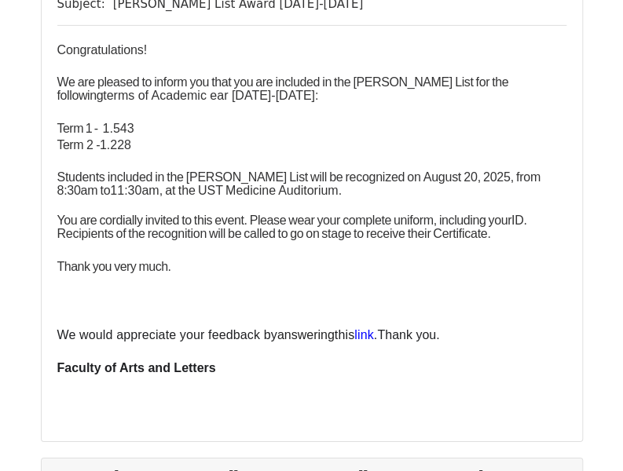
scroll to position [14557, 0]
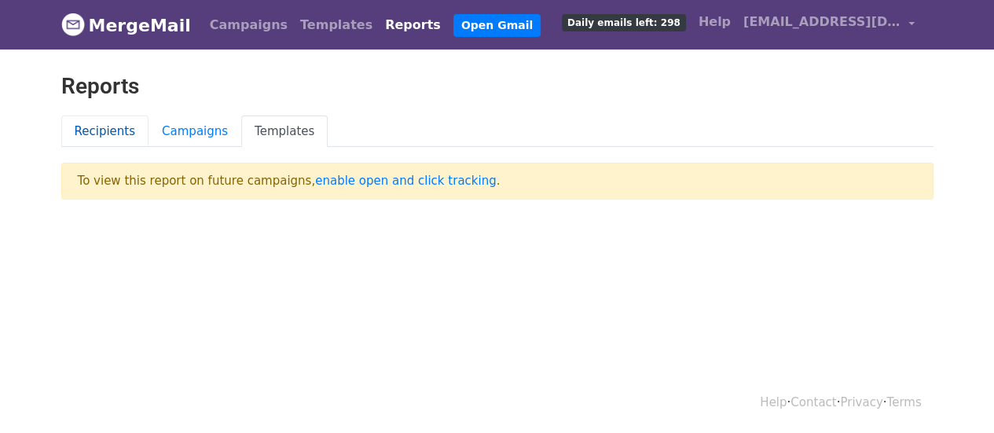
click at [126, 123] on link "Recipients" at bounding box center [105, 131] width 88 height 32
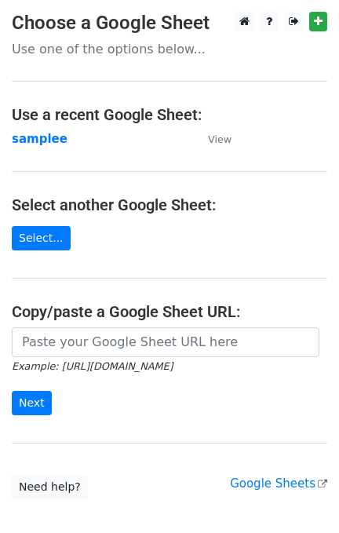
click at [167, 361] on small "Example: [URL][DOMAIN_NAME]" at bounding box center [92, 367] width 161 height 12
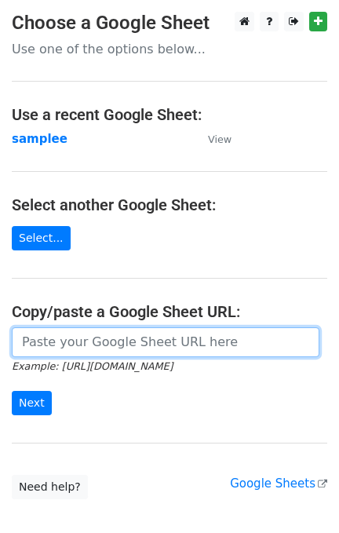
click at [161, 347] on input "url" at bounding box center [166, 343] width 308 height 30
paste input "[URL][DOMAIN_NAME]"
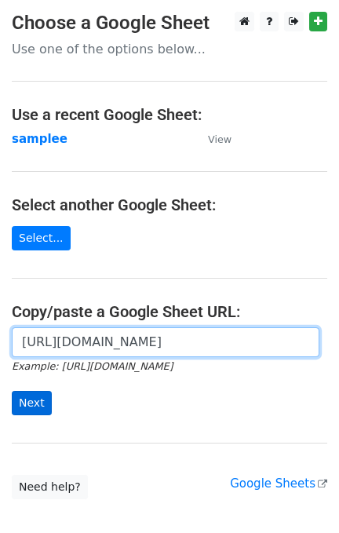
type input "https://docs.google.com/spreadsheets/d/1RNTPyNBUCzZvOFJ7EczvcX0gCRlXf9o_Th_elsi…"
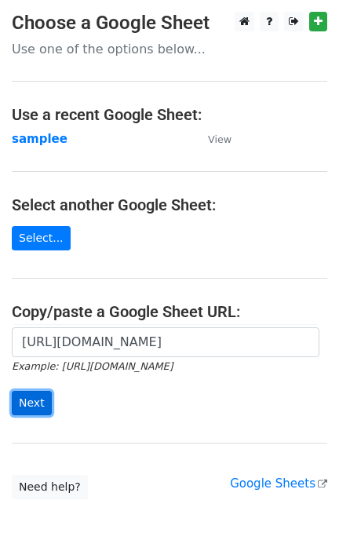
click at [30, 393] on input "Next" at bounding box center [32, 403] width 40 height 24
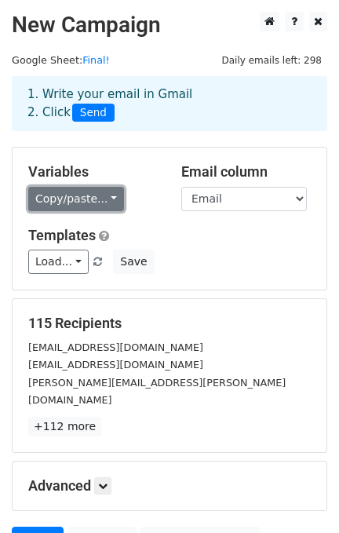
click at [98, 204] on link "Copy/paste..." at bounding box center [76, 199] width 96 height 24
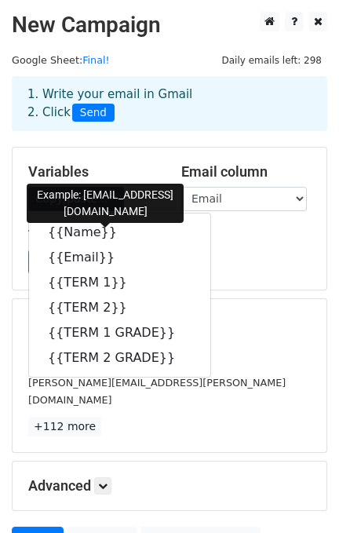
click at [227, 293] on form "Variables Copy/paste... {{Name}} {{Email}} {{TERM 1}} {{TERM 2}} {{TERM 1 GRADE…" at bounding box center [170, 356] width 316 height 418
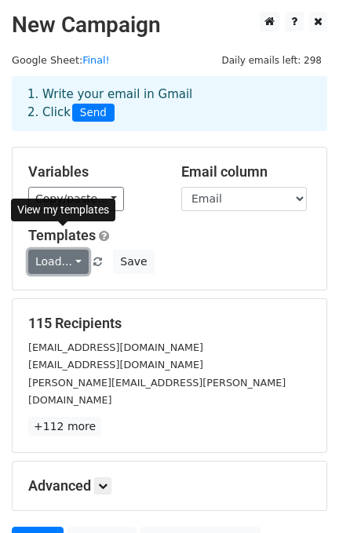
click at [65, 251] on link "Load..." at bounding box center [58, 262] width 60 height 24
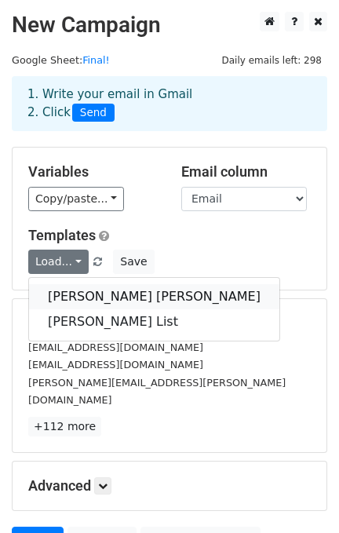
click at [74, 291] on link "[PERSON_NAME] [PERSON_NAME]" at bounding box center [154, 296] width 251 height 25
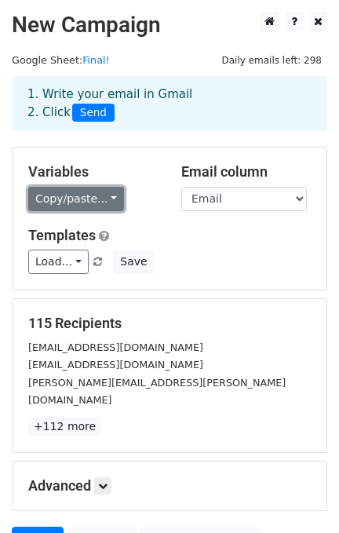
click at [108, 200] on link "Copy/paste..." at bounding box center [76, 199] width 96 height 24
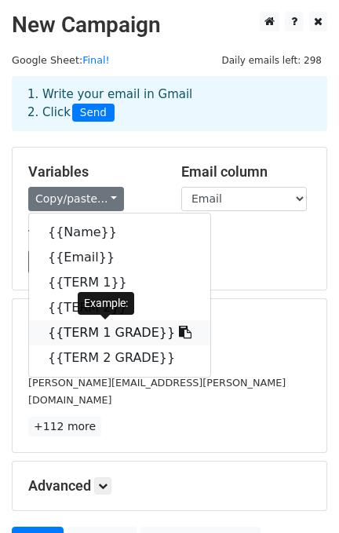
click at [179, 331] on icon at bounding box center [185, 332] width 13 height 13
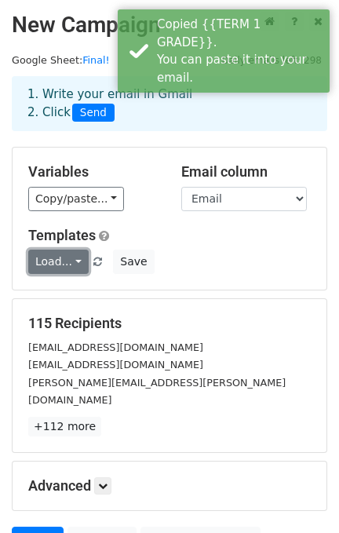
click at [73, 251] on link "Load..." at bounding box center [58, 262] width 60 height 24
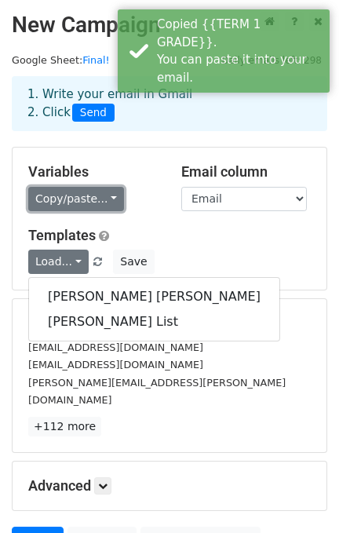
click at [101, 194] on link "Copy/paste..." at bounding box center [76, 199] width 96 height 24
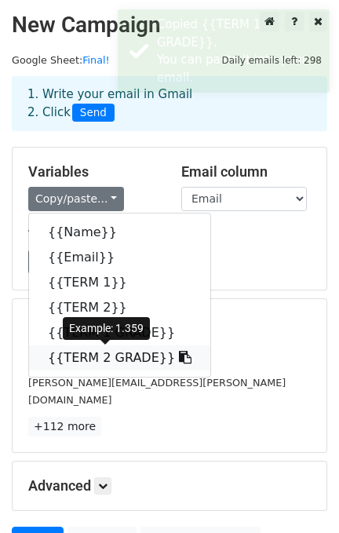
click at [98, 353] on link "{{TERM 2 GRADE}}" at bounding box center [119, 358] width 181 height 25
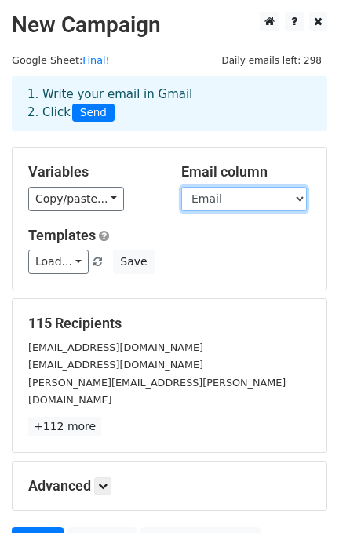
click at [225, 193] on select "Name Email TERM 1 TERM 2 TERM 1 GRADE TERM 2 GRADE" at bounding box center [244, 199] width 126 height 24
click at [181, 187] on select "Name Email TERM 1 TERM 2 TERM 1 GRADE TERM 2 GRADE" at bounding box center [244, 199] width 126 height 24
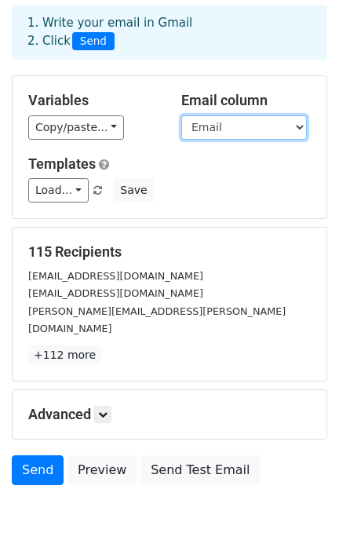
scroll to position [104, 0]
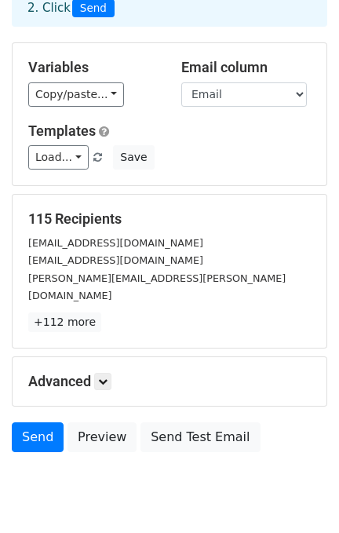
click at [121, 374] on div "Advanced Tracking Track Opens UTM Codes Track Clicks Filters Only include sprea…" at bounding box center [170, 381] width 314 height 49
click at [105, 377] on icon at bounding box center [102, 381] width 9 height 9
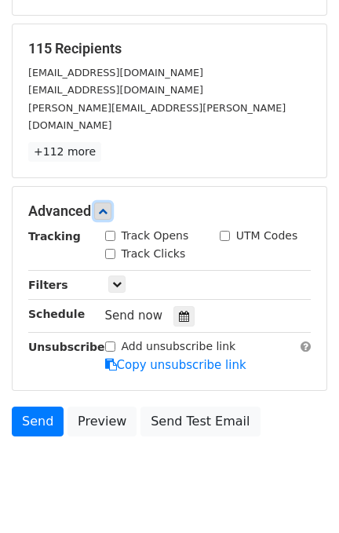
scroll to position [291, 0]
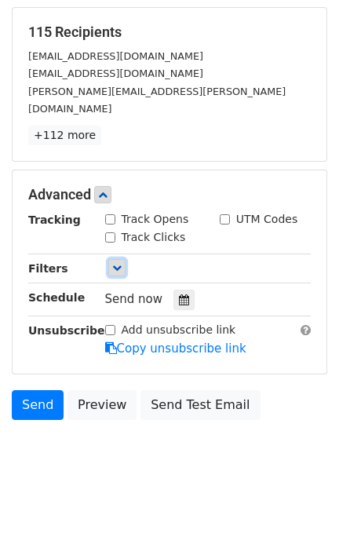
click at [117, 263] on icon at bounding box center [116, 267] width 9 height 9
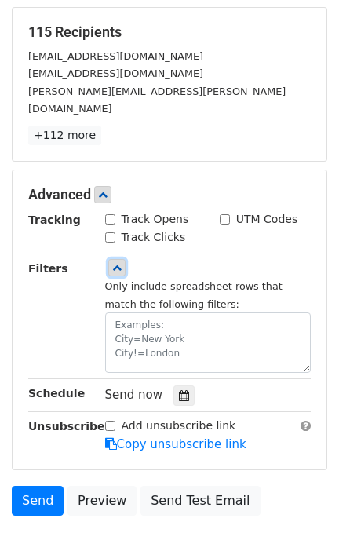
scroll to position [387, 0]
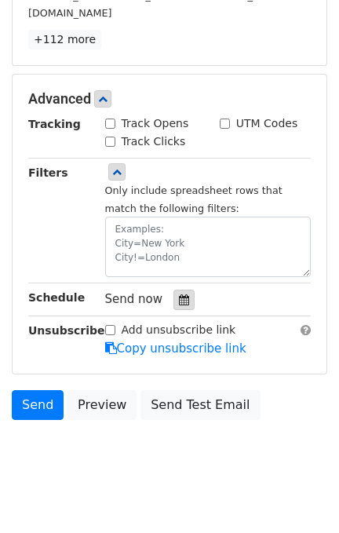
click at [179, 295] on icon at bounding box center [184, 300] width 10 height 11
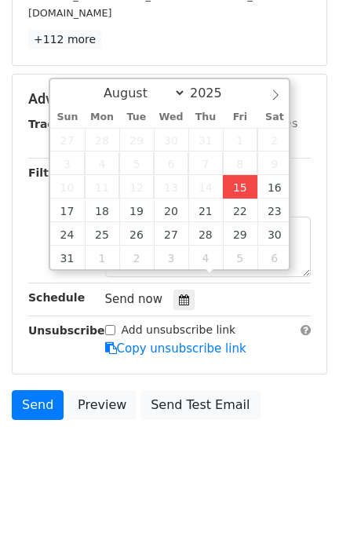
type input "2025-08-15 13:58"
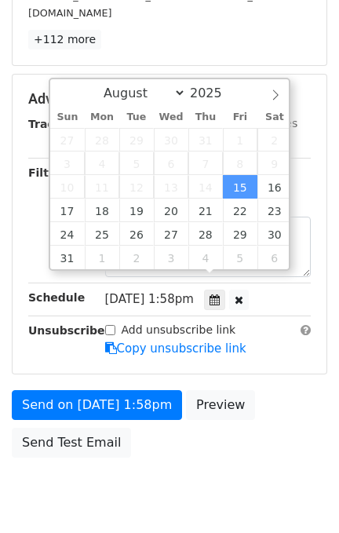
type input "01"
type input "58"
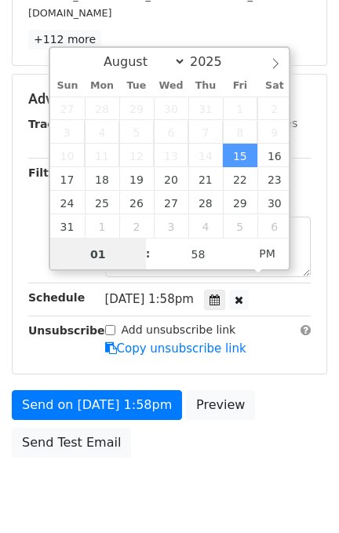
scroll to position [362, 0]
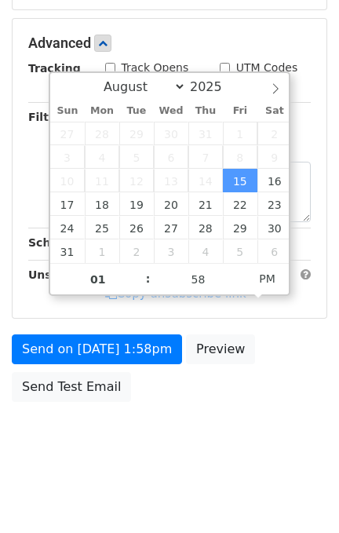
click at [174, 430] on body "New Campaign Daily emails left: 298 Google Sheet: Final! 1. Write your email in…" at bounding box center [169, 61] width 339 height 823
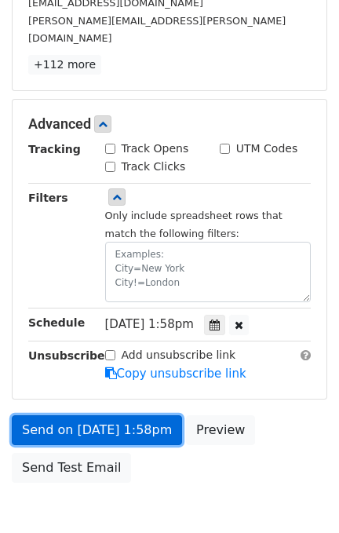
click at [106, 416] on link "Send on Aug 15 at 1:58pm" at bounding box center [97, 431] width 170 height 30
click at [113, 416] on link "Send on Aug 15 at 1:58pm" at bounding box center [97, 431] width 170 height 30
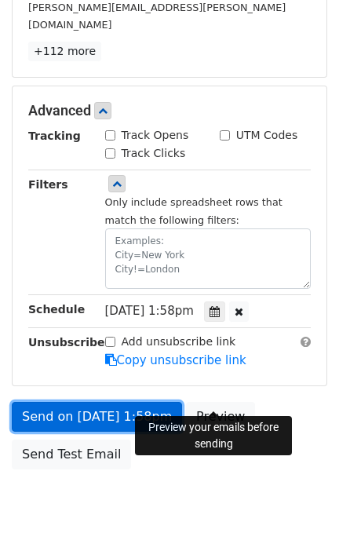
scroll to position [425, 0]
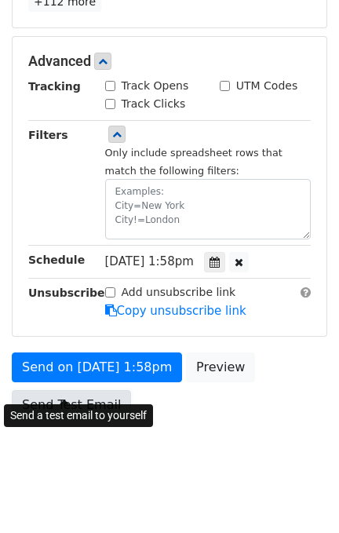
click at [87, 390] on link "Send Test Email" at bounding box center [71, 405] width 119 height 30
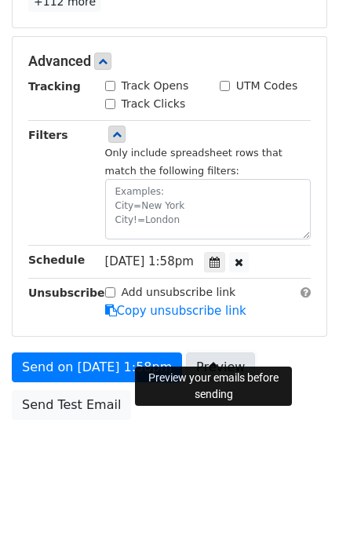
click at [210, 353] on link "Preview" at bounding box center [220, 368] width 69 height 30
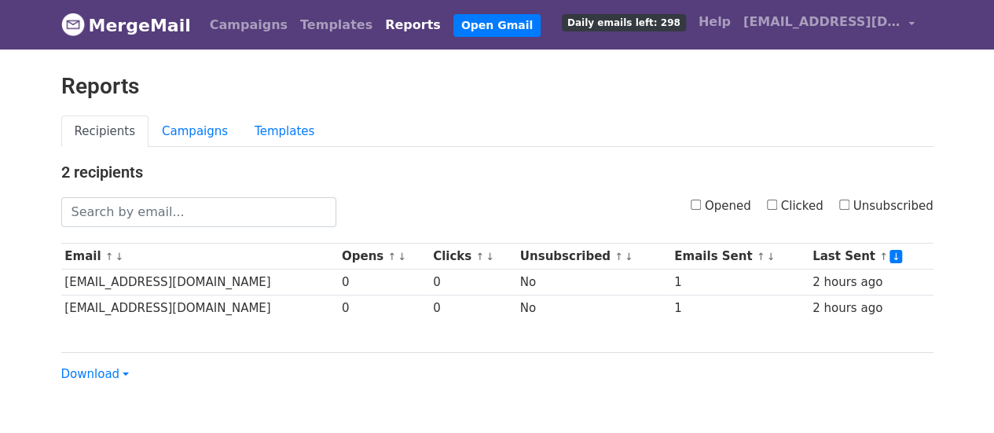
click at [48, 283] on body "MergeMail Campaigns Templates Reports Open Gmail Daily emails left: 298 Help [E…" at bounding box center [497, 223] width 994 height 446
click at [0, 215] on body "MergeMail Campaigns Templates Reports Open Gmail Daily emails left: 298 Help [E…" at bounding box center [497, 223] width 994 height 446
click at [595, 150] on div "Recipients Campaigns Templates" at bounding box center [496, 139] width 895 height 48
drag, startPoint x: 410, startPoint y: 134, endPoint x: 336, endPoint y: 87, distance: 87.2
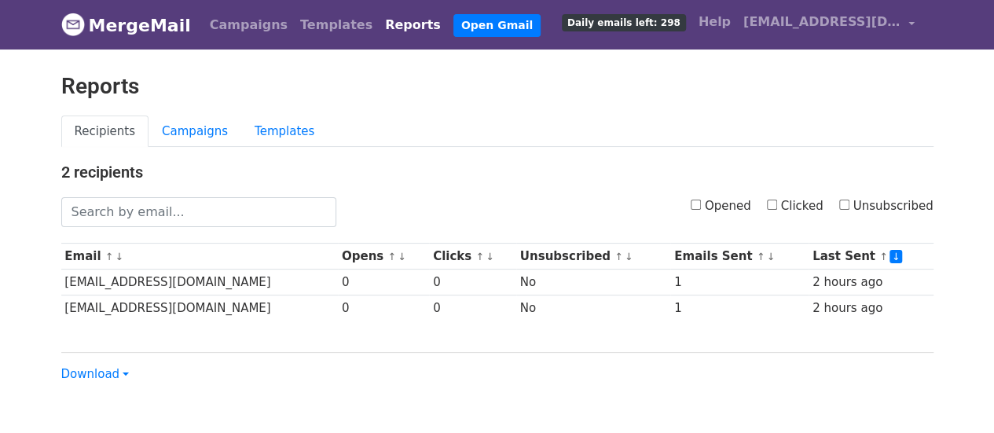
click at [408, 133] on ul "Recipients Campaigns Templates" at bounding box center [497, 131] width 872 height 32
click at [320, 19] on link "Templates" at bounding box center [336, 24] width 85 height 31
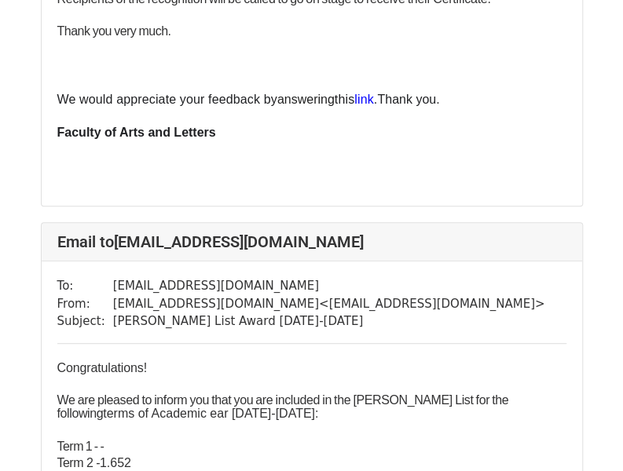
scroll to position [3849, 0]
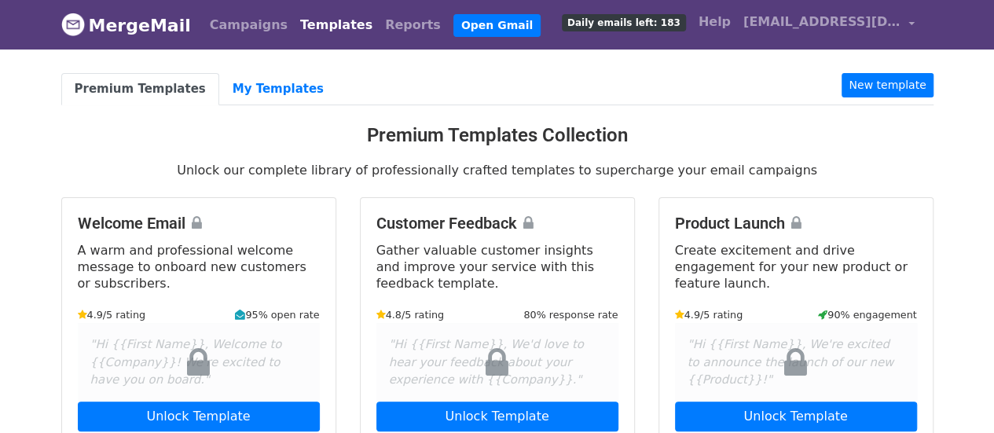
click at [489, 24] on span "Daily emails left: 183" at bounding box center [624, 22] width 124 height 17
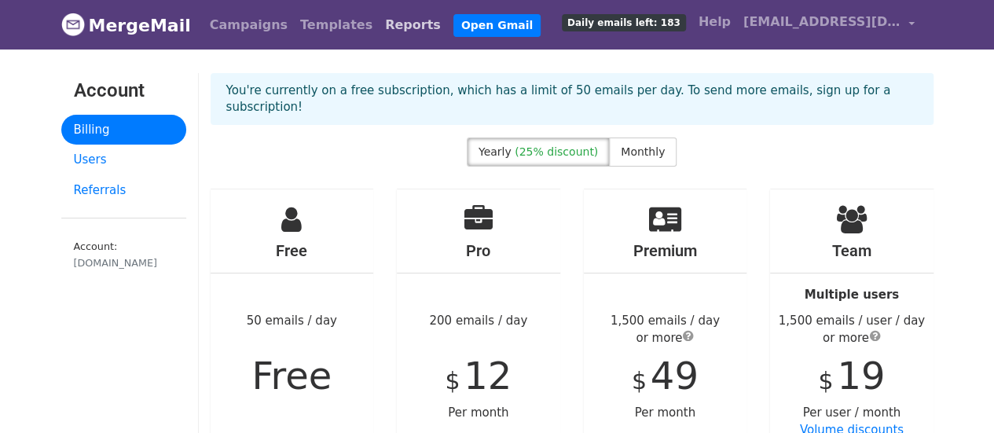
click at [380, 26] on link "Reports" at bounding box center [413, 24] width 68 height 31
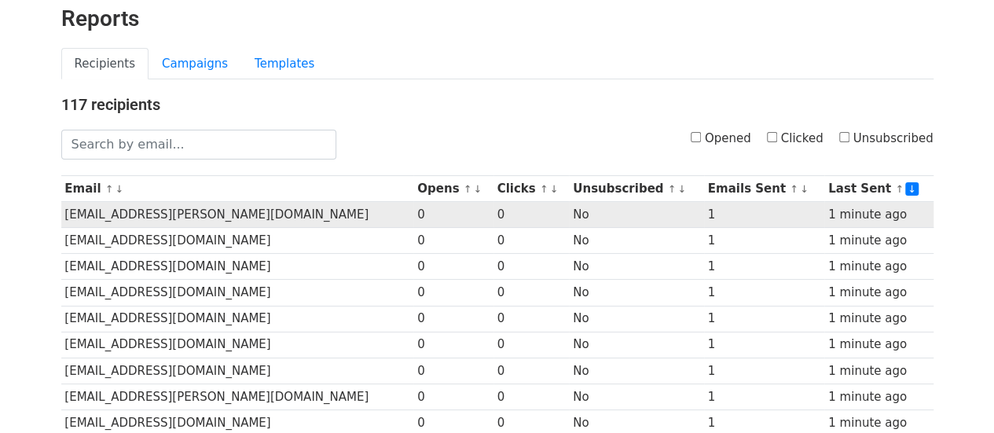
scroll to position [66, 0]
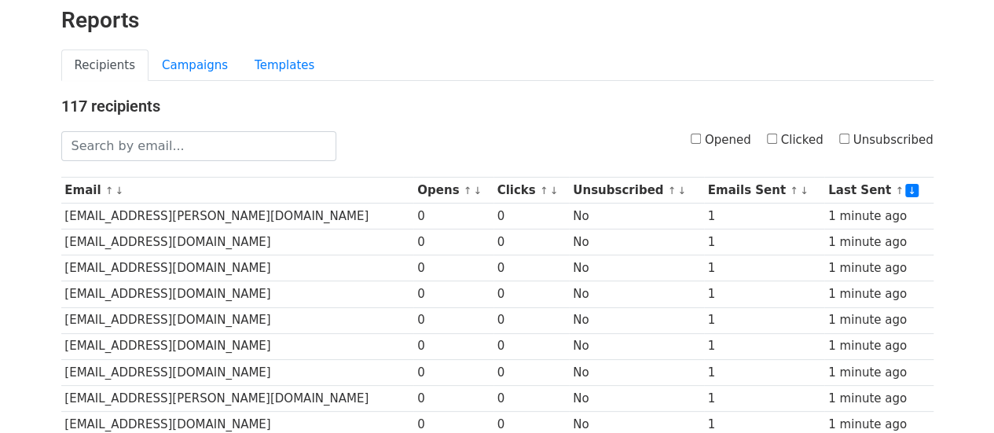
drag, startPoint x: 626, startPoint y: 117, endPoint x: 616, endPoint y: 123, distance: 11.6
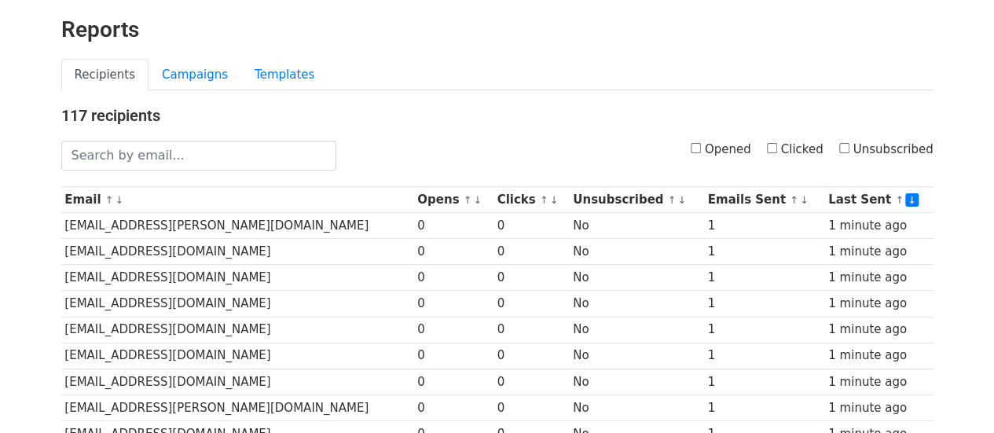
scroll to position [0, 0]
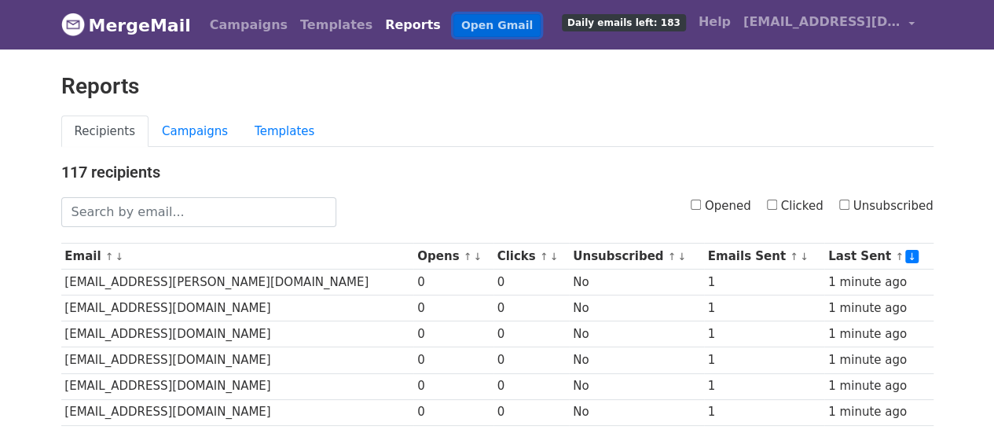
click at [453, 31] on link "Open Gmail" at bounding box center [496, 25] width 87 height 23
click at [145, 33] on link "MergeMail" at bounding box center [126, 25] width 130 height 33
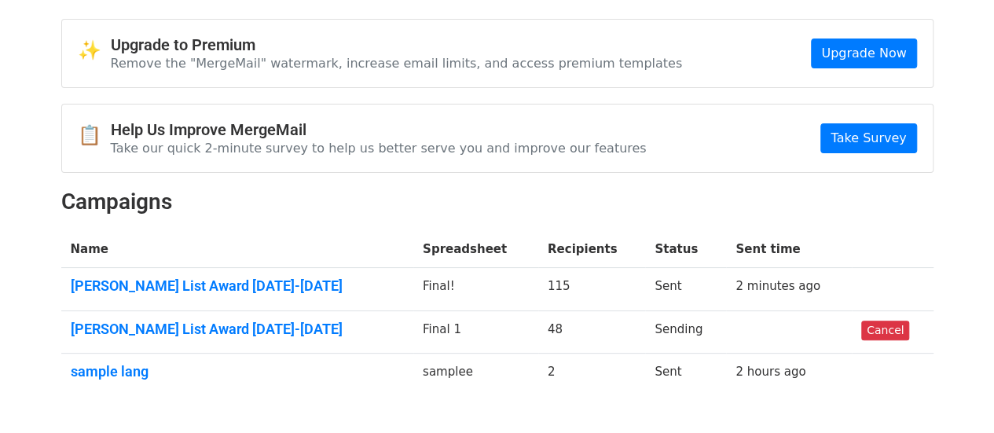
scroll to position [79, 0]
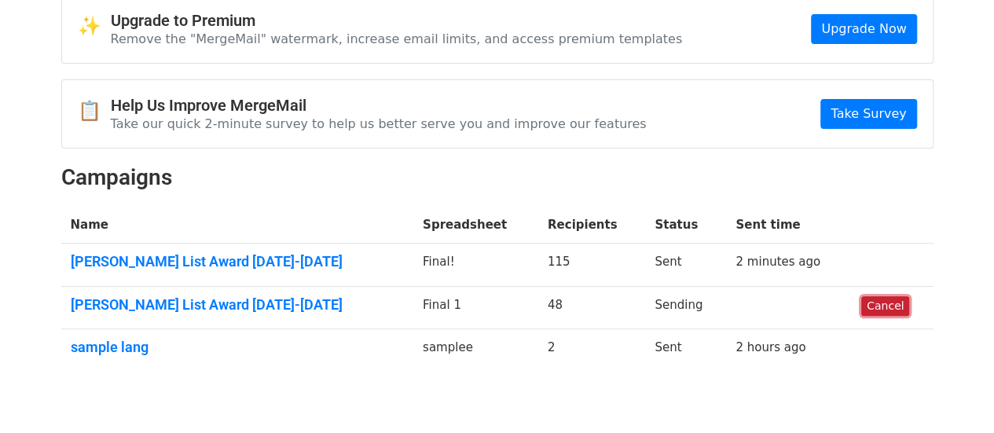
click at [873, 302] on link "Cancel" at bounding box center [885, 306] width 48 height 20
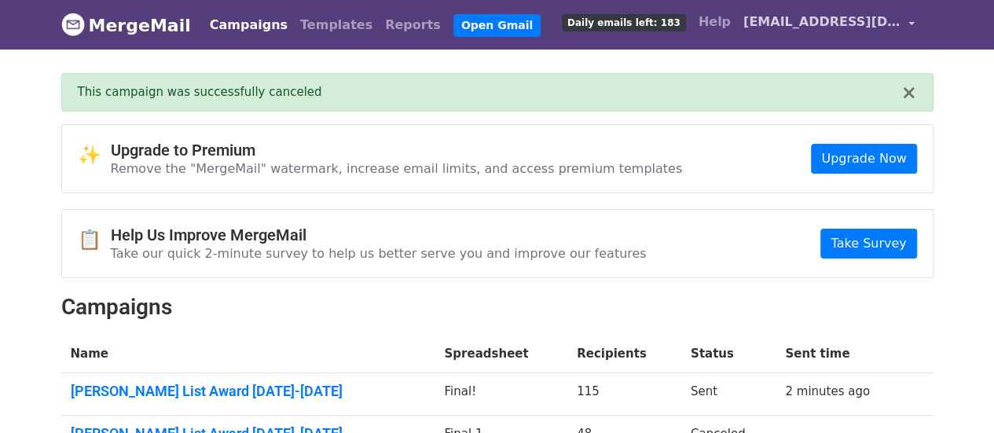
click at [844, 17] on span "[EMAIL_ADDRESS][DOMAIN_NAME]" at bounding box center [821, 22] width 157 height 19
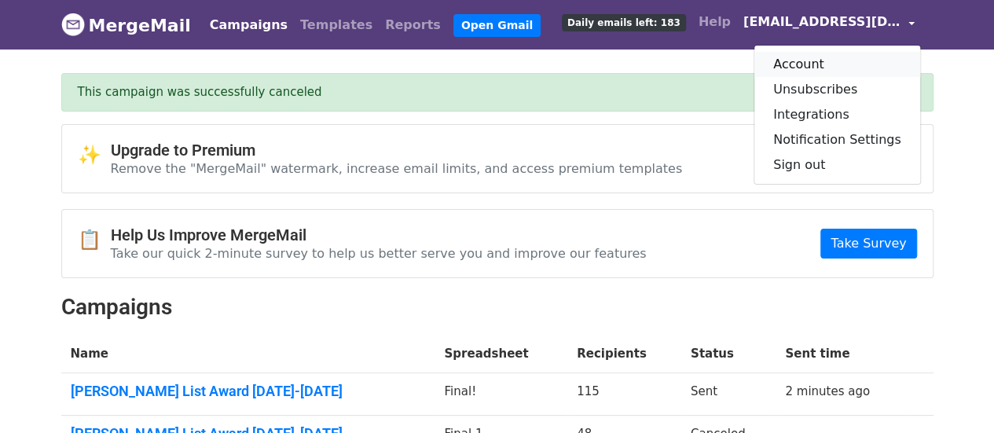
click at [837, 62] on link "Account" at bounding box center [837, 64] width 166 height 25
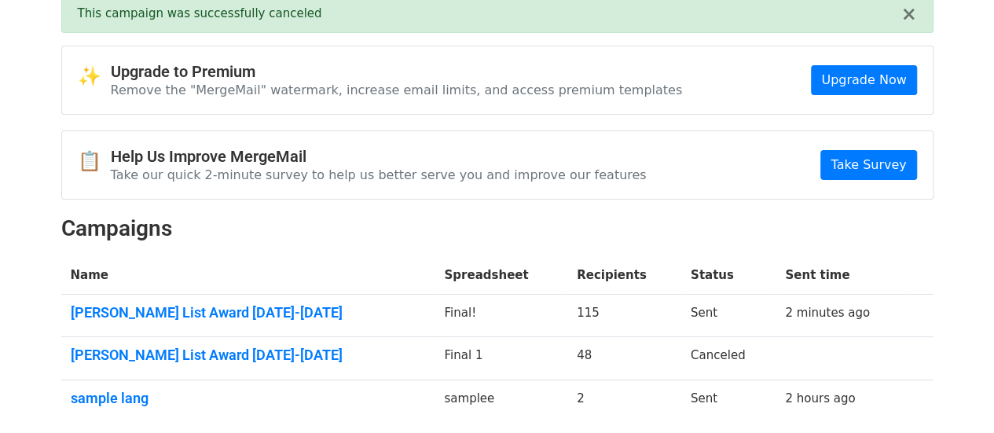
scroll to position [90, 0]
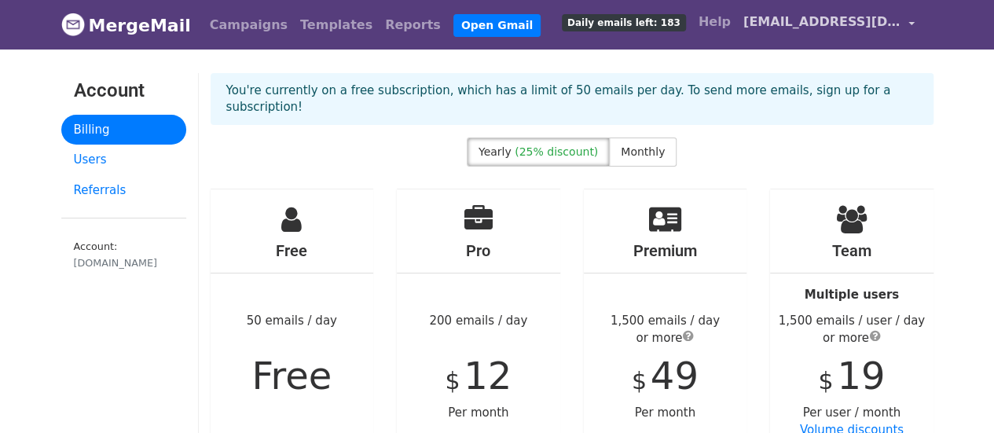
click at [859, 24] on span "[EMAIL_ADDRESS][DOMAIN_NAME]" at bounding box center [821, 22] width 157 height 19
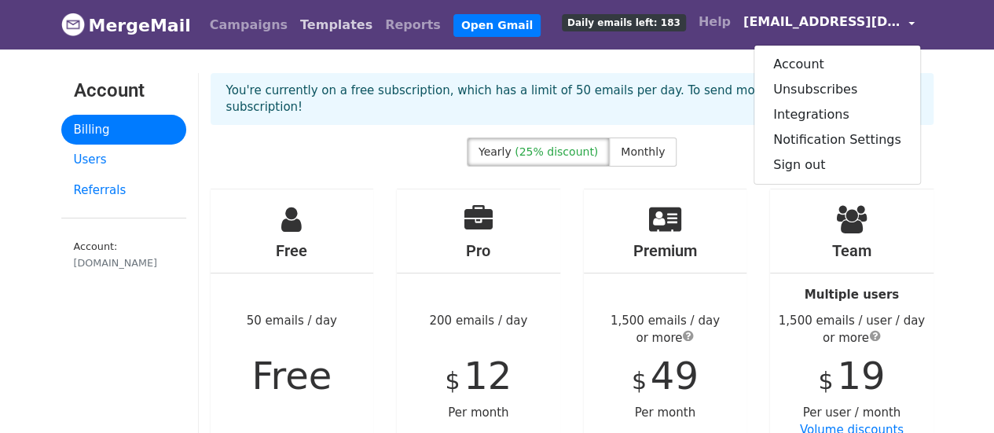
click at [320, 27] on link "Templates" at bounding box center [336, 24] width 85 height 31
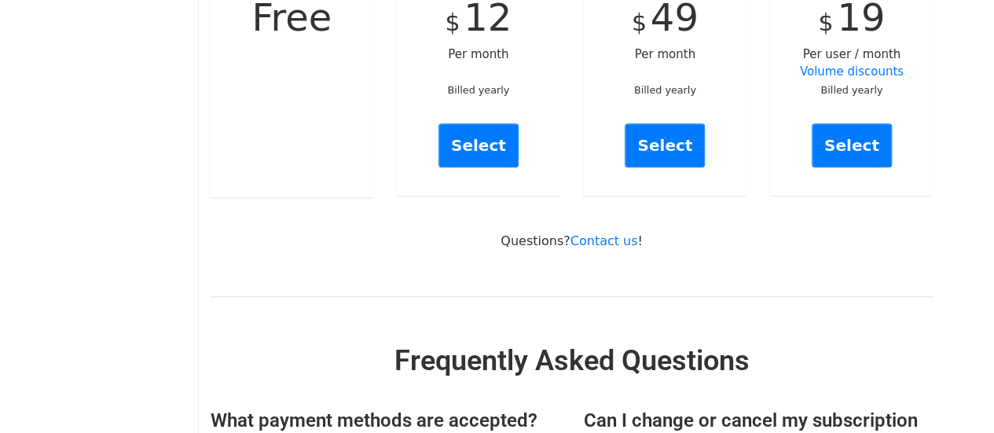
scroll to position [384, 0]
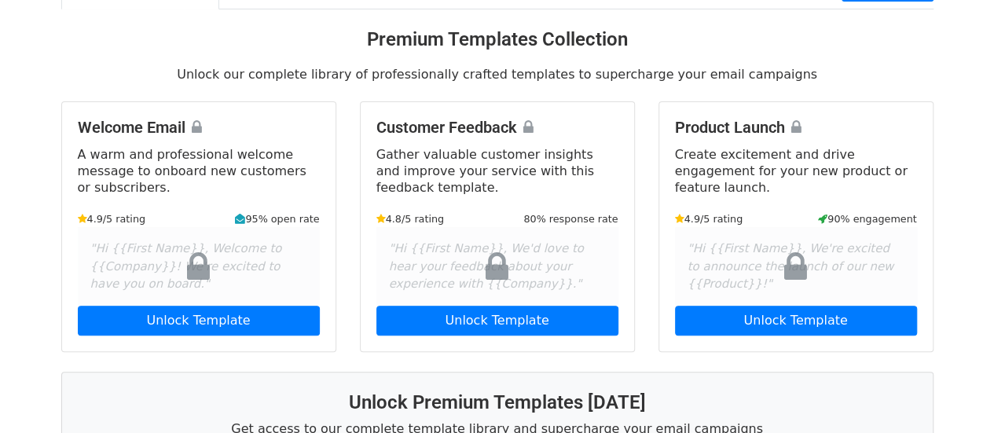
scroll to position [94, 0]
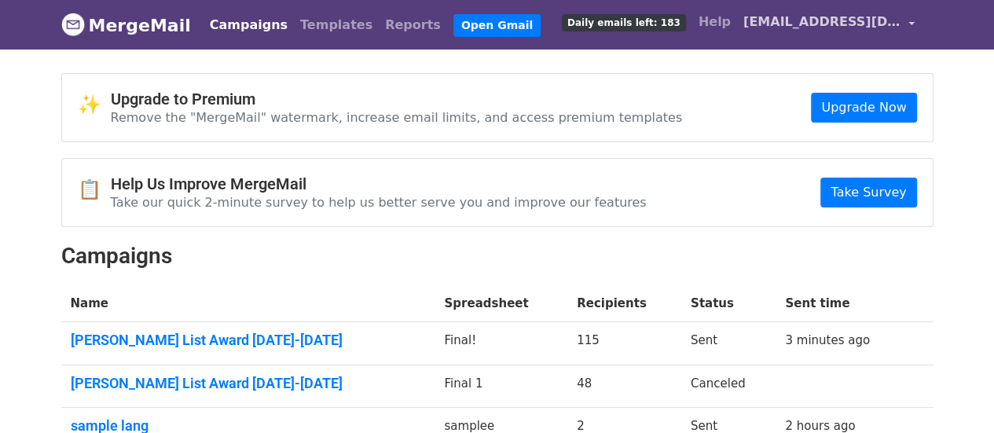
click at [880, 21] on span "[EMAIL_ADDRESS][DOMAIN_NAME]" at bounding box center [821, 22] width 157 height 19
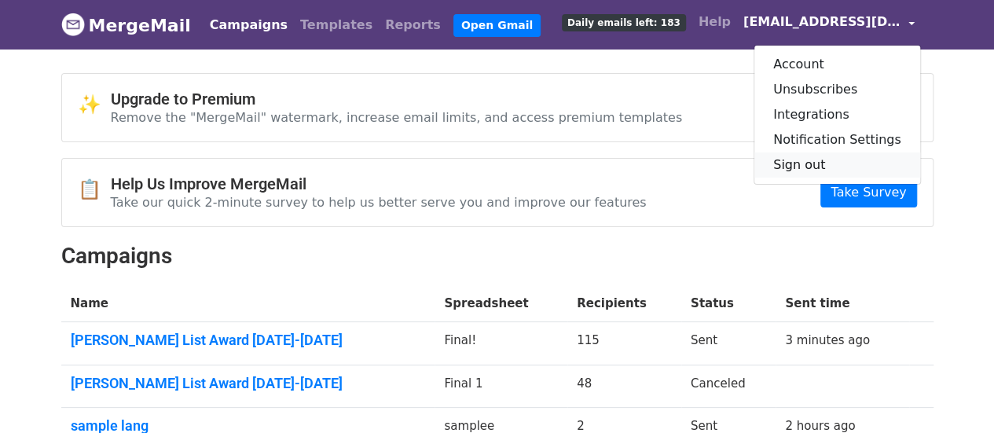
click at [818, 163] on link "Sign out" at bounding box center [837, 164] width 166 height 25
